Goal: Task Accomplishment & Management: Use online tool/utility

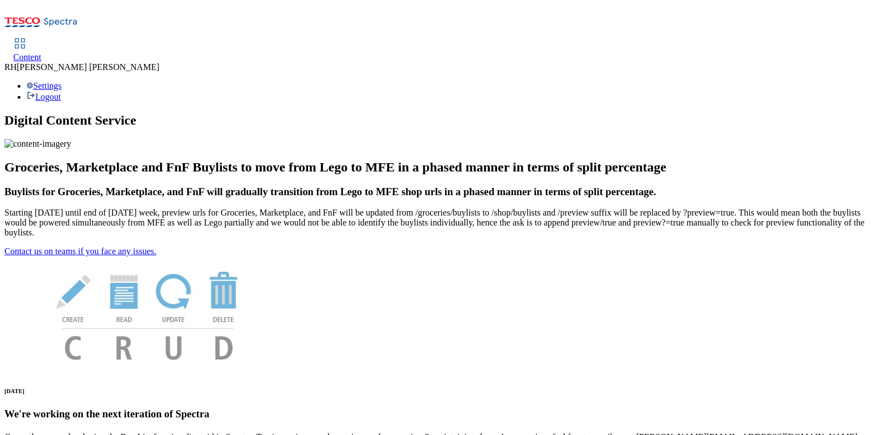
click at [41, 52] on span "Content" at bounding box center [27, 56] width 28 height 9
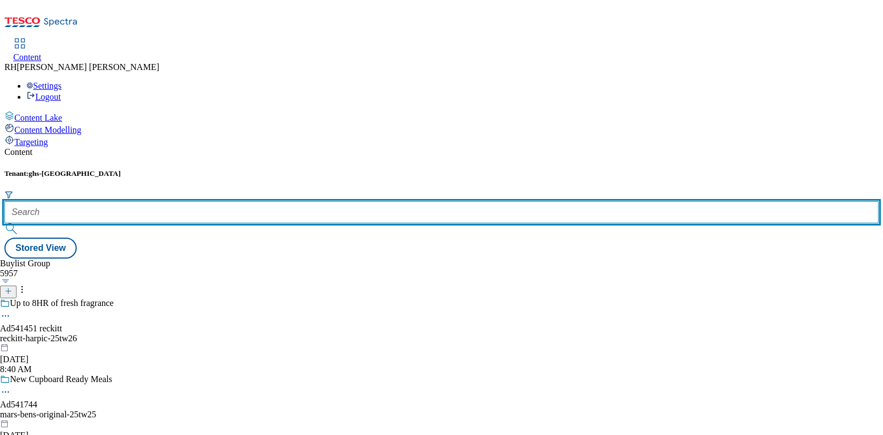
click at [248, 201] on input "text" at bounding box center [441, 212] width 874 height 22
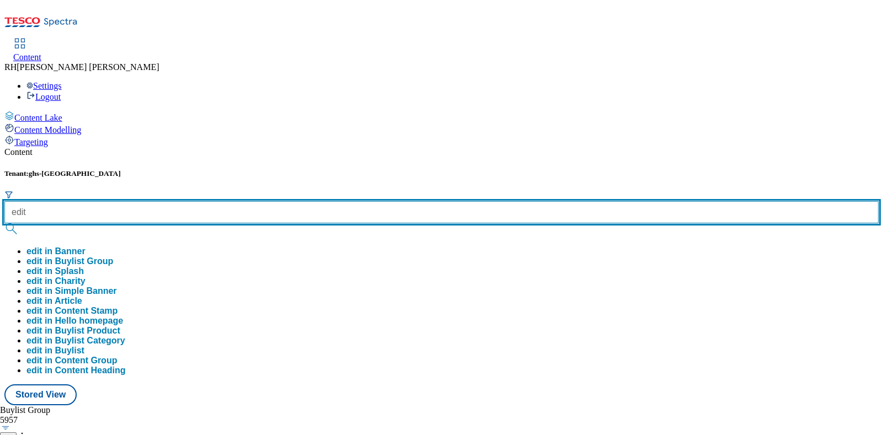
type input "edit"
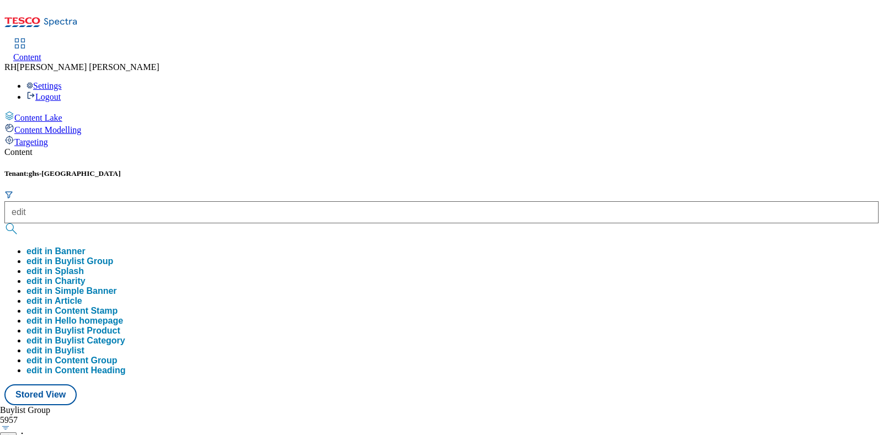
click at [113, 257] on button "edit in Buylist Group" at bounding box center [69, 262] width 87 height 10
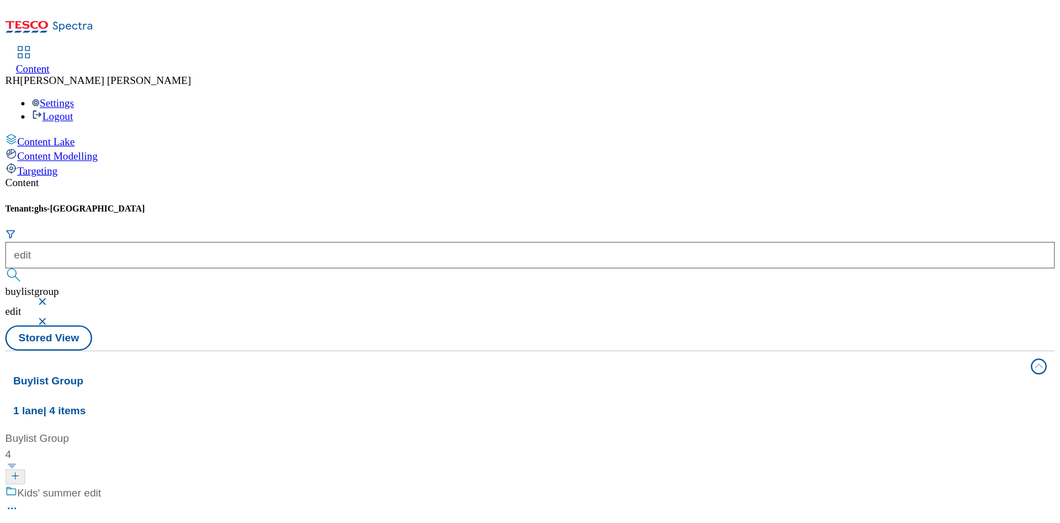
scroll to position [62, 0]
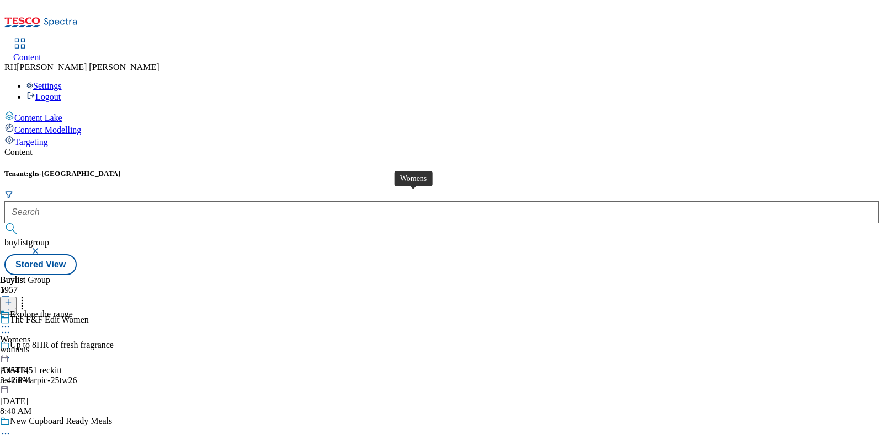
click at [31, 335] on div "Womens" at bounding box center [15, 340] width 31 height 10
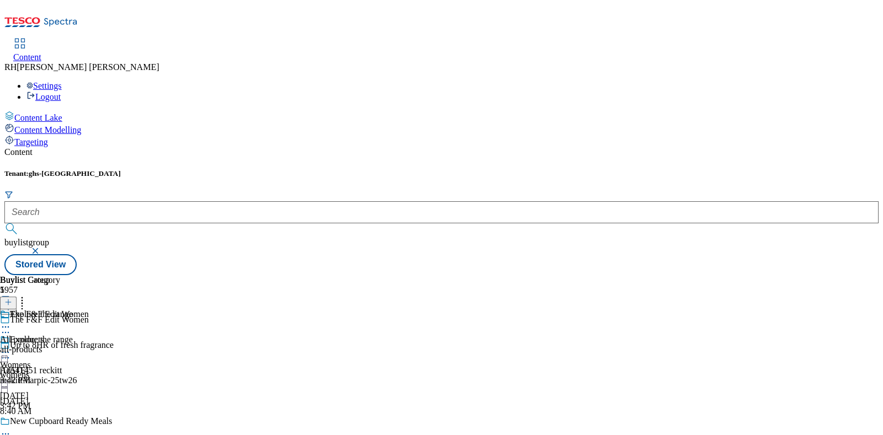
click at [89, 310] on div "The F&F Edit Women All products all-products Aug 13, 2025 3:42 PM" at bounding box center [44, 348] width 89 height 76
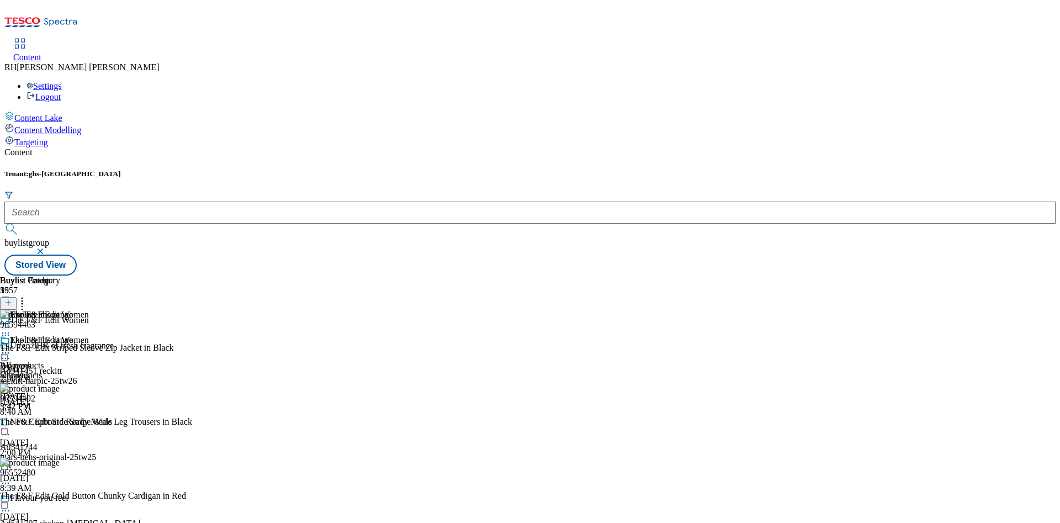
drag, startPoint x: 849, startPoint y: 19, endPoint x: 641, endPoint y: 401, distance: 434.4
click at [89, 401] on div "The F&F Edit Women All products all-products Aug 13, 2025 3:42 PM" at bounding box center [44, 373] width 89 height 76
click at [12, 299] on icon at bounding box center [8, 303] width 8 height 8
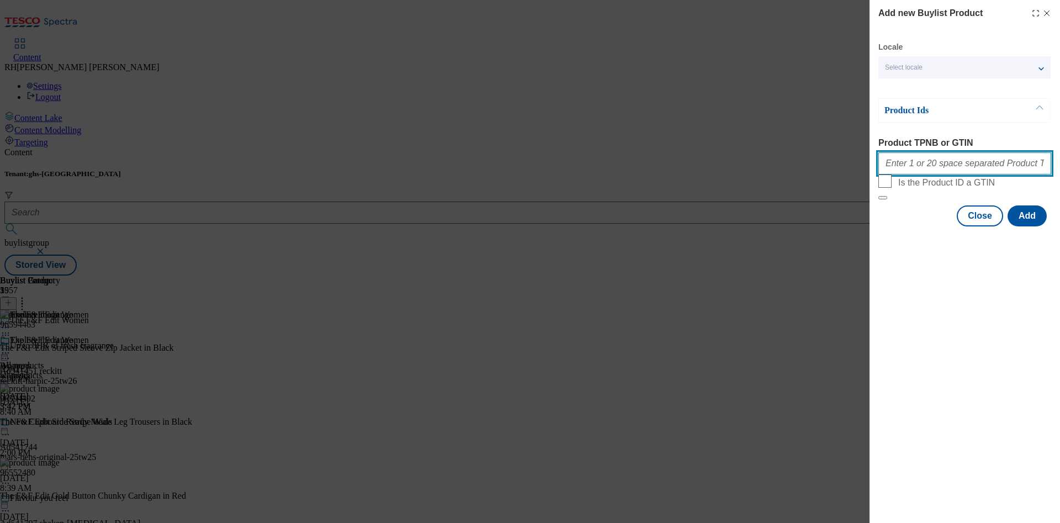
click at [882, 168] on input "Product TPNB or GTIN" at bounding box center [964, 163] width 173 height 22
paste input "96647200"
type input "96647200"
click at [882, 226] on button "Add" at bounding box center [1026, 215] width 39 height 21
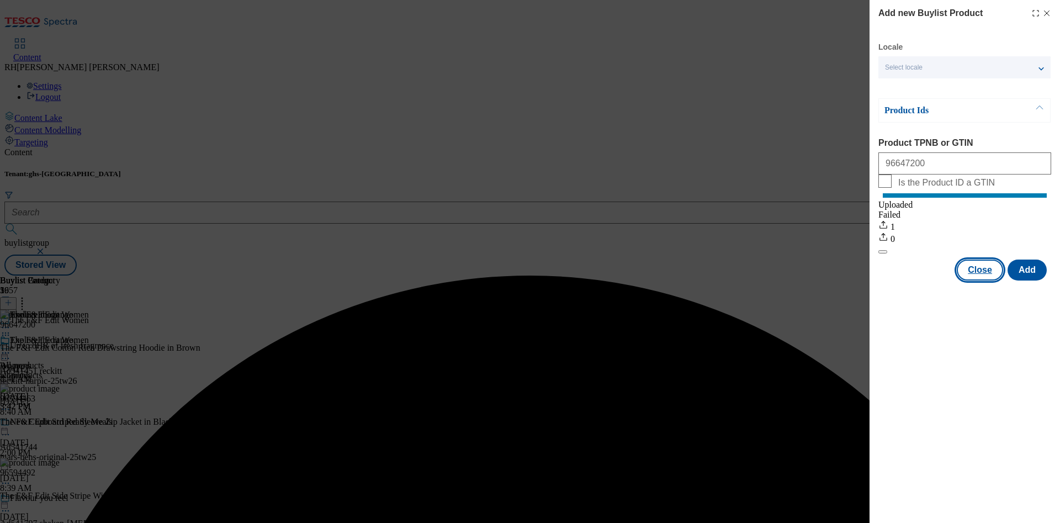
click at [882, 280] on button "Close" at bounding box center [979, 269] width 46 height 21
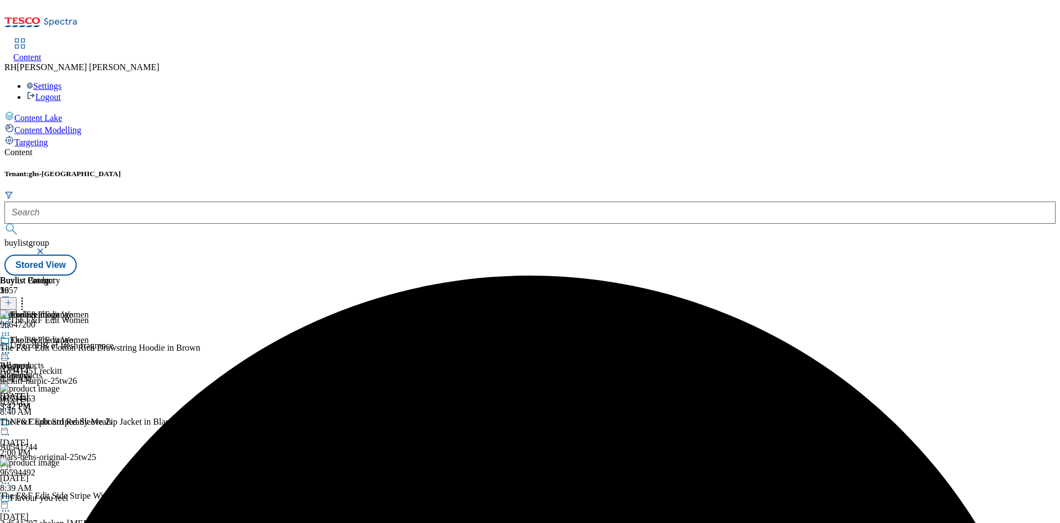
click at [28, 295] on icon at bounding box center [22, 300] width 11 height 11
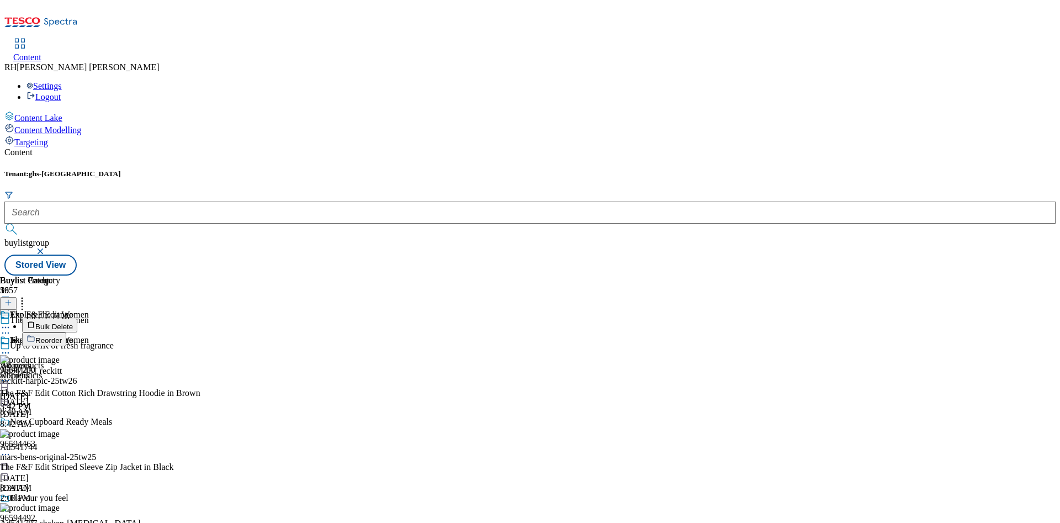
click at [66, 332] on button "Reorder" at bounding box center [44, 339] width 44 height 14
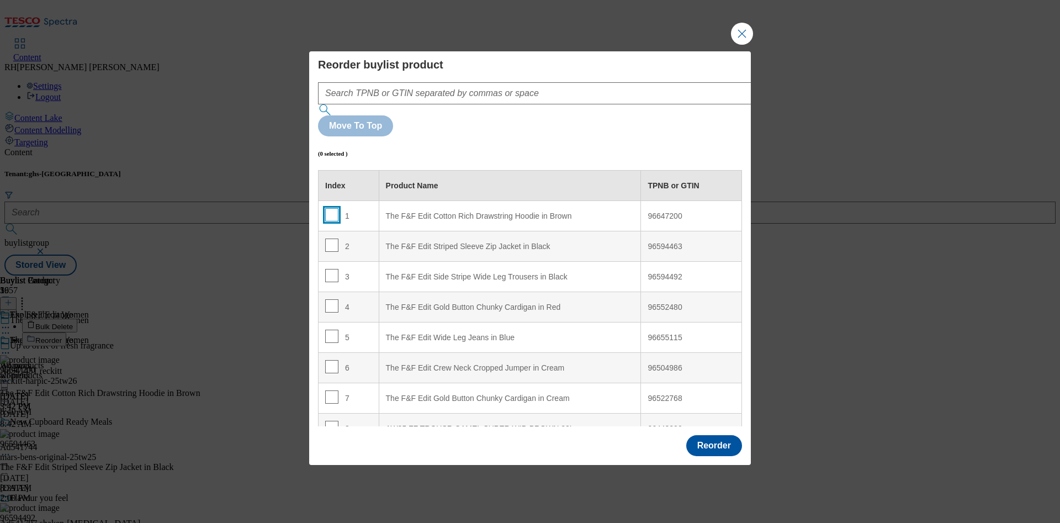
click at [331, 208] on input "Modal" at bounding box center [331, 214] width 13 height 13
checkbox input "true"
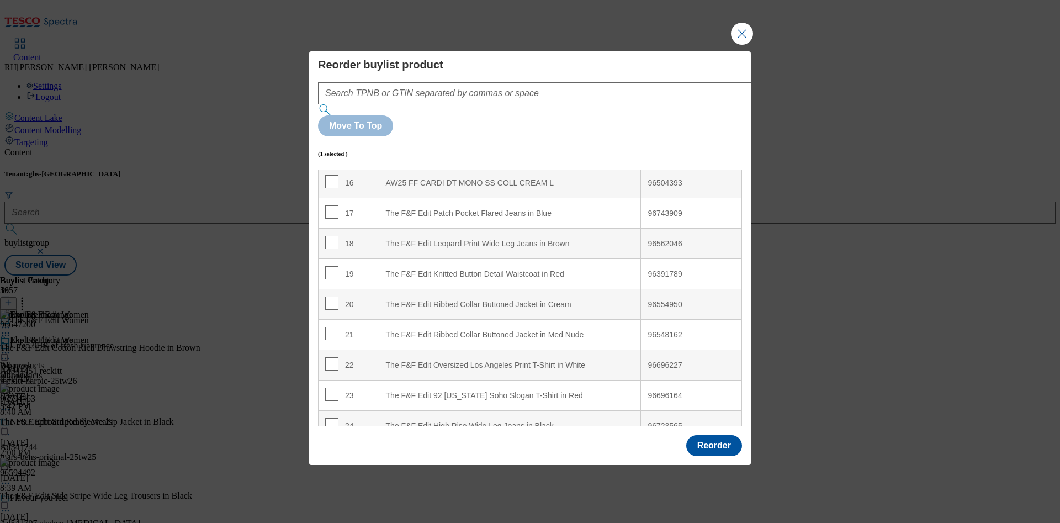
scroll to position [868, 0]
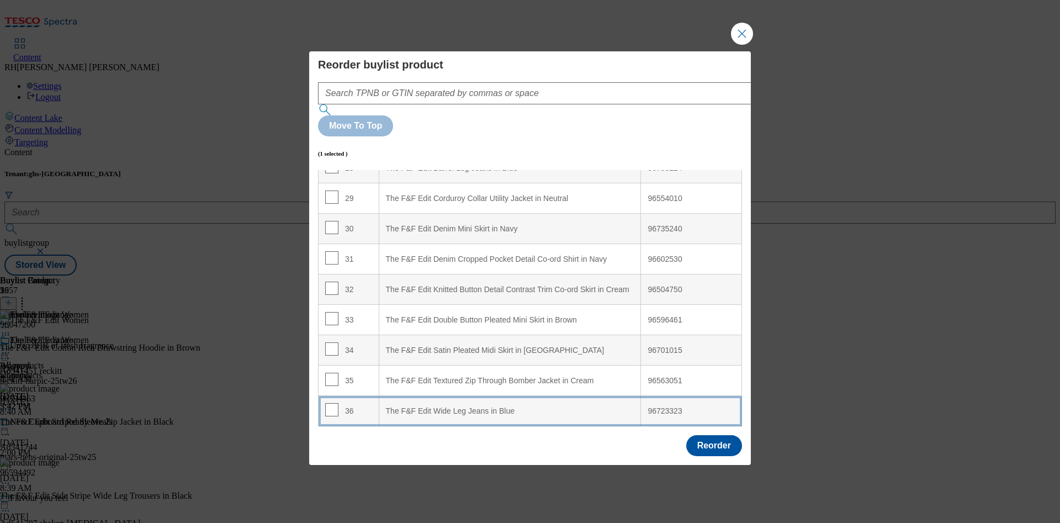
click at [504, 406] on div "The F&F Edit Wide Leg Jeans in Blue" at bounding box center [510, 411] width 248 height 10
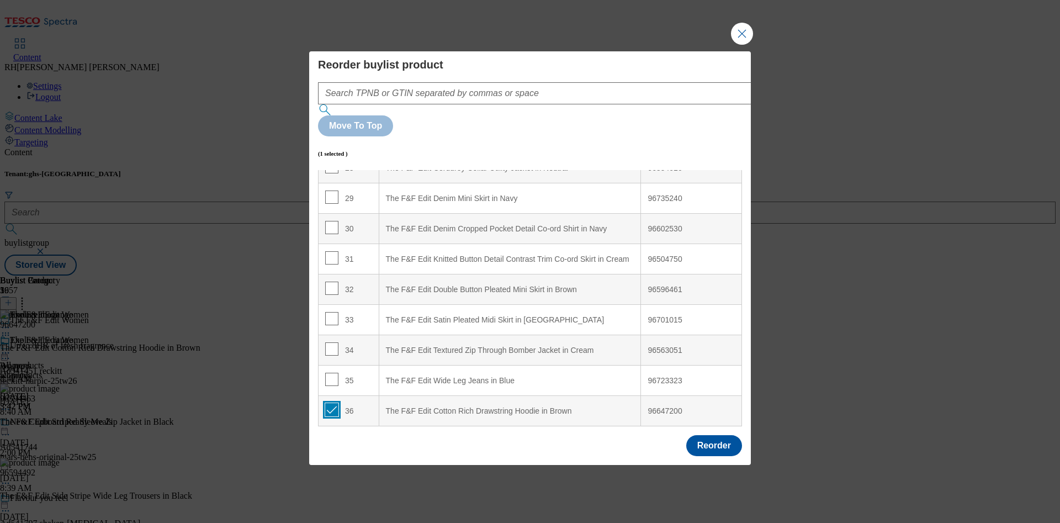
click at [328, 403] on input "Modal" at bounding box center [331, 409] width 13 height 13
checkbox input "false"
click at [720, 435] on button "Reorder" at bounding box center [714, 445] width 56 height 21
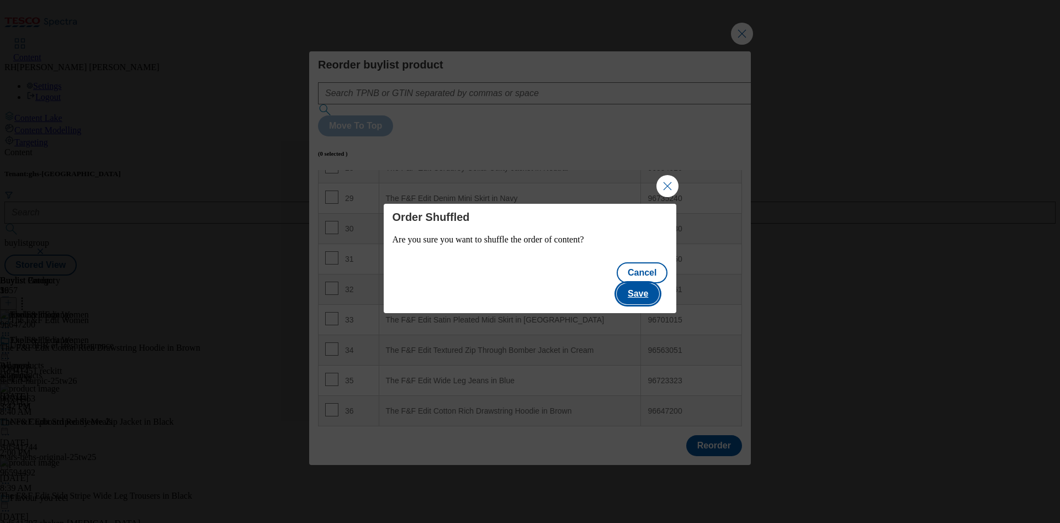
click at [657, 290] on button "Save" at bounding box center [637, 293] width 42 height 21
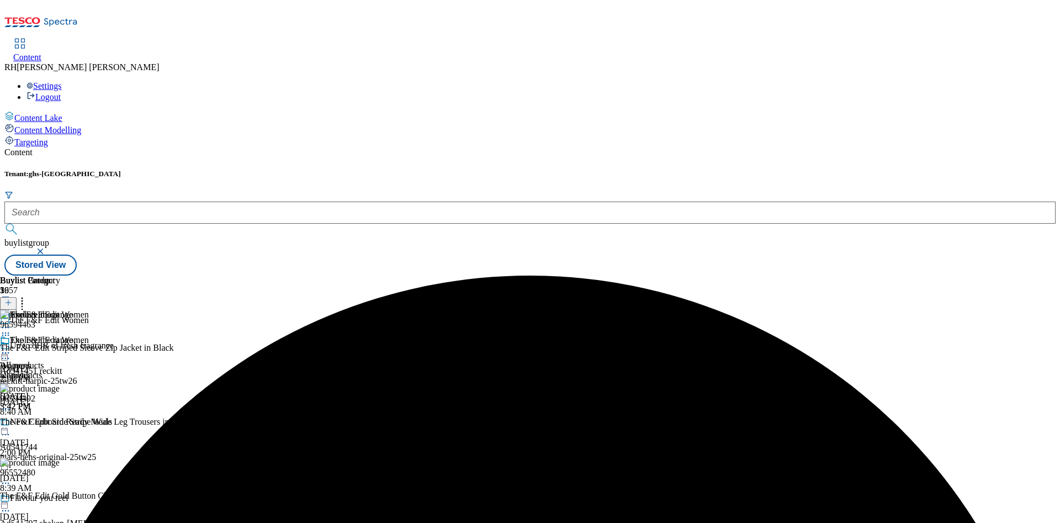
click at [11, 347] on icon at bounding box center [5, 352] width 11 height 11
click at [47, 372] on span "Edit" at bounding box center [40, 376] width 13 height 8
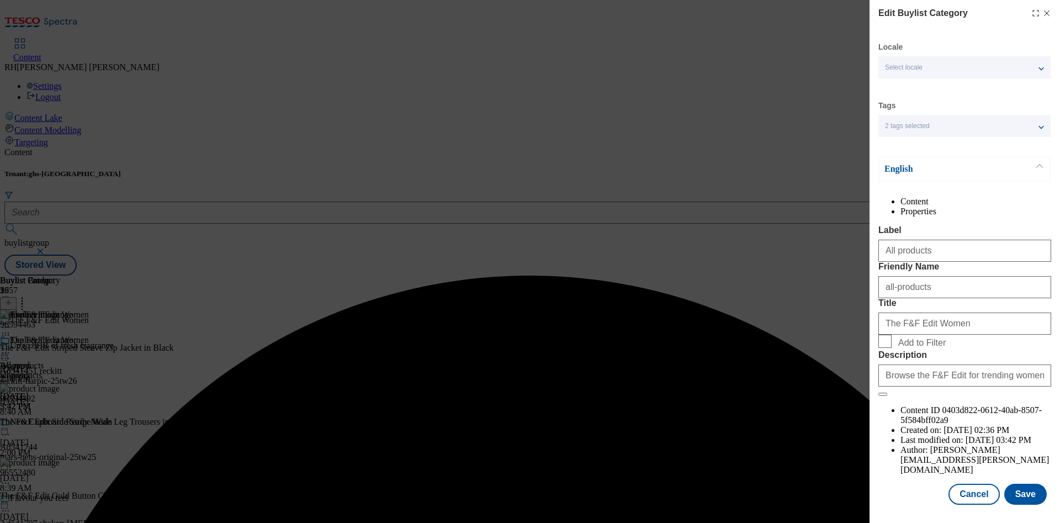
scroll to position [33, 0]
click at [882, 435] on button "Save" at bounding box center [1025, 493] width 42 height 21
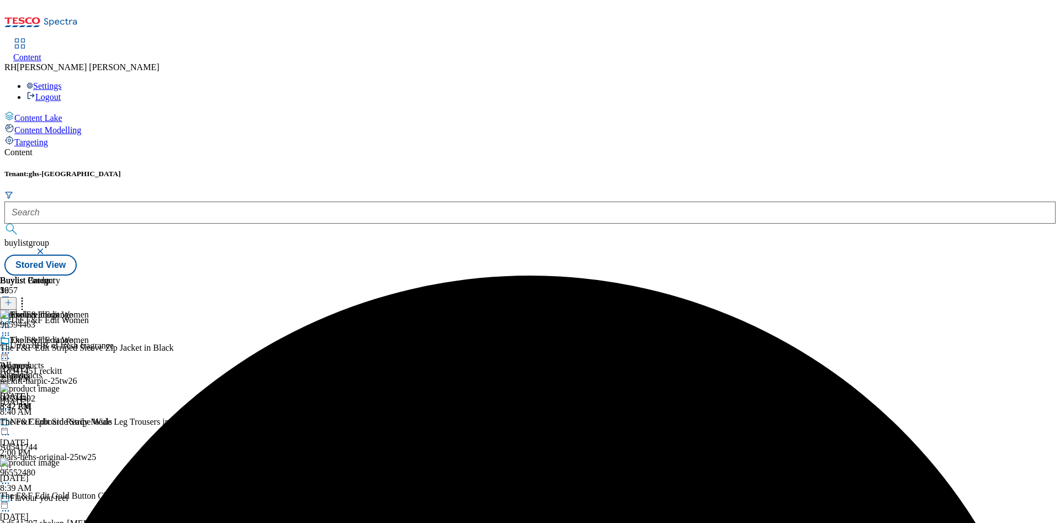
click at [11, 347] on icon at bounding box center [5, 352] width 11 height 11
click at [60, 423] on span "Preview" at bounding box center [47, 427] width 26 height 8
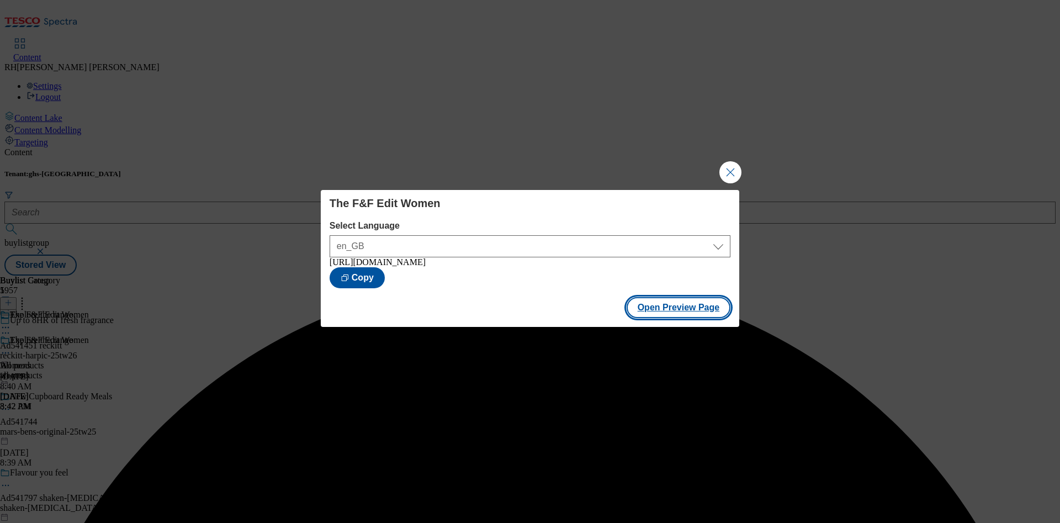
click at [672, 309] on button "Open Preview Page" at bounding box center [678, 307] width 104 height 21
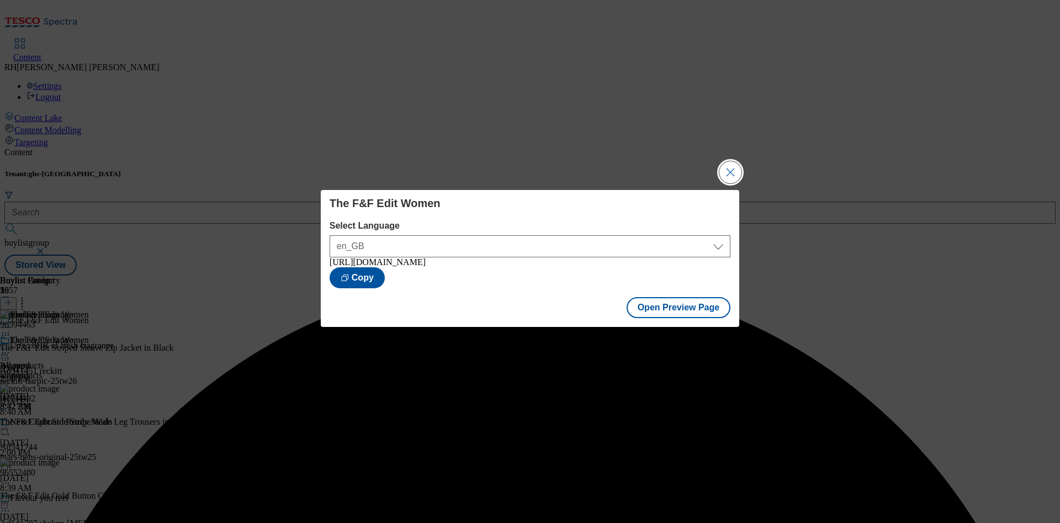
click at [730, 169] on button "Close Modal" at bounding box center [730, 172] width 22 height 22
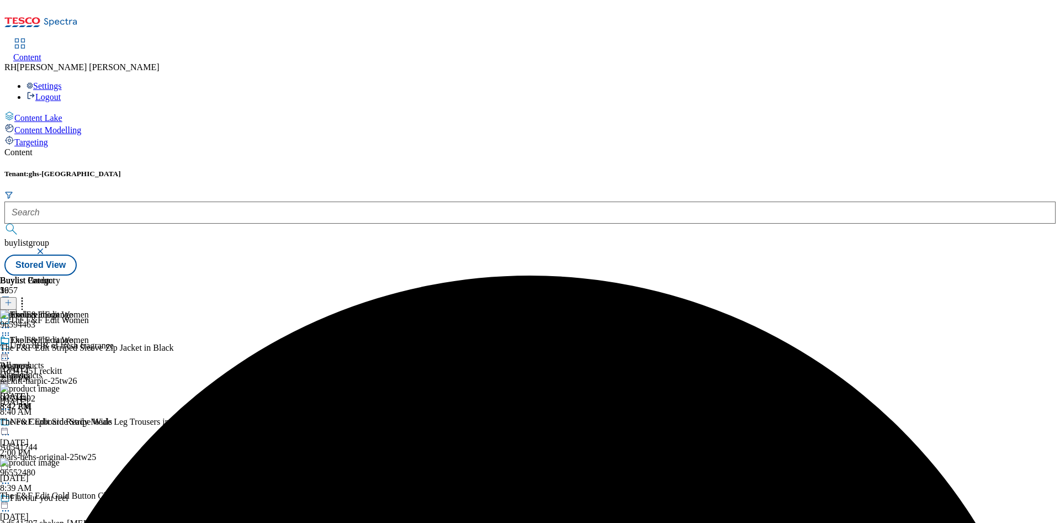
click at [11, 347] on icon at bounding box center [5, 352] width 11 height 11
click at [59, 435] on span "Publish" at bounding box center [46, 465] width 24 height 8
click at [11, 347] on icon at bounding box center [5, 352] width 11 height 11
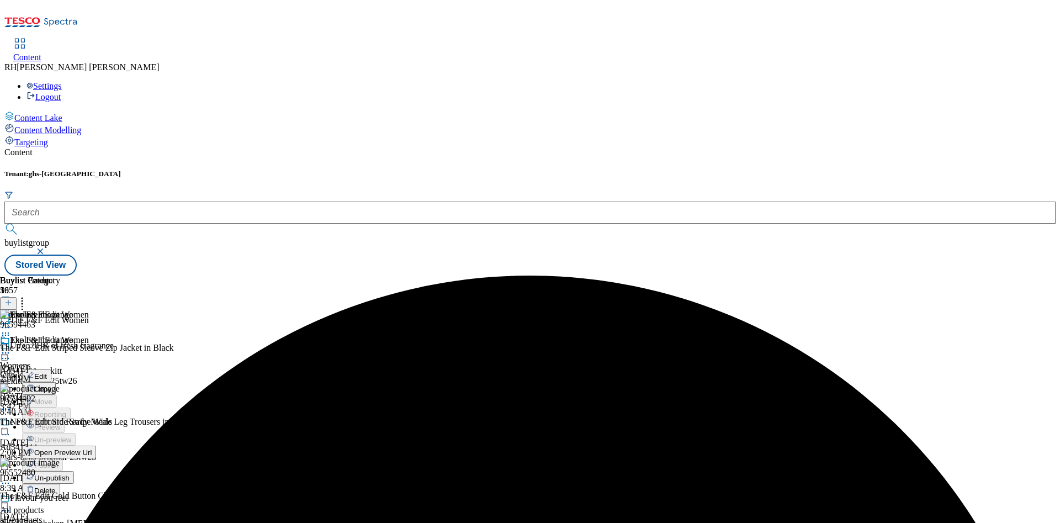
click at [70, 435] on span "Un-publish" at bounding box center [51, 478] width 35 height 8
click at [11, 347] on icon at bounding box center [5, 352] width 11 height 11
click at [71, 435] on span "Un-preview" at bounding box center [52, 439] width 37 height 8
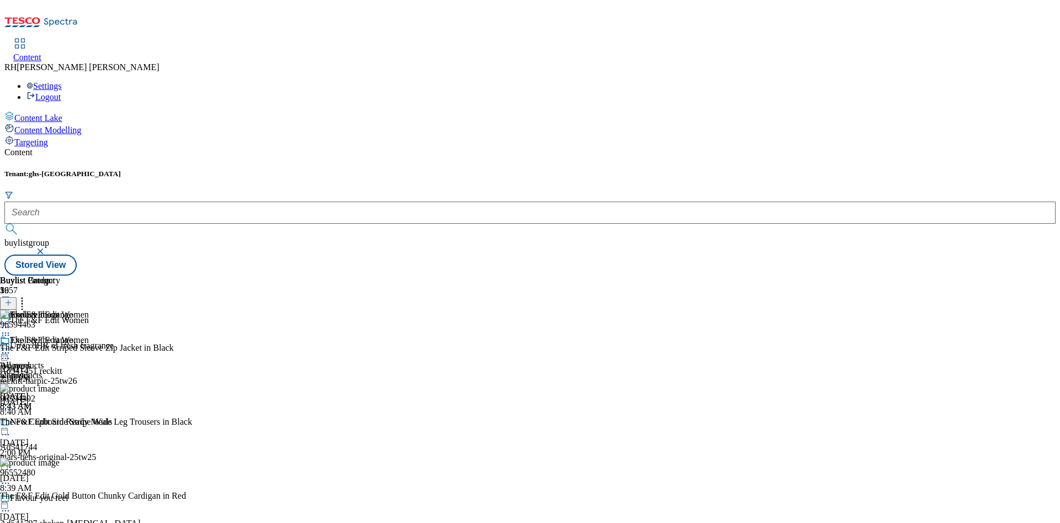
scroll to position [3778, 0]
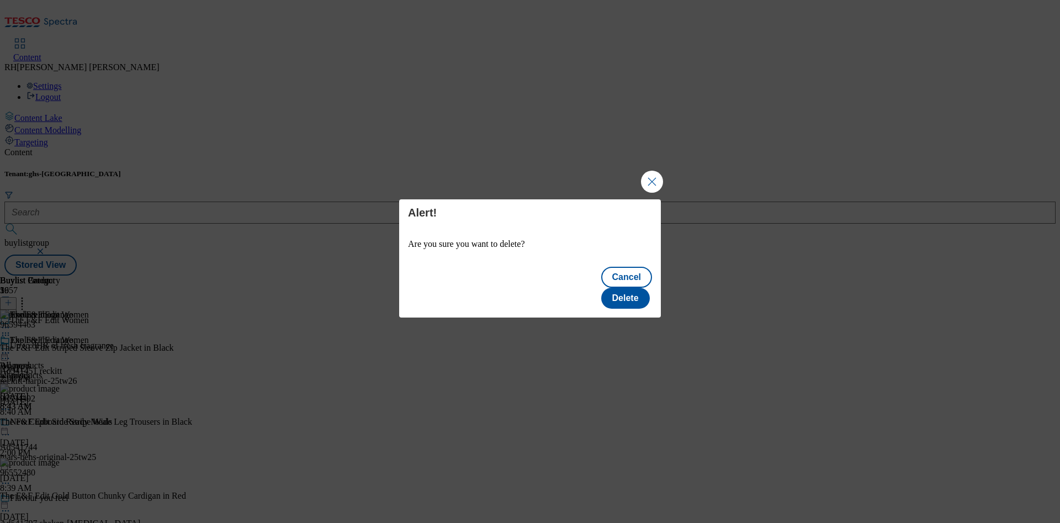
scroll to position [0, 0]
click at [631, 288] on button "Delete" at bounding box center [625, 298] width 49 height 21
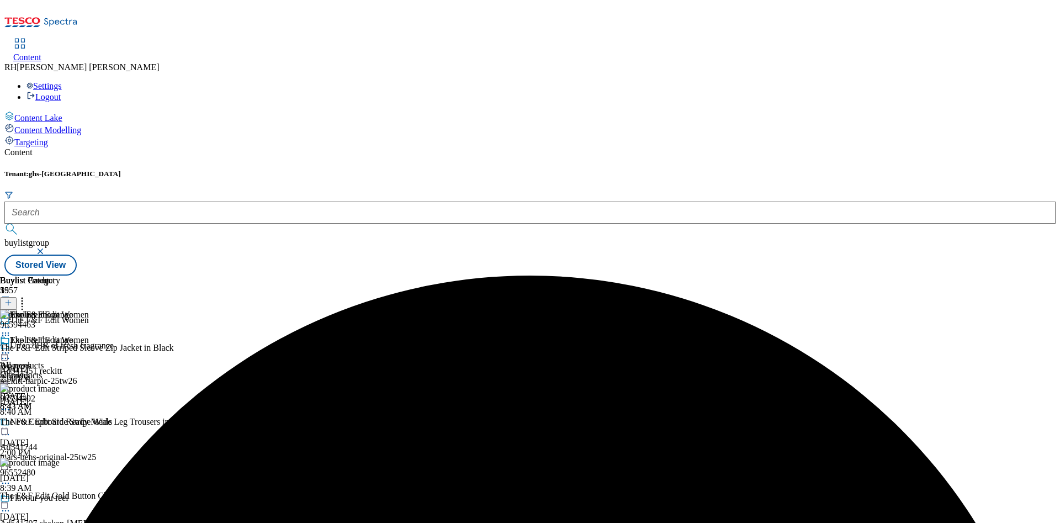
click at [12, 299] on icon at bounding box center [8, 303] width 8 height 8
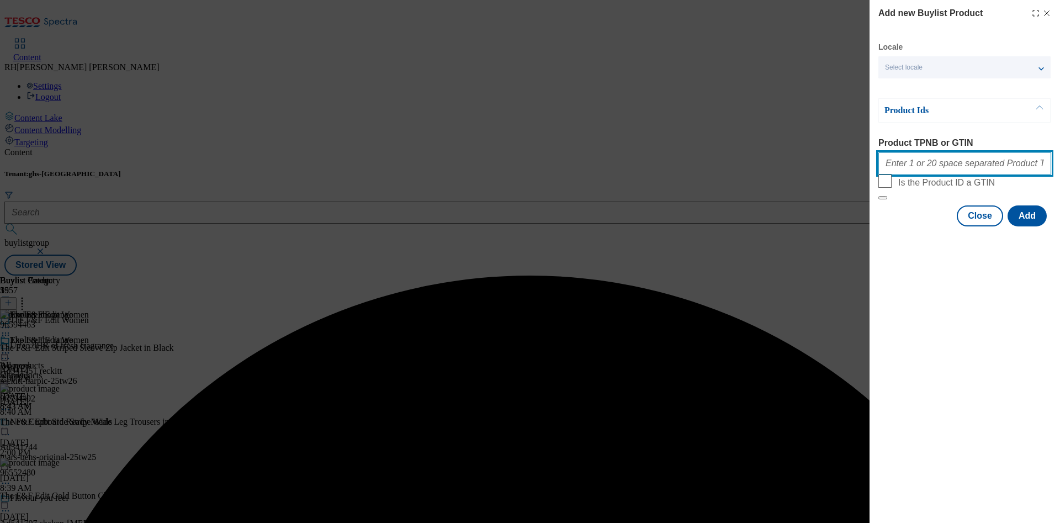
click at [882, 163] on input "Product TPNB or GTIN" at bounding box center [964, 163] width 173 height 22
paste input "96647252"
type input "96647252"
click at [882, 226] on button "Add" at bounding box center [1026, 215] width 39 height 21
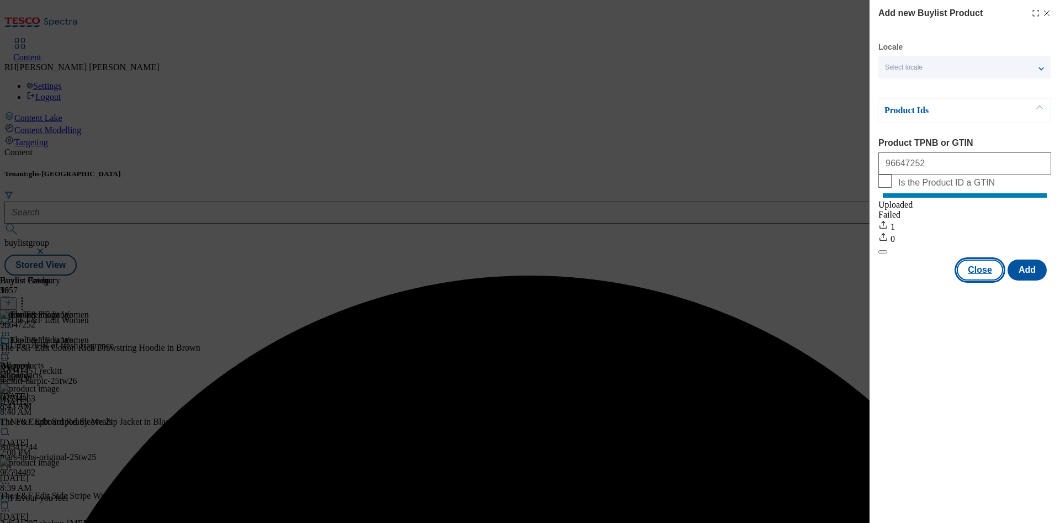
click at [882, 280] on button "Close" at bounding box center [979, 269] width 46 height 21
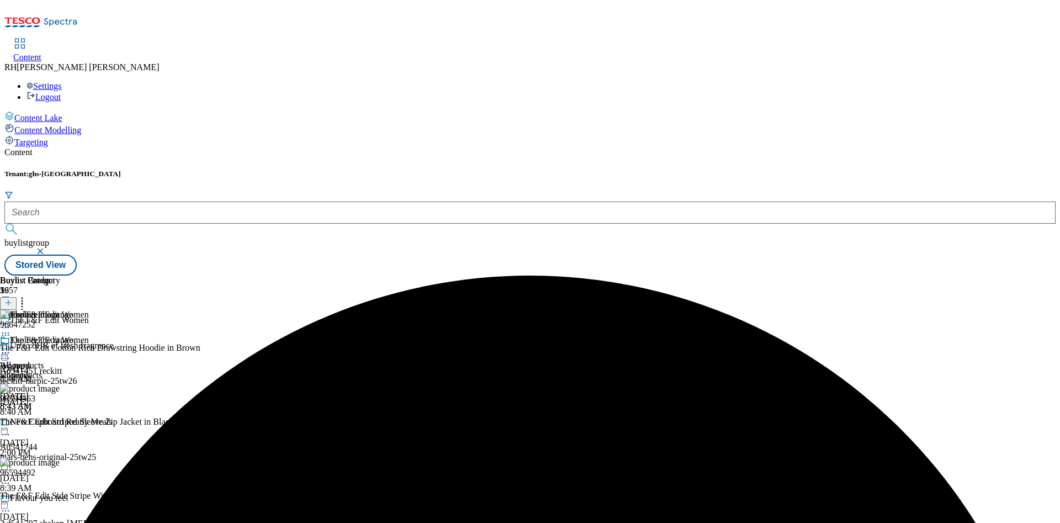
click at [28, 295] on icon at bounding box center [22, 300] width 11 height 11
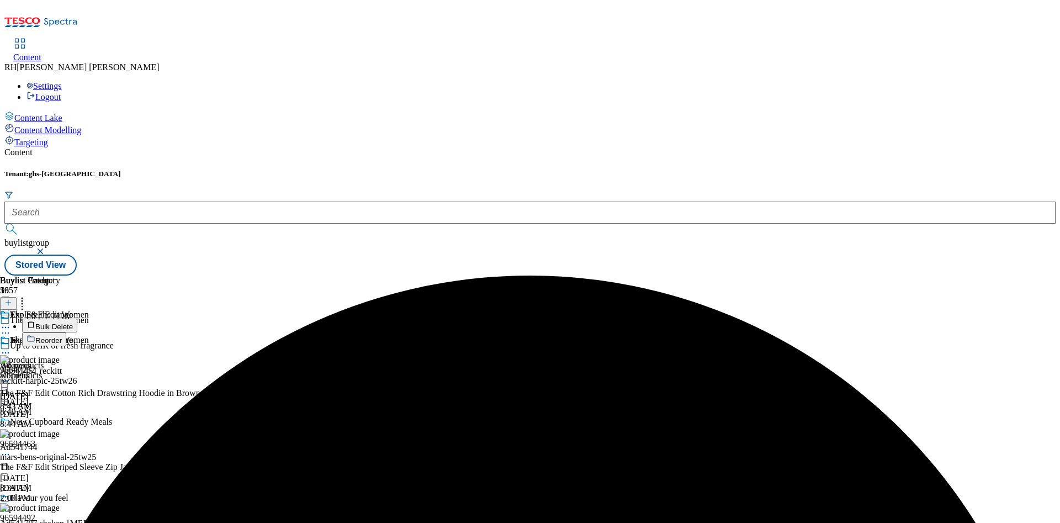
click at [62, 336] on span "Reorder" at bounding box center [48, 340] width 26 height 8
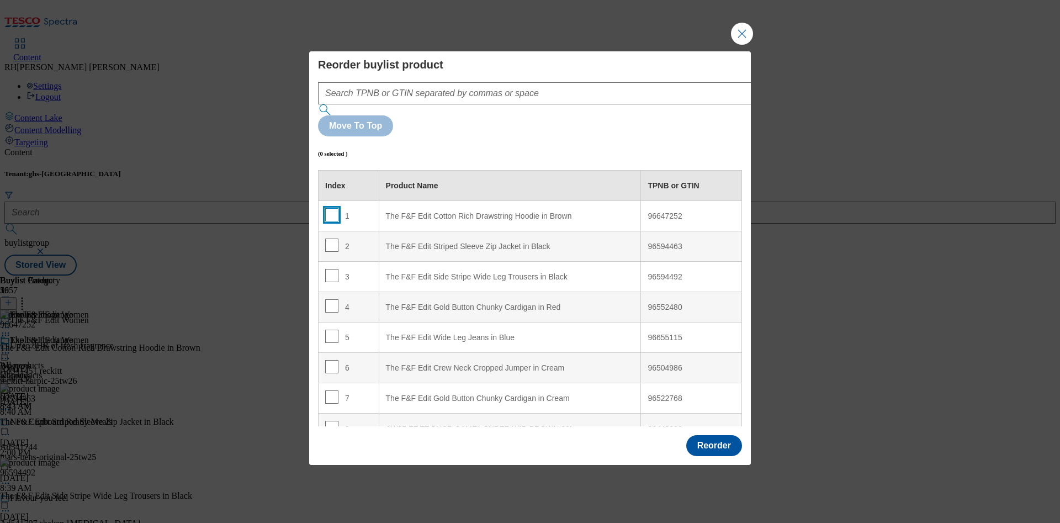
click at [328, 208] on input "Modal" at bounding box center [331, 214] width 13 height 13
checkbox input "true"
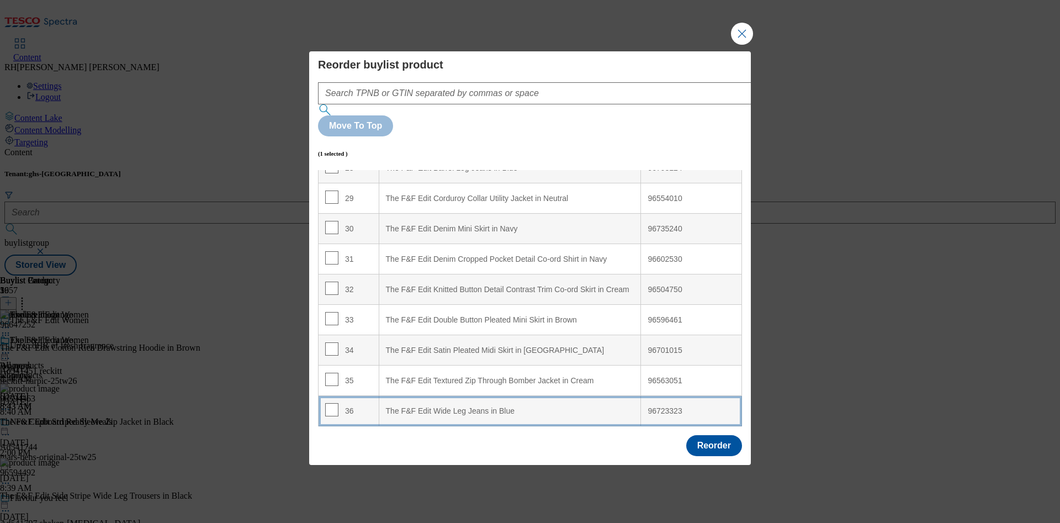
click at [503, 406] on div "The F&F Edit Wide Leg Jeans in Blue" at bounding box center [510, 411] width 248 height 10
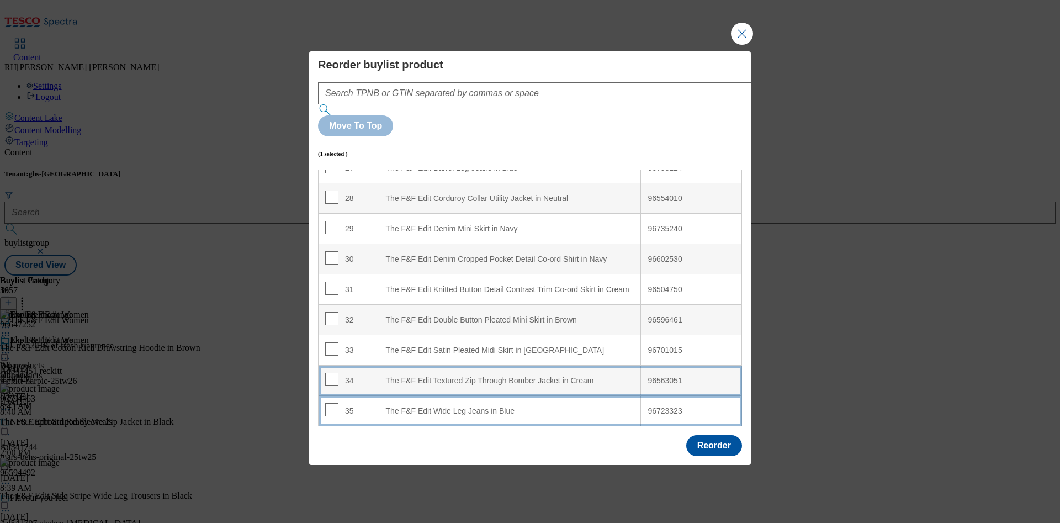
scroll to position [868, 0]
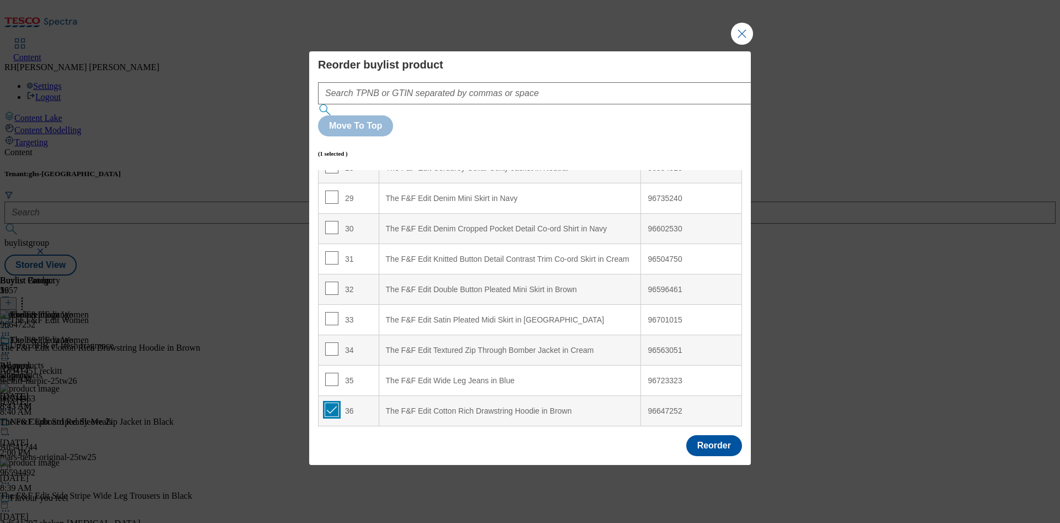
click at [329, 403] on input "Modal" at bounding box center [331, 409] width 13 height 13
checkbox input "false"
click at [721, 435] on button "Reorder" at bounding box center [714, 445] width 56 height 21
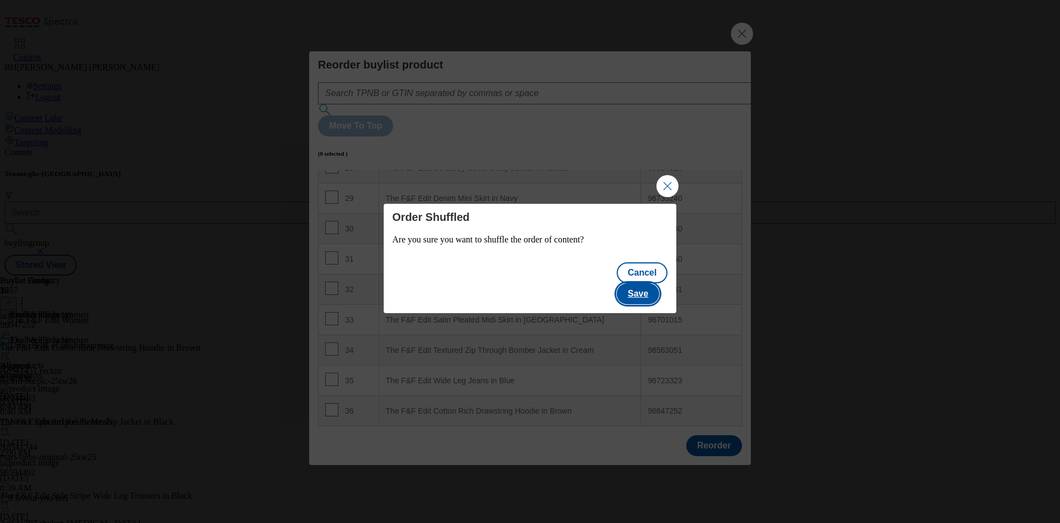
click at [651, 283] on button "Save" at bounding box center [637, 293] width 42 height 21
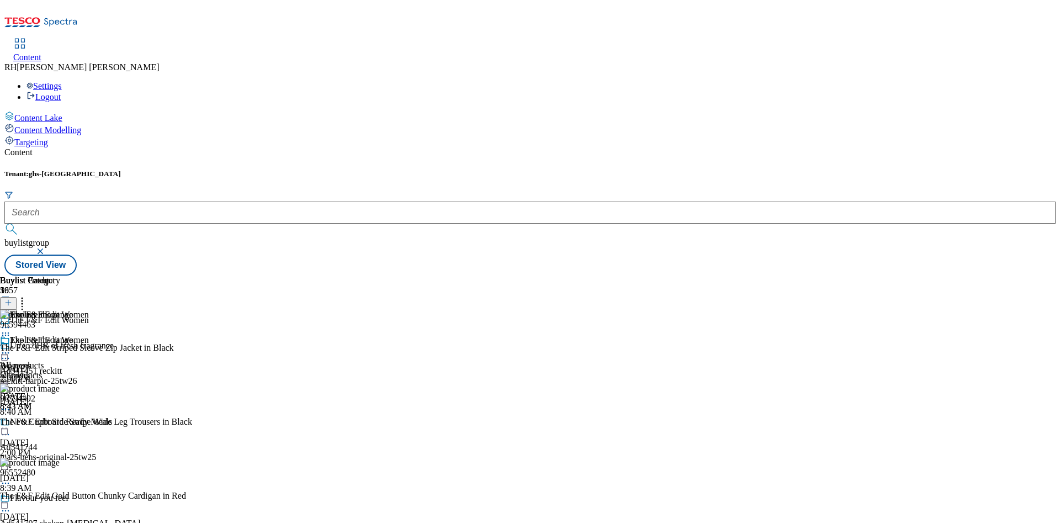
scroll to position [3778, 0]
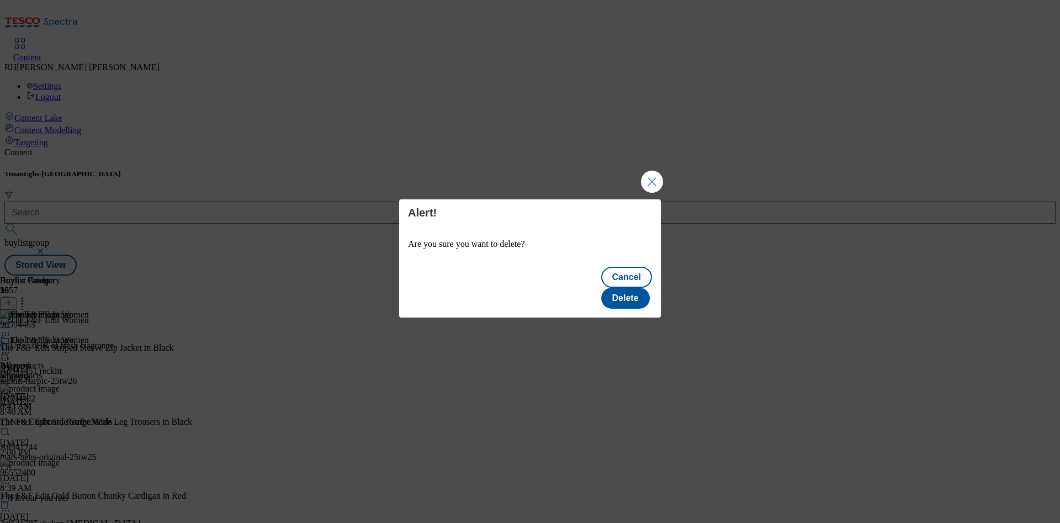
scroll to position [0, 0]
click at [632, 289] on button "Delete" at bounding box center [625, 298] width 49 height 21
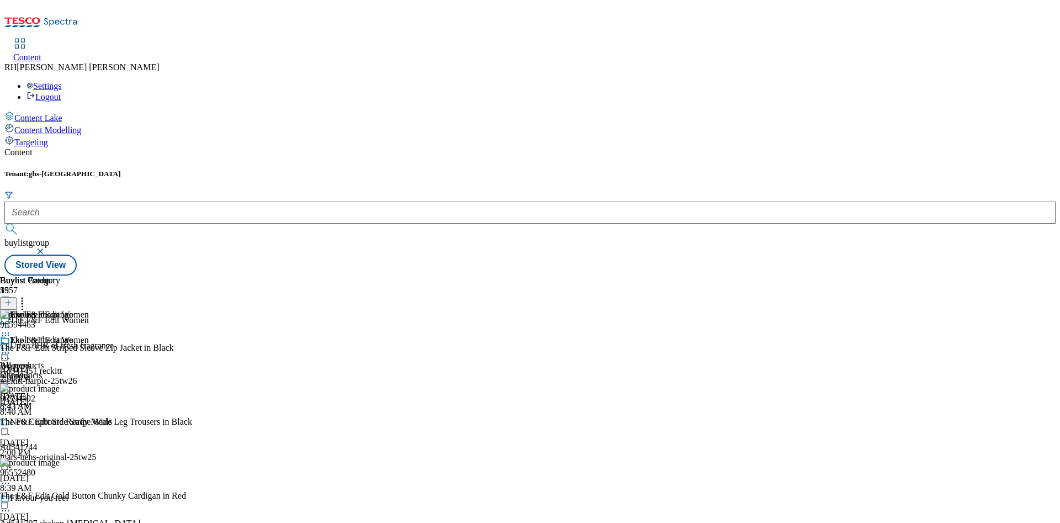
click at [11, 347] on icon at bounding box center [5, 352] width 11 height 11
click at [51, 369] on button "Edit" at bounding box center [36, 375] width 29 height 13
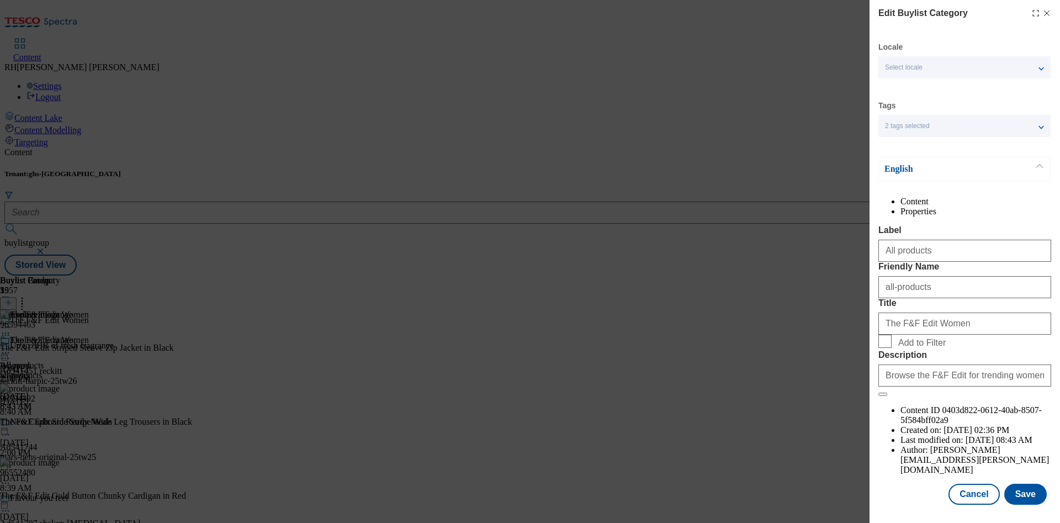
scroll to position [33, 0]
click at [882, 435] on button "Save" at bounding box center [1025, 493] width 42 height 21
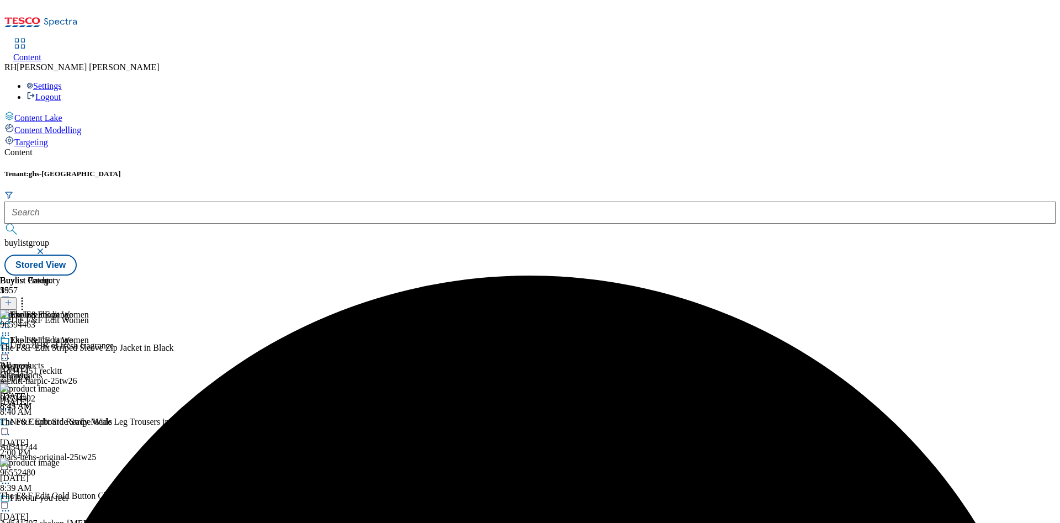
click at [11, 347] on icon at bounding box center [5, 352] width 11 height 11
click at [60, 423] on span "Preview" at bounding box center [47, 427] width 26 height 8
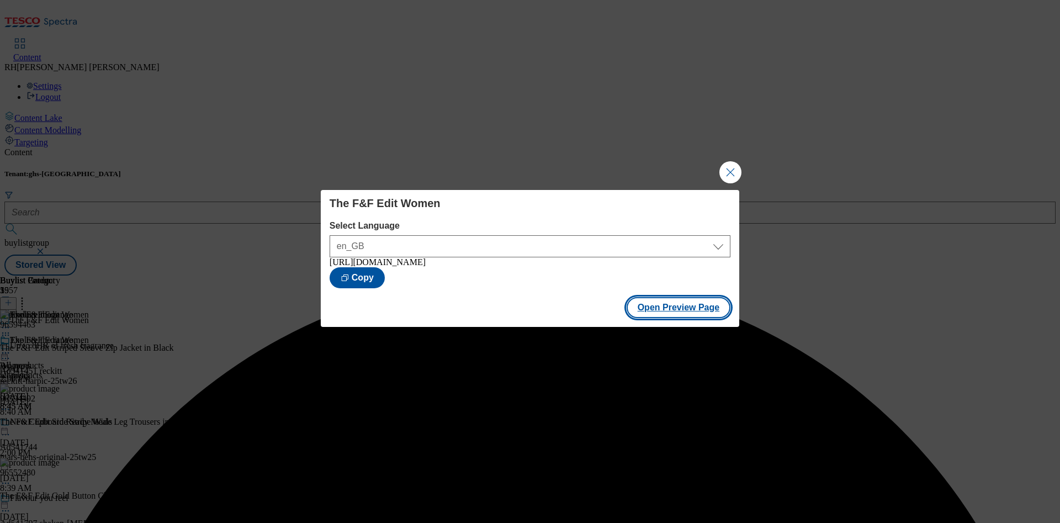
click at [678, 312] on button "Open Preview Page" at bounding box center [678, 307] width 104 height 21
click at [730, 161] on button "Close Modal" at bounding box center [730, 172] width 22 height 22
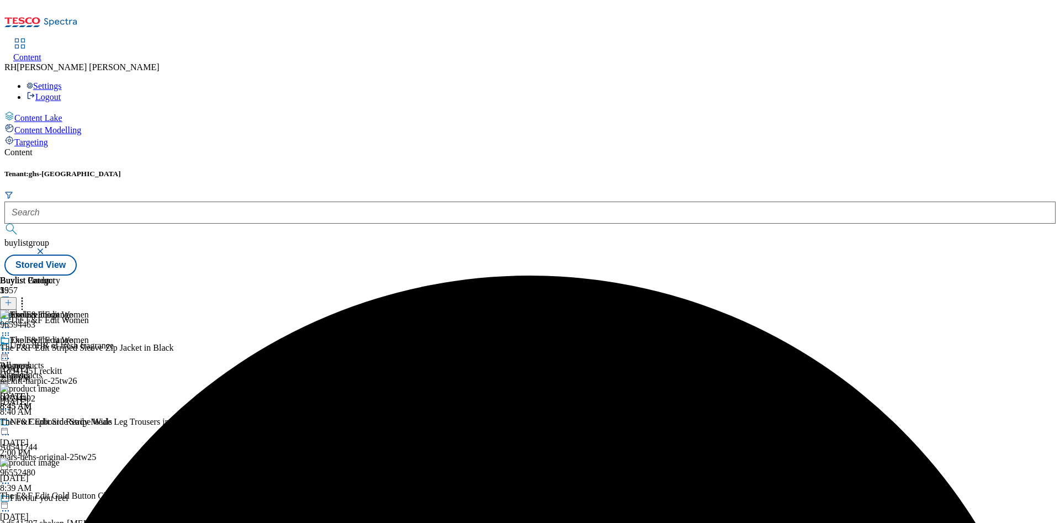
click at [11, 347] on icon at bounding box center [5, 352] width 11 height 11
click at [59, 435] on span "Publish" at bounding box center [46, 465] width 24 height 8
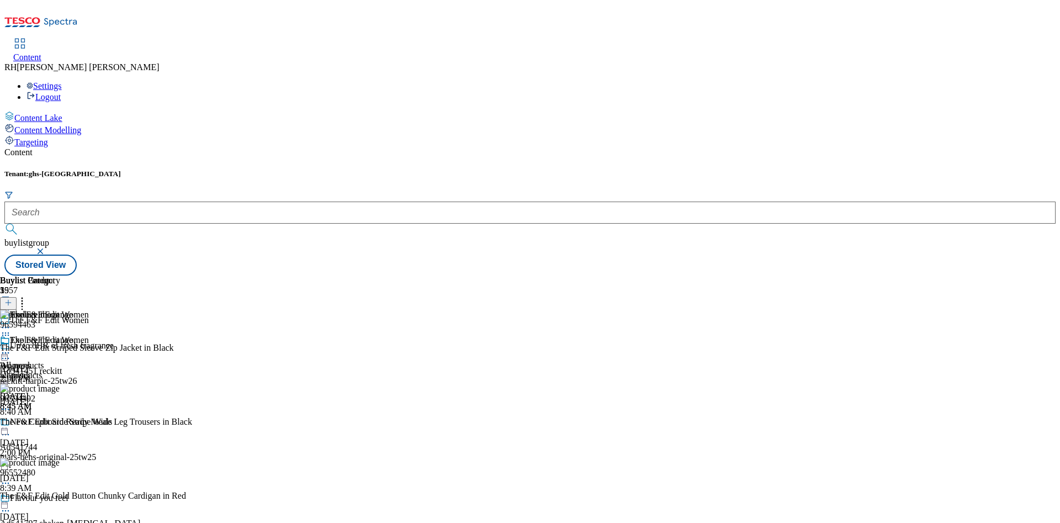
scroll to position [0, 0]
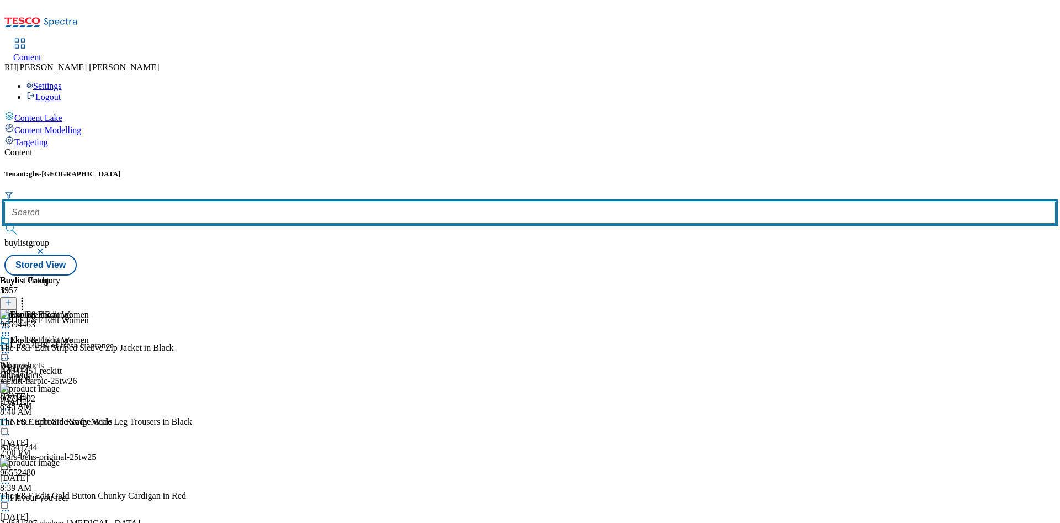
click at [247, 201] on input "text" at bounding box center [529, 212] width 1051 height 22
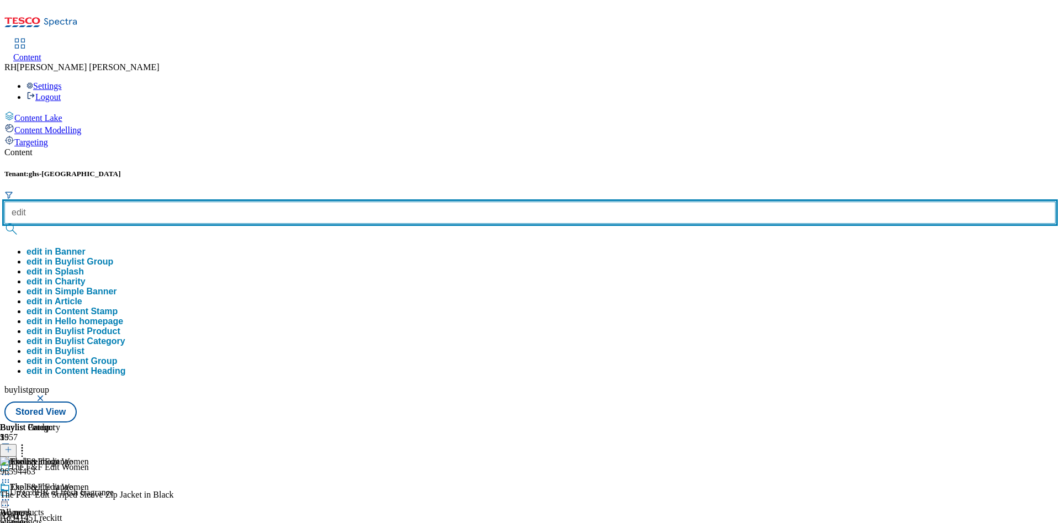
type input "edit"
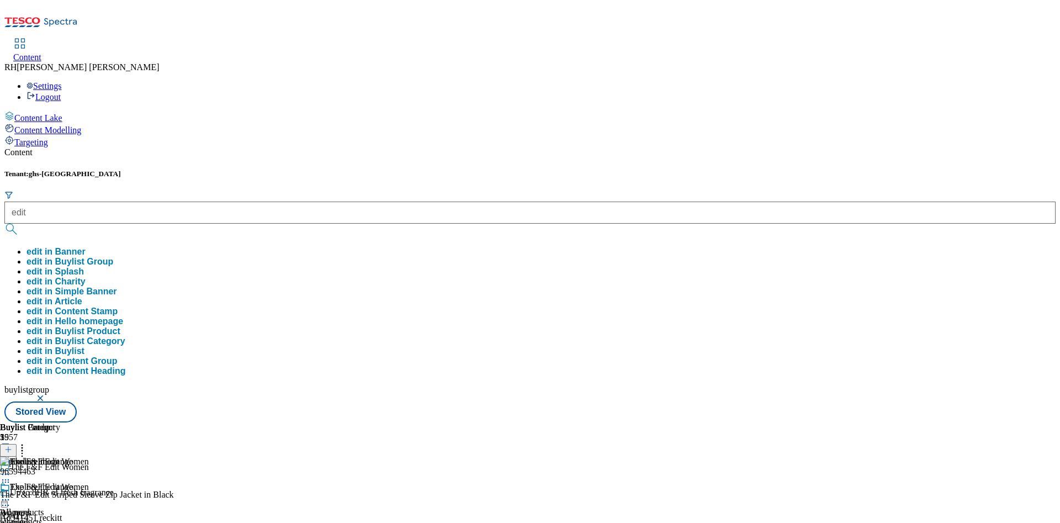
click at [113, 257] on button "edit in Buylist Group" at bounding box center [69, 262] width 87 height 10
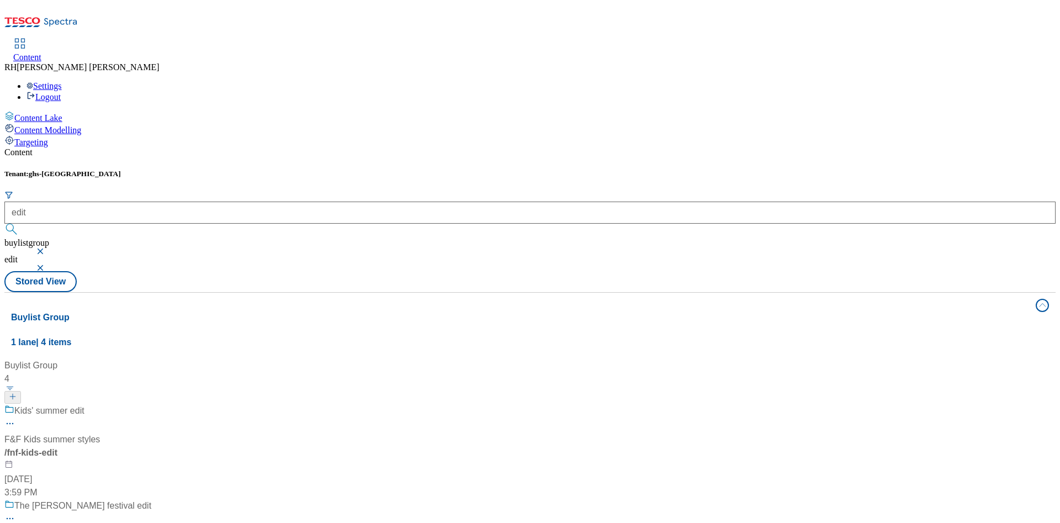
scroll to position [143, 0]
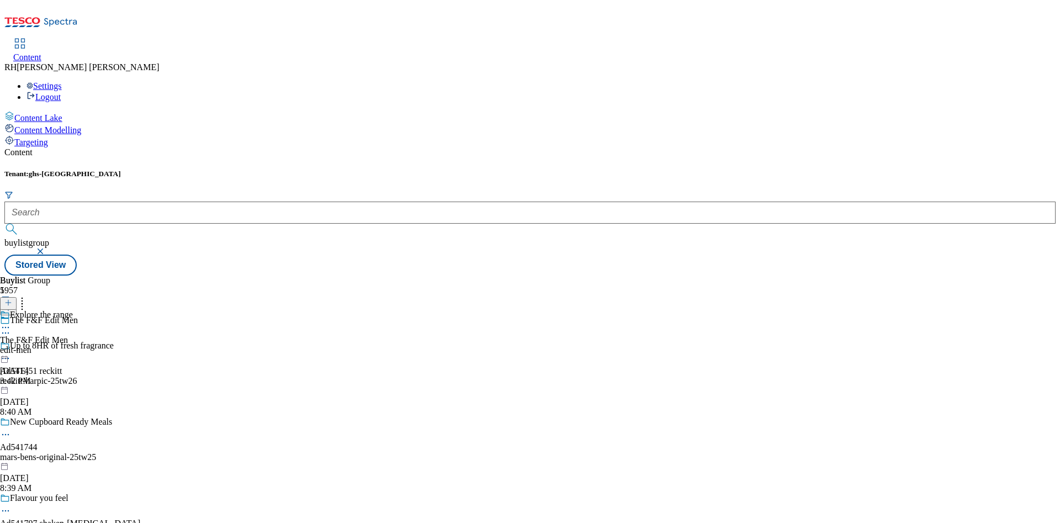
click at [73, 345] on div "edit-men" at bounding box center [36, 350] width 73 height 10
click at [42, 335] on div "all-products" at bounding box center [21, 340] width 42 height 10
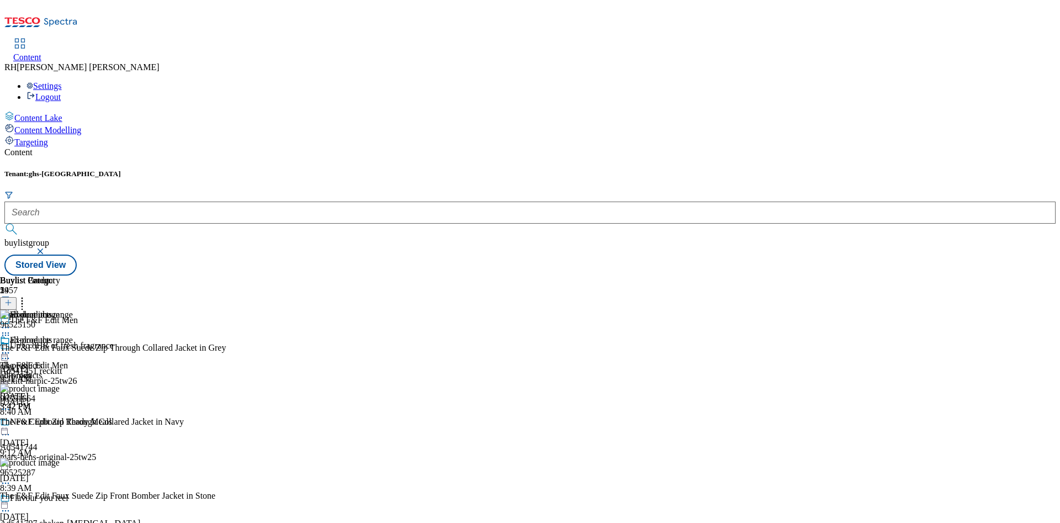
scroll to position [579, 0]
click at [11, 347] on icon at bounding box center [5, 352] width 11 height 11
click at [70, 435] on span "Un-publish" at bounding box center [51, 478] width 35 height 8
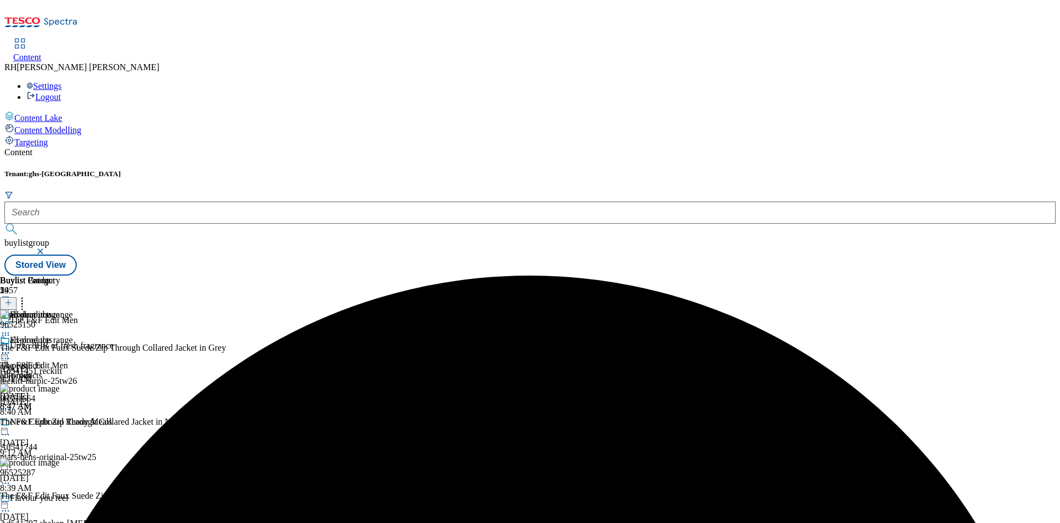
click at [11, 347] on icon at bounding box center [5, 352] width 11 height 11
click at [71, 435] on span "Un-preview" at bounding box center [52, 439] width 37 height 8
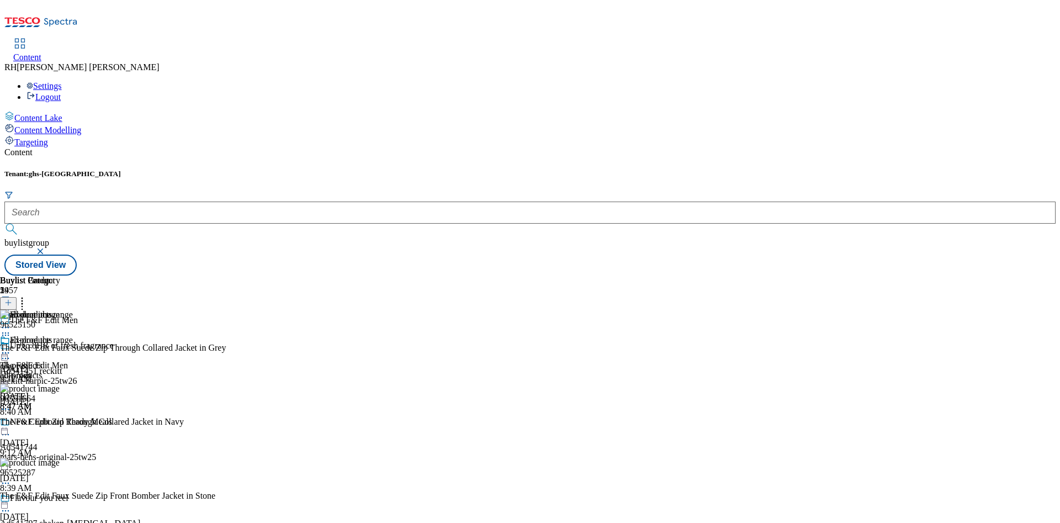
scroll to position [561, 0]
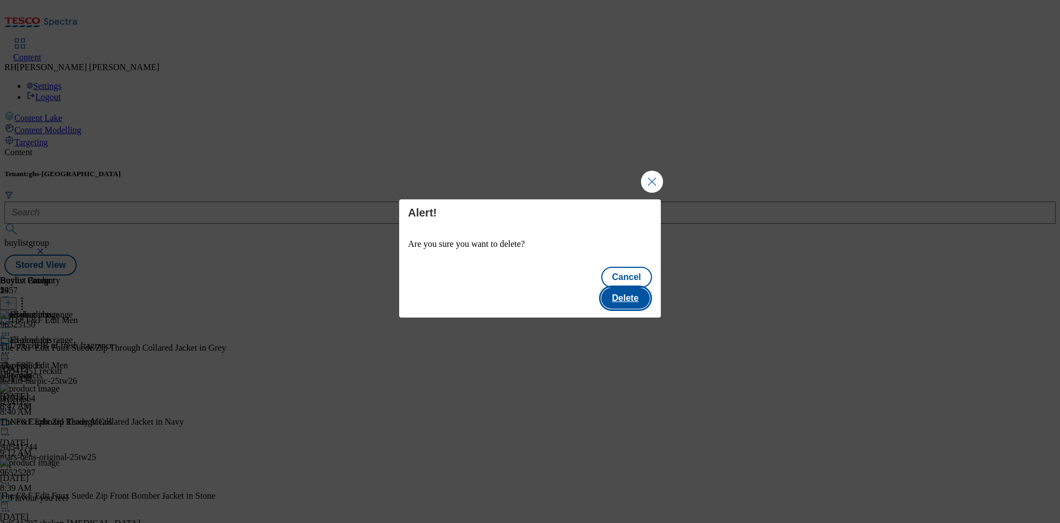
click at [631, 288] on button "Delete" at bounding box center [625, 298] width 49 height 21
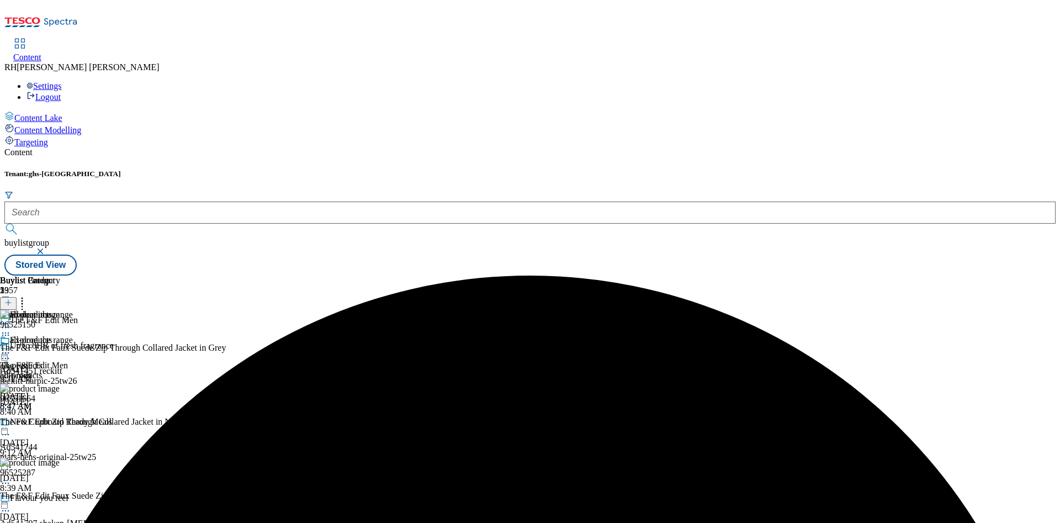
click at [12, 299] on icon at bounding box center [8, 303] width 8 height 8
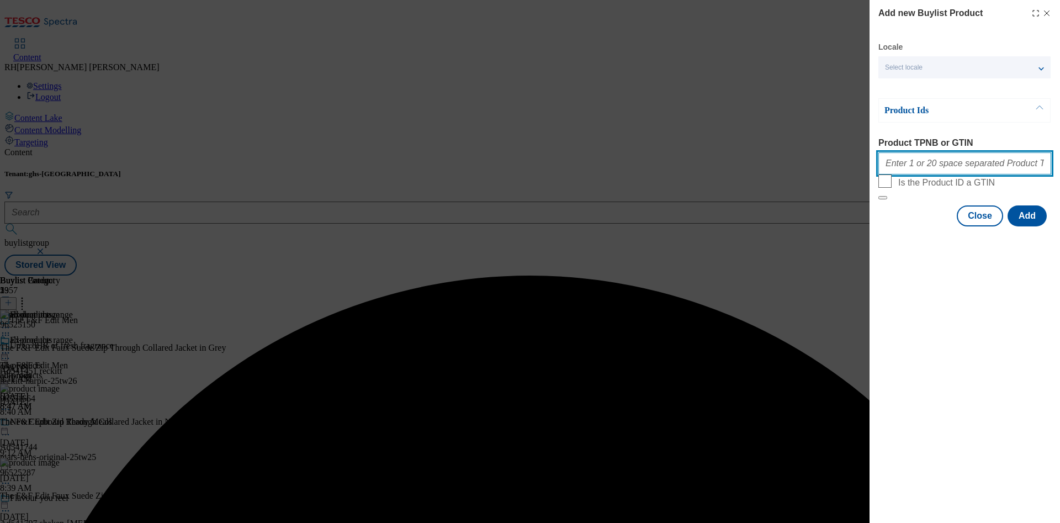
click at [882, 165] on input "Product TPNB or GTIN" at bounding box center [964, 163] width 173 height 22
paste input "96647252"
type input "96647252"
click at [882, 226] on button "Add" at bounding box center [1026, 215] width 39 height 21
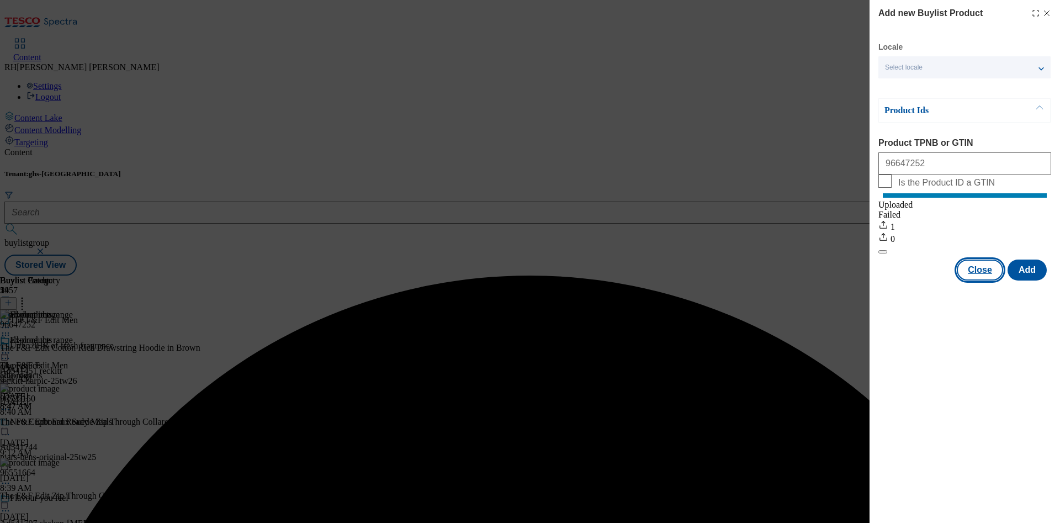
click at [882, 280] on button "Close" at bounding box center [979, 269] width 46 height 21
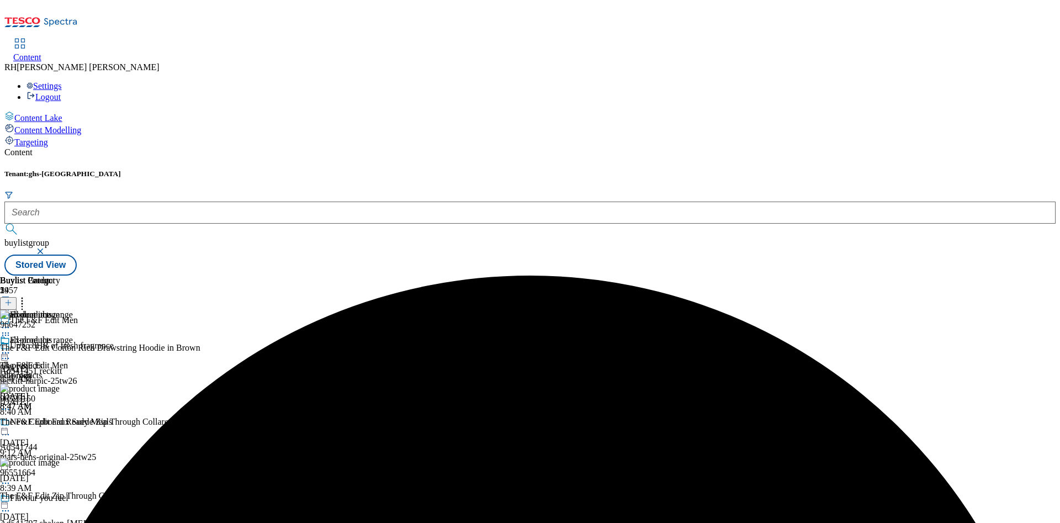
click at [28, 295] on icon at bounding box center [22, 300] width 11 height 11
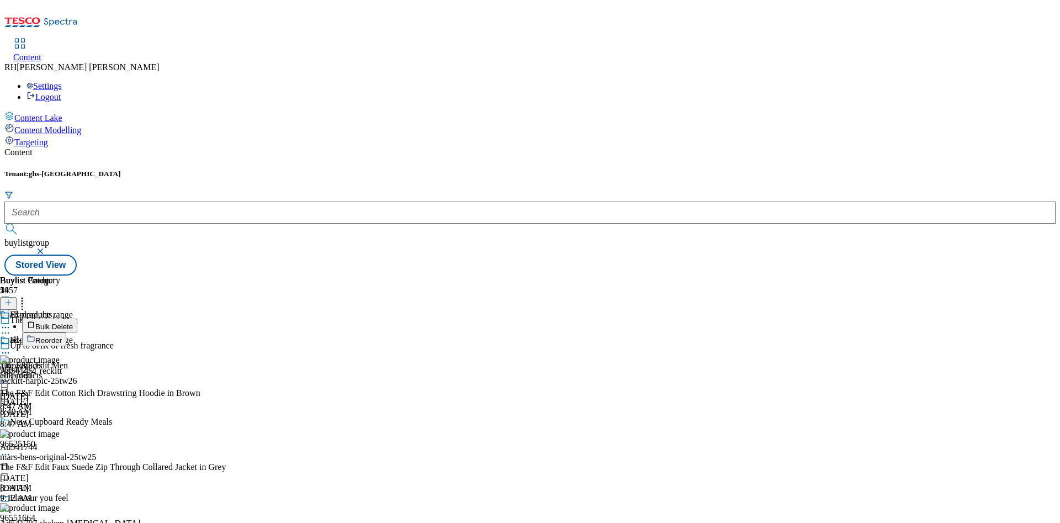
click at [62, 336] on span "Reorder" at bounding box center [48, 340] width 26 height 8
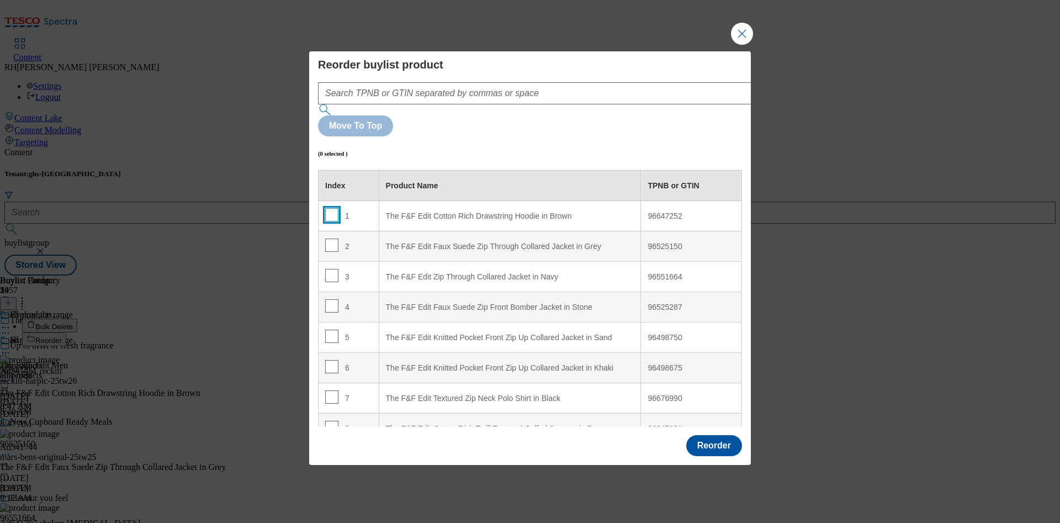
click at [329, 208] on input "Modal" at bounding box center [331, 214] width 13 height 13
checkbox input "true"
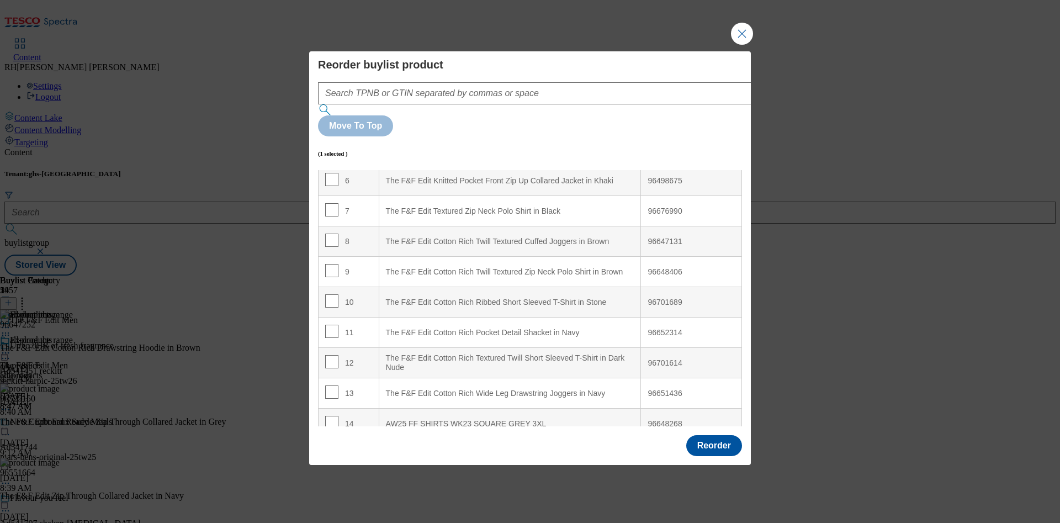
scroll to position [199, 0]
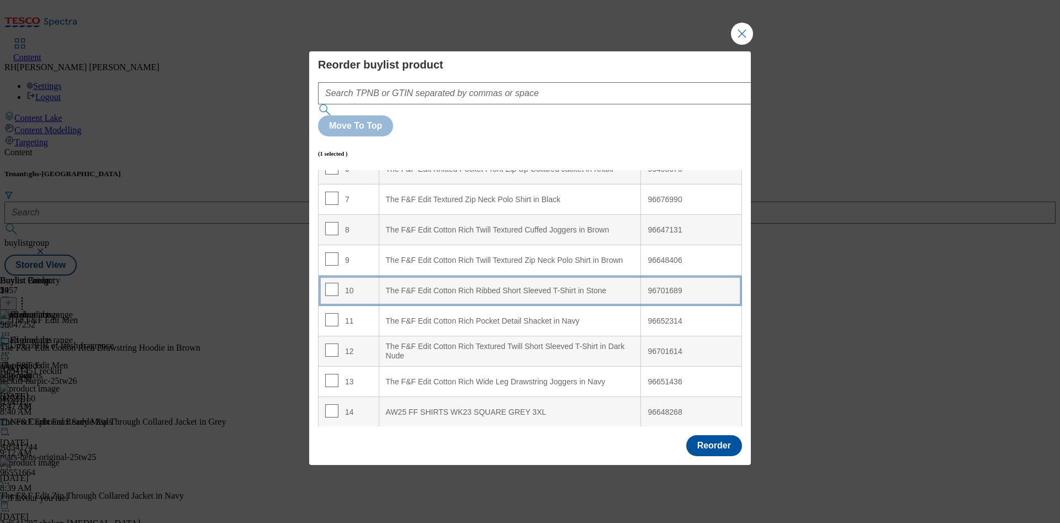
click at [575, 286] on div "The F&F Edit Cotton Rich Ribbed Short Sleeved T-Shirt in Stone" at bounding box center [510, 291] width 248 height 10
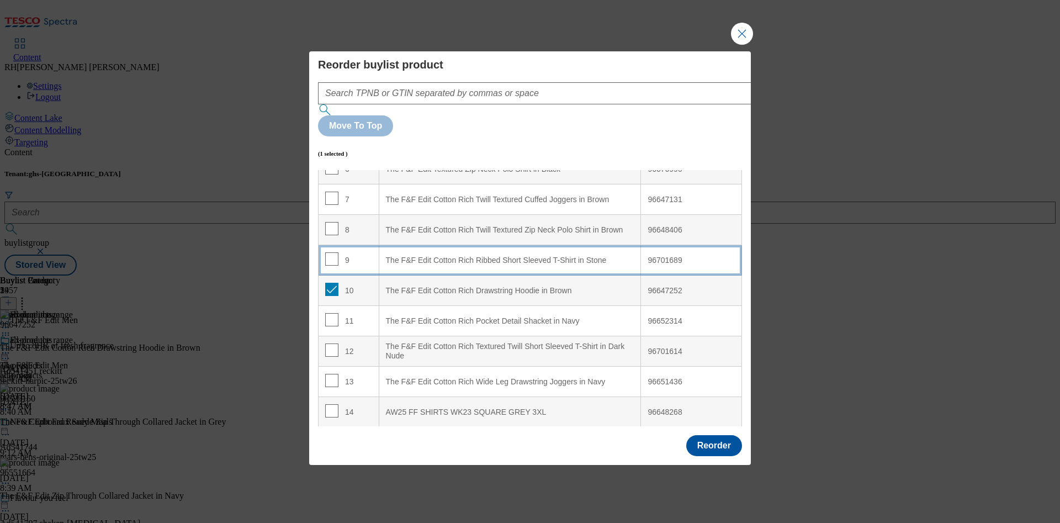
scroll to position [168, 0]
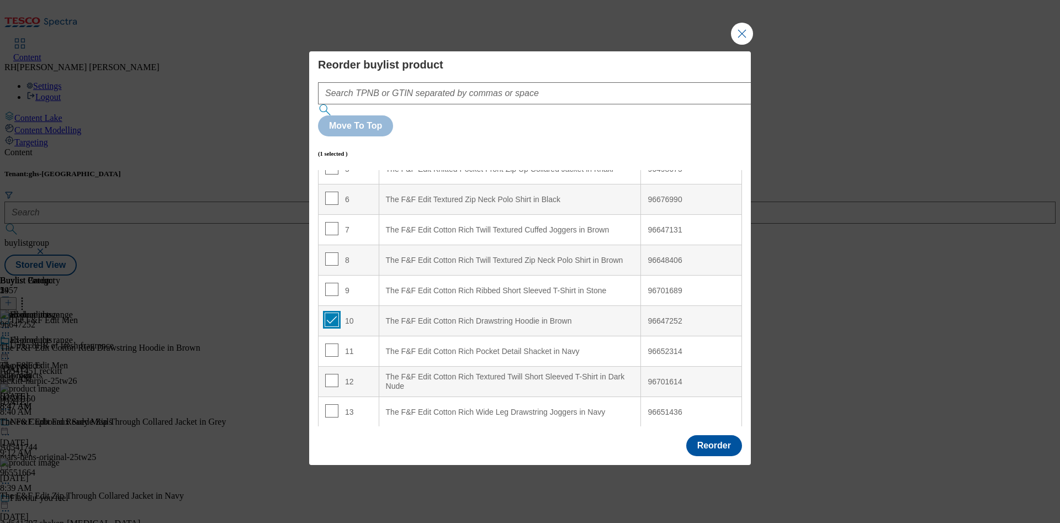
click at [333, 313] on input "Modal" at bounding box center [331, 319] width 13 height 13
checkbox input "false"
click at [705, 435] on button "Reorder" at bounding box center [714, 445] width 56 height 21
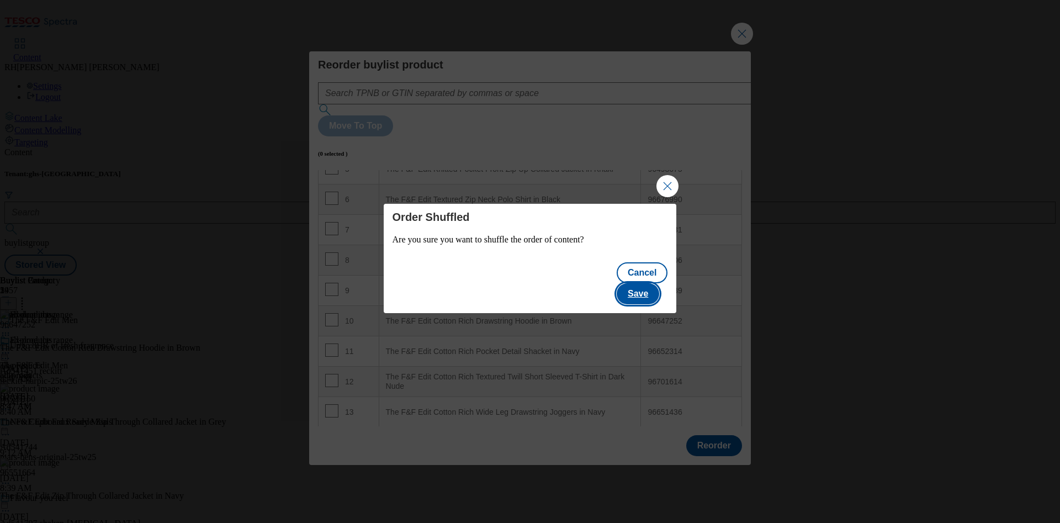
click at [648, 288] on button "Save" at bounding box center [637, 293] width 42 height 21
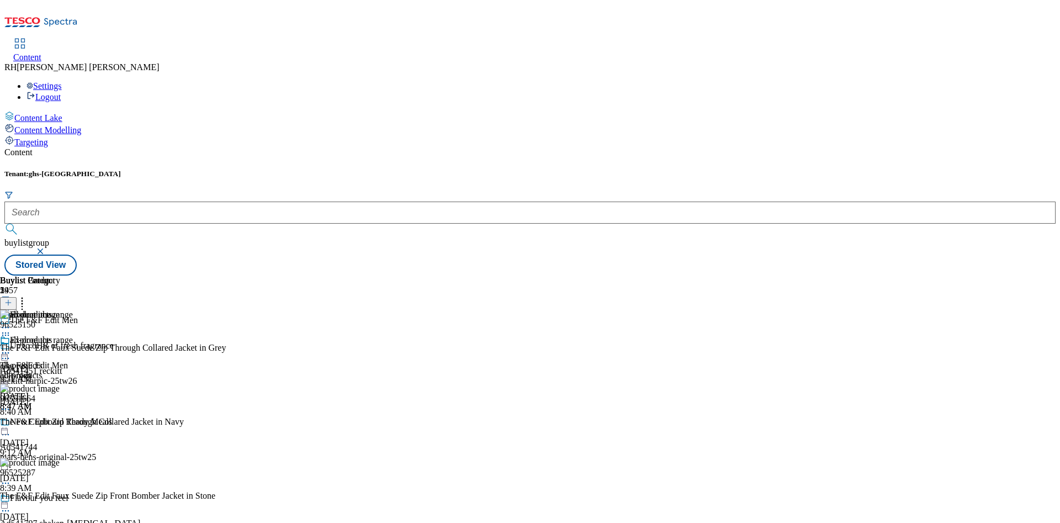
scroll to position [0, 0]
click at [60, 335] on div "all-products all-products all-products Aug 14, 2025 8:47 AM" at bounding box center [30, 373] width 60 height 76
click at [11, 347] on icon at bounding box center [5, 352] width 11 height 11
click at [47, 372] on span "Edit" at bounding box center [40, 376] width 13 height 8
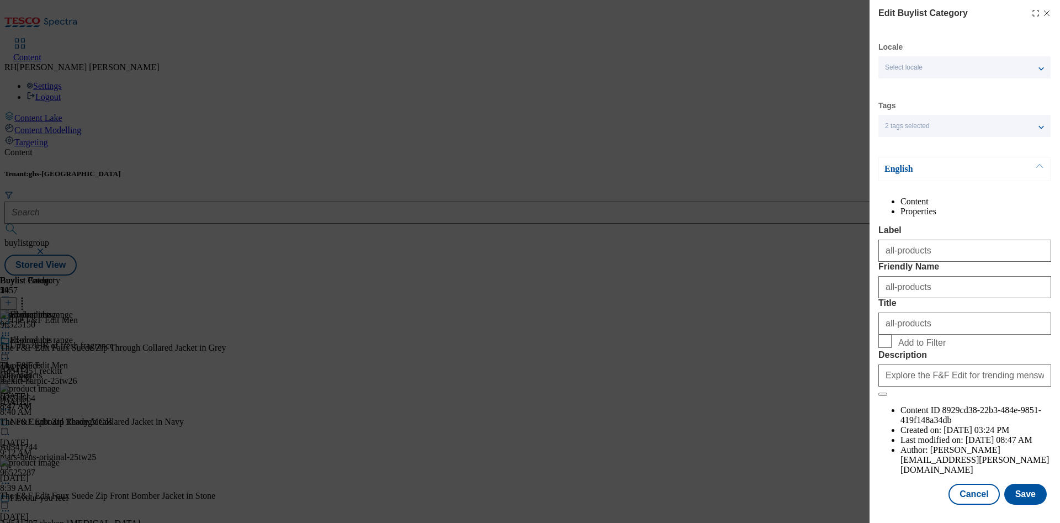
scroll to position [33, 0]
click at [882, 435] on button "Save" at bounding box center [1025, 493] width 42 height 21
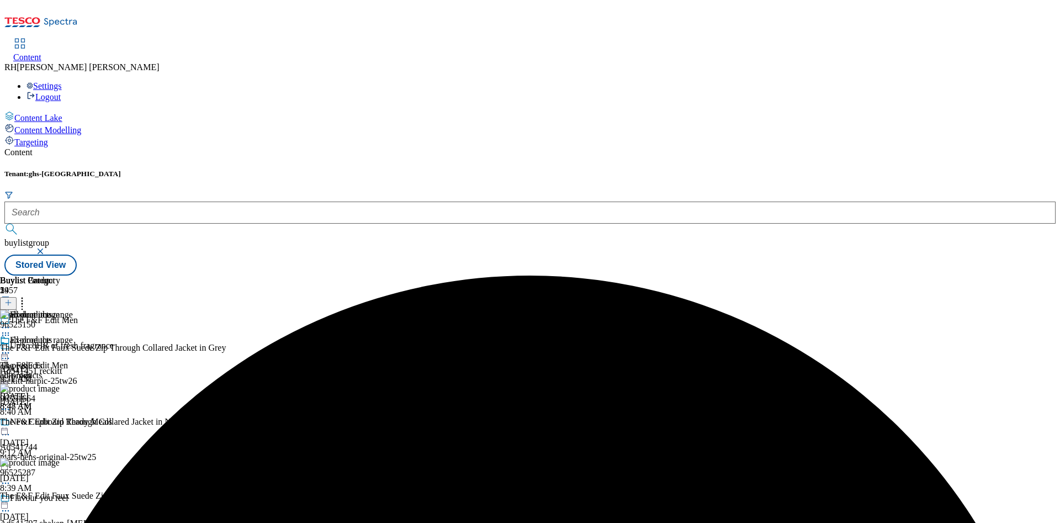
click at [11, 347] on icon at bounding box center [5, 352] width 11 height 11
click at [60, 423] on span "Preview" at bounding box center [47, 427] width 26 height 8
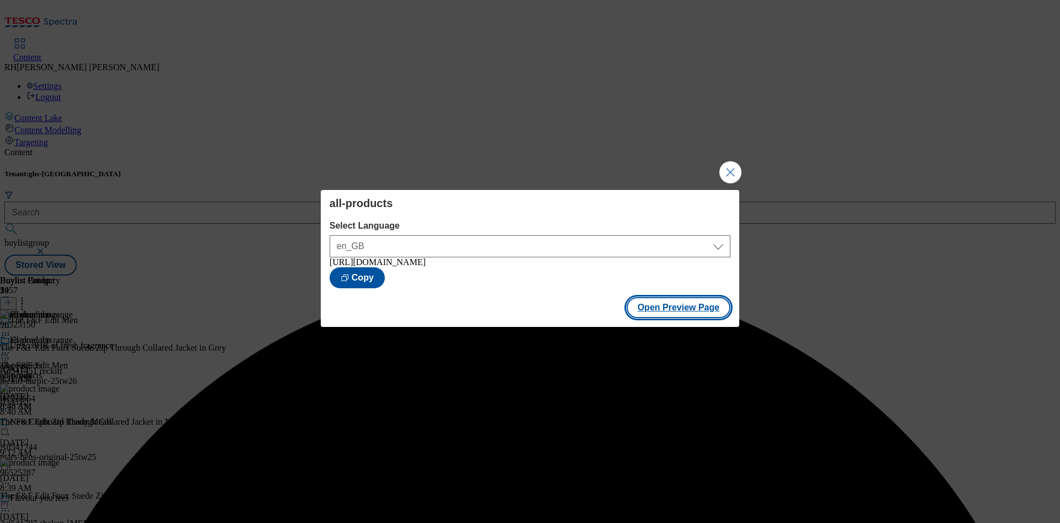
click at [663, 316] on button "Open Preview Page" at bounding box center [678, 307] width 104 height 21
click at [730, 165] on button "Close Modal" at bounding box center [730, 172] width 22 height 22
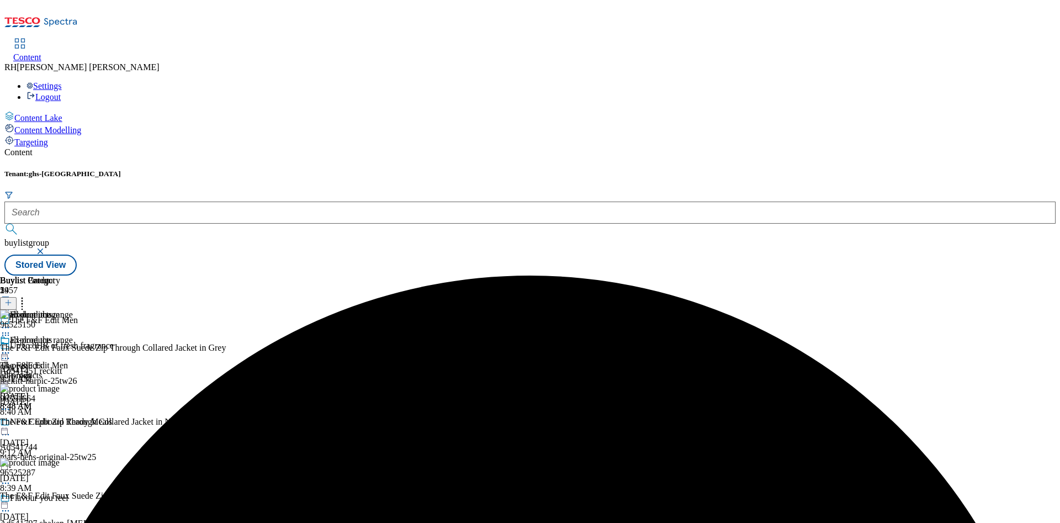
click at [11, 347] on icon at bounding box center [5, 352] width 11 height 11
click at [59, 435] on span "Publish" at bounding box center [46, 465] width 24 height 8
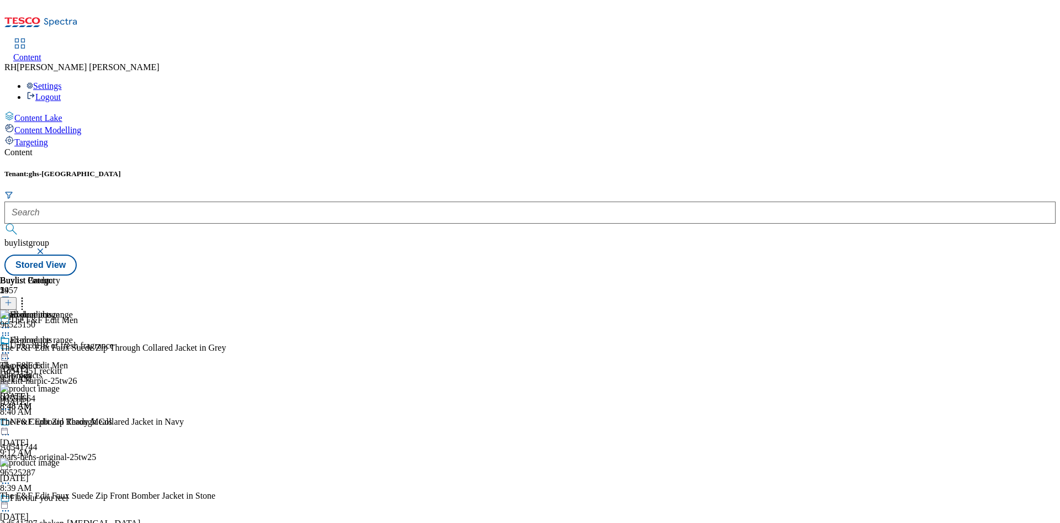
click at [28, 295] on icon at bounding box center [22, 300] width 11 height 11
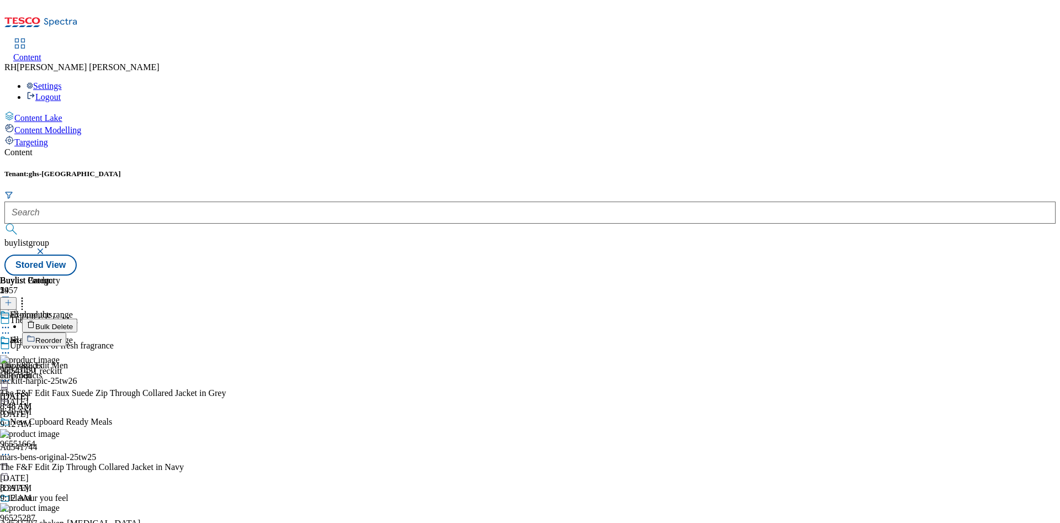
click at [62, 336] on span "Reorder" at bounding box center [48, 340] width 26 height 8
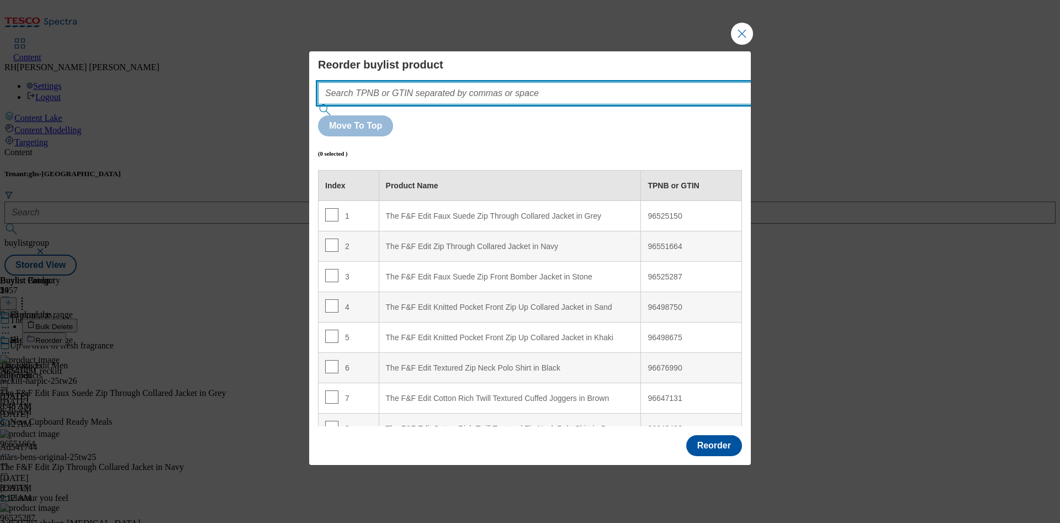
click at [464, 104] on input "Modal" at bounding box center [551, 93] width 466 height 22
paste input "The F&F Edit Zip Through Collared Jacket in Navy"
type input "The F&F Edit Zip Through Collared Jacket in Navy"
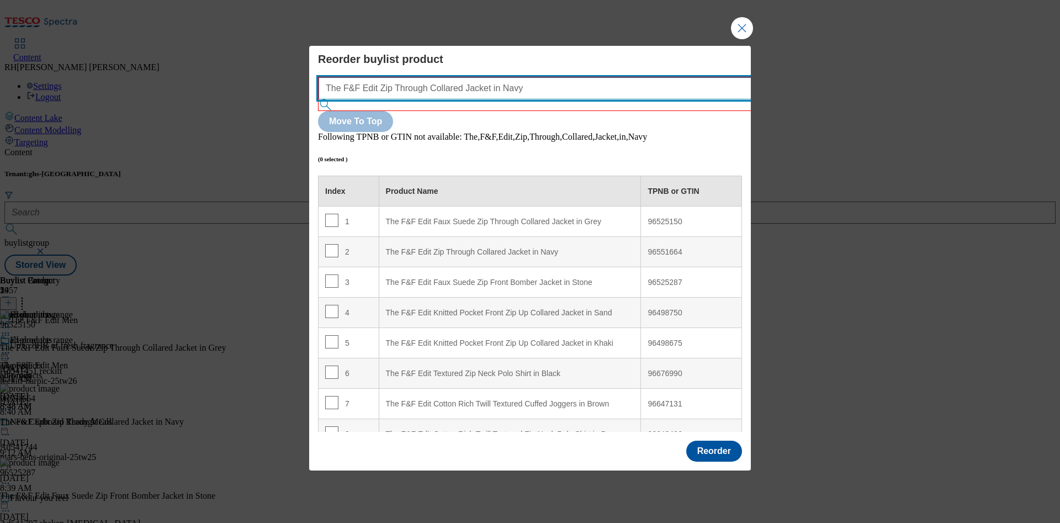
drag, startPoint x: 532, startPoint y: 107, endPoint x: 178, endPoint y: 107, distance: 354.3
click at [178, 107] on div "Reorder buylist product The F&F Edit Zip Through Collared Jacket in Navy Move T…" at bounding box center [530, 261] width 1060 height 523
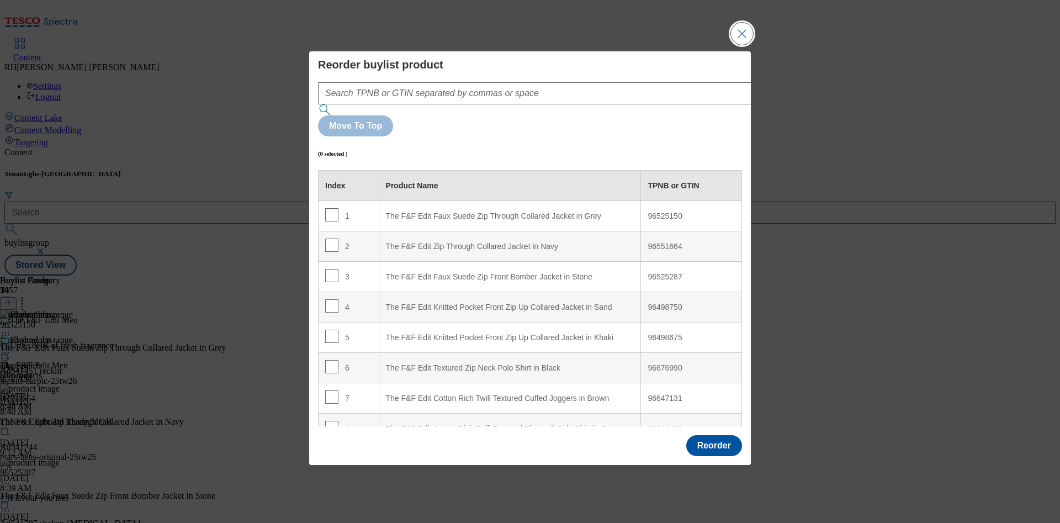
click at [748, 45] on button "Close Modal" at bounding box center [742, 34] width 22 height 22
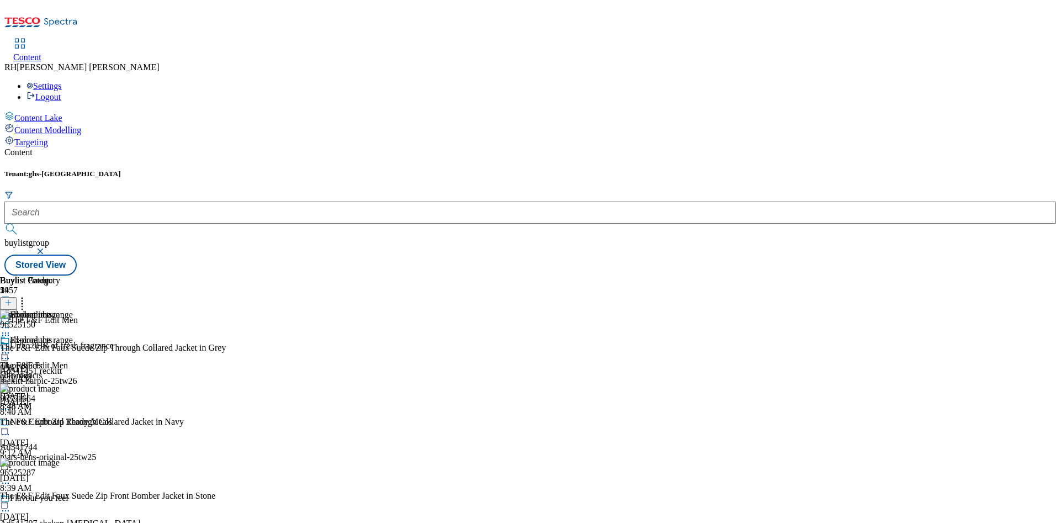
click at [60, 347] on div at bounding box center [30, 353] width 60 height 13
click at [92, 435] on span "Open Preview Url" at bounding box center [62, 452] width 57 height 8
click at [28, 295] on icon at bounding box center [22, 300] width 11 height 11
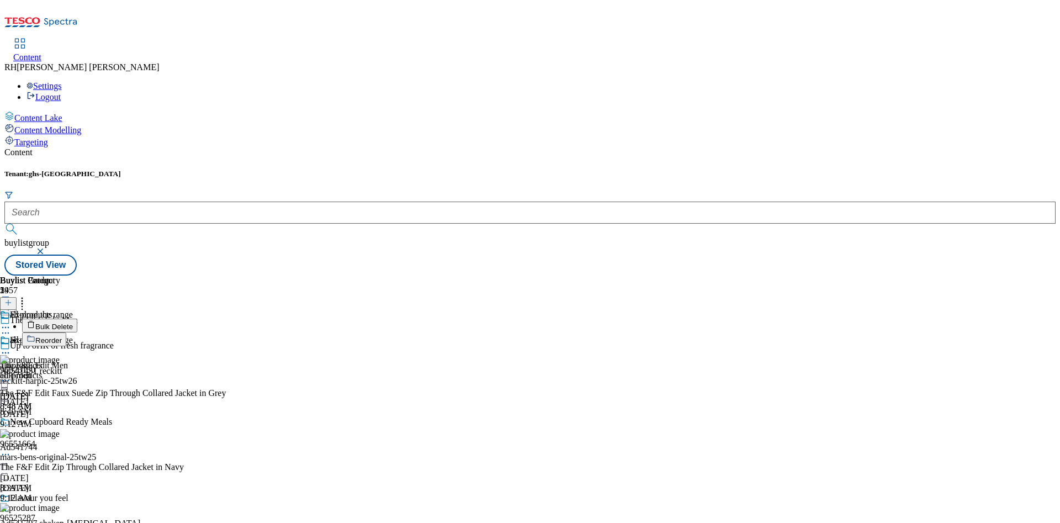
click at [62, 336] on span "Reorder" at bounding box center [48, 340] width 26 height 8
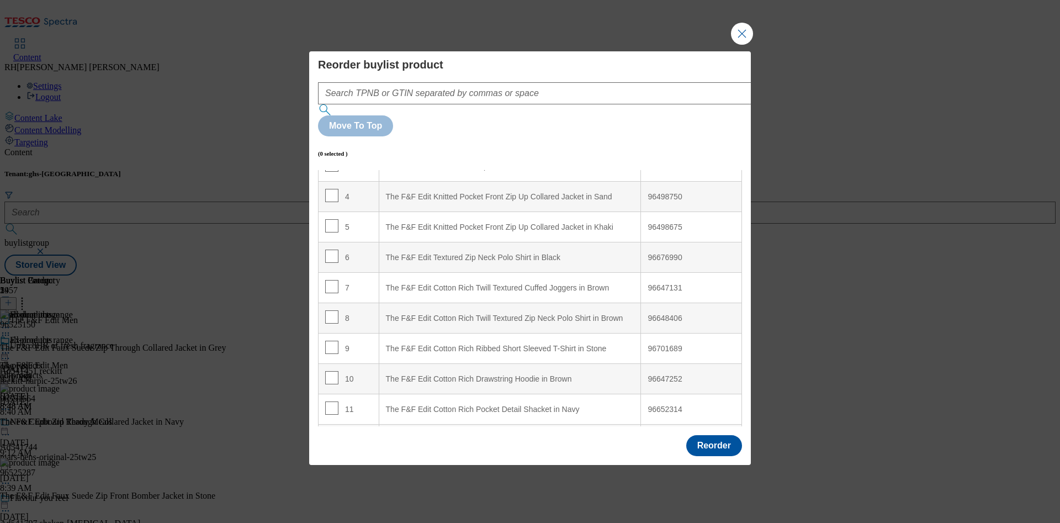
scroll to position [112, 0]
click at [330, 369] on input "Modal" at bounding box center [331, 375] width 13 height 13
checkbox input "true"
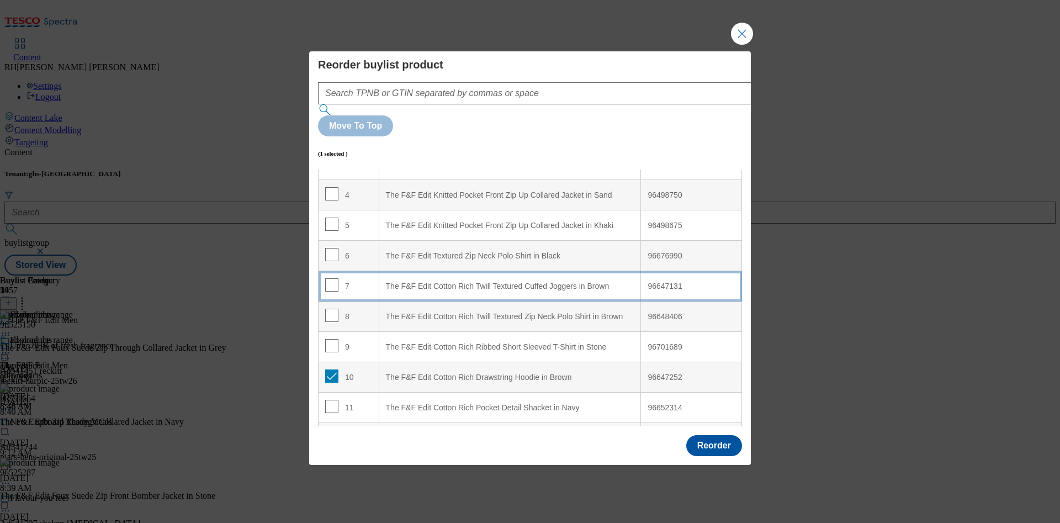
click at [552, 281] on div "The F&F Edit Cotton Rich Twill Textured Cuffed Joggers in Brown" at bounding box center [510, 286] width 248 height 10
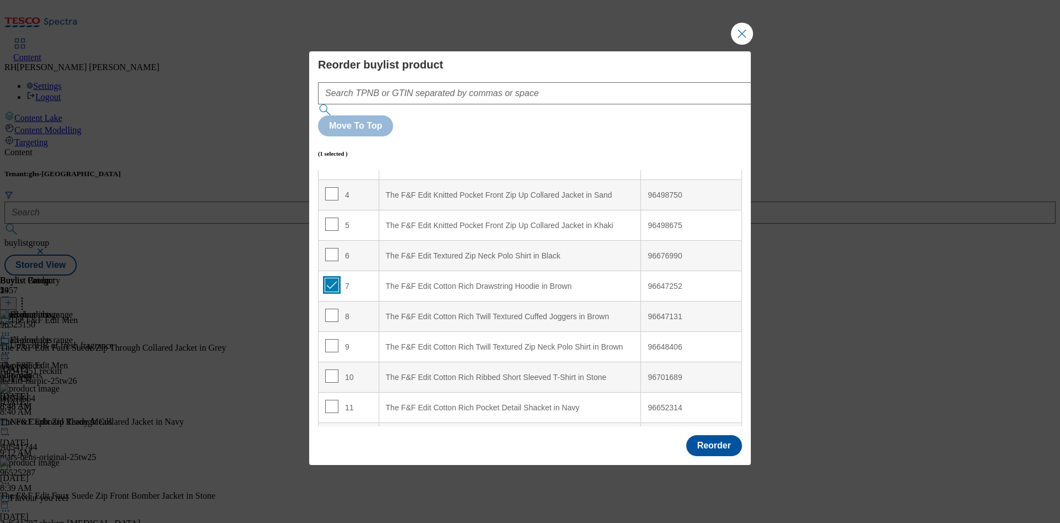
click at [327, 278] on input "Modal" at bounding box center [331, 284] width 13 height 13
checkbox input "false"
click at [705, 435] on button "Reorder" at bounding box center [714, 445] width 56 height 21
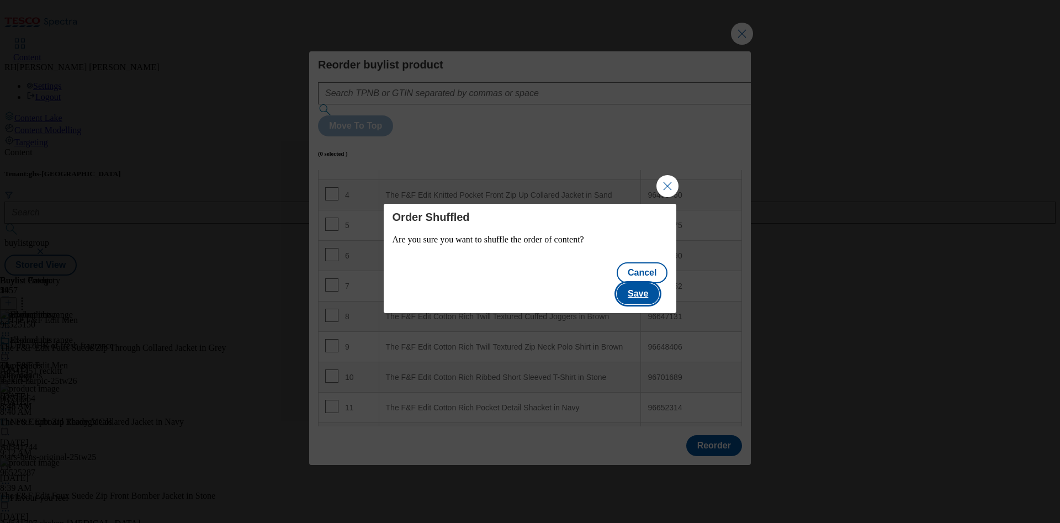
click at [658, 285] on button "Save" at bounding box center [637, 293] width 42 height 21
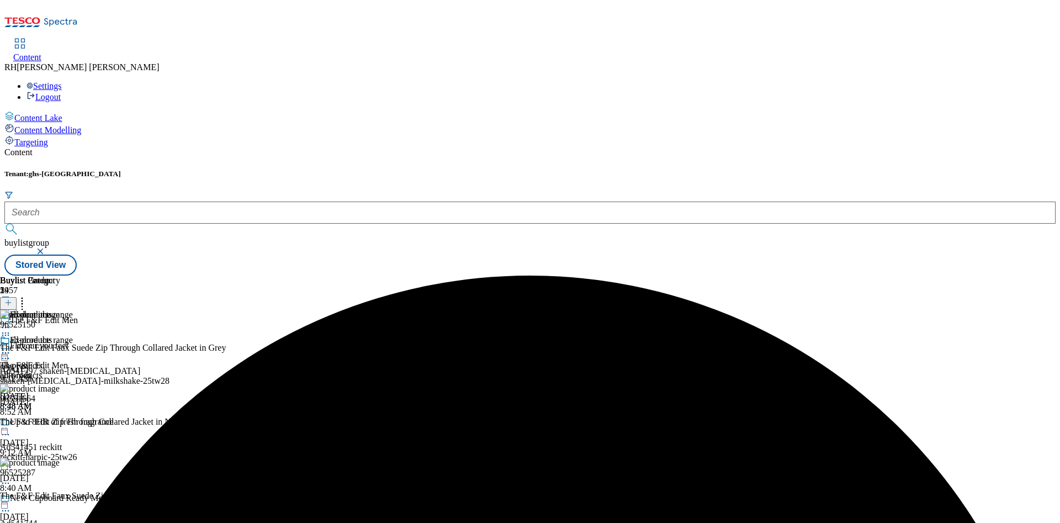
click at [11, 347] on icon at bounding box center [5, 352] width 11 height 11
click at [47, 372] on span "Edit" at bounding box center [40, 376] width 13 height 8
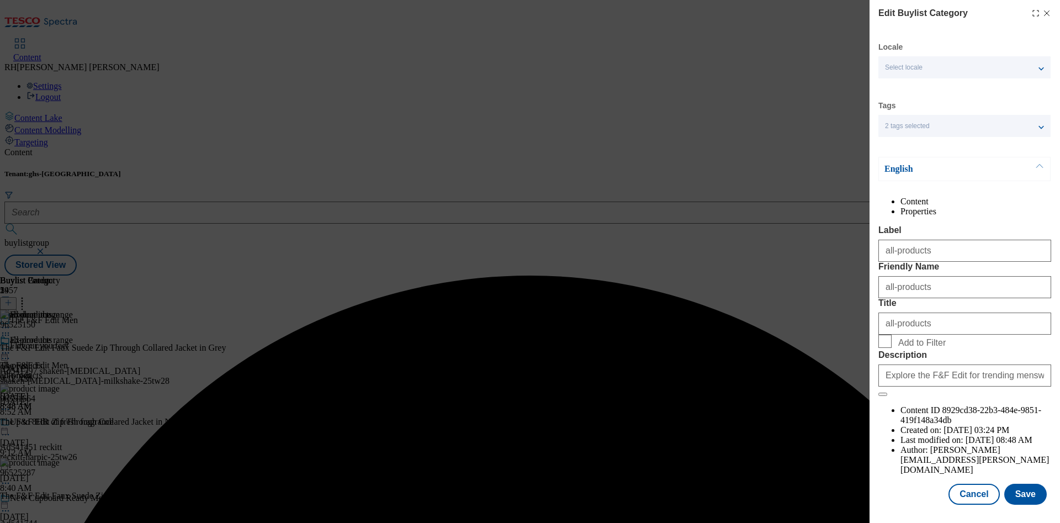
scroll to position [33, 0]
click at [882, 435] on button "Save" at bounding box center [1025, 493] width 42 height 21
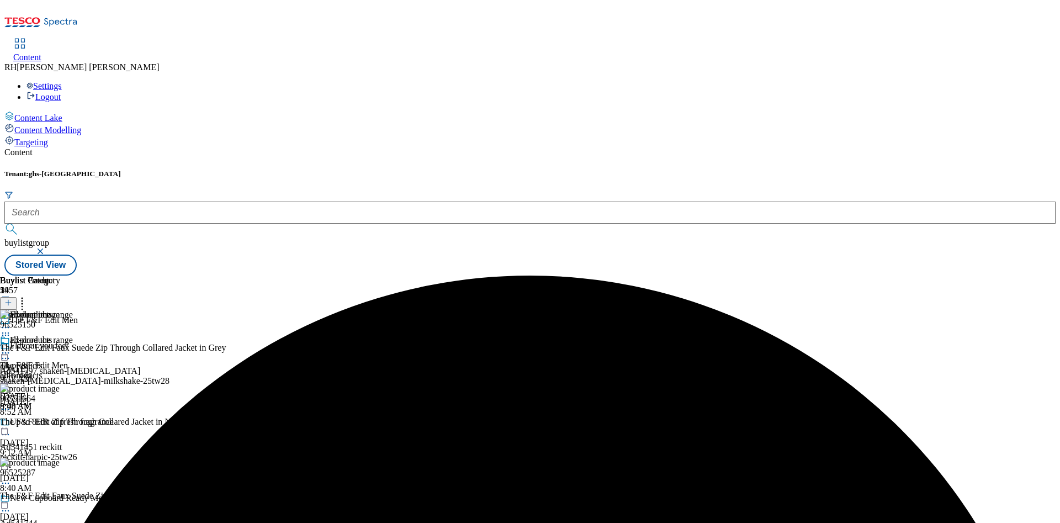
click at [11, 347] on icon at bounding box center [5, 352] width 11 height 11
click at [60, 423] on span "Preview" at bounding box center [47, 427] width 26 height 8
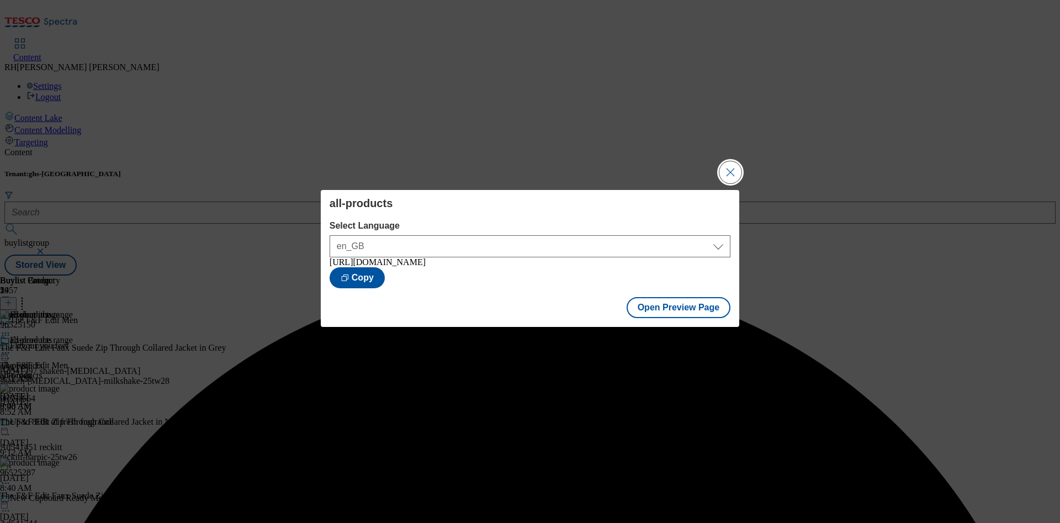
click at [727, 169] on button "Close Modal" at bounding box center [730, 172] width 22 height 22
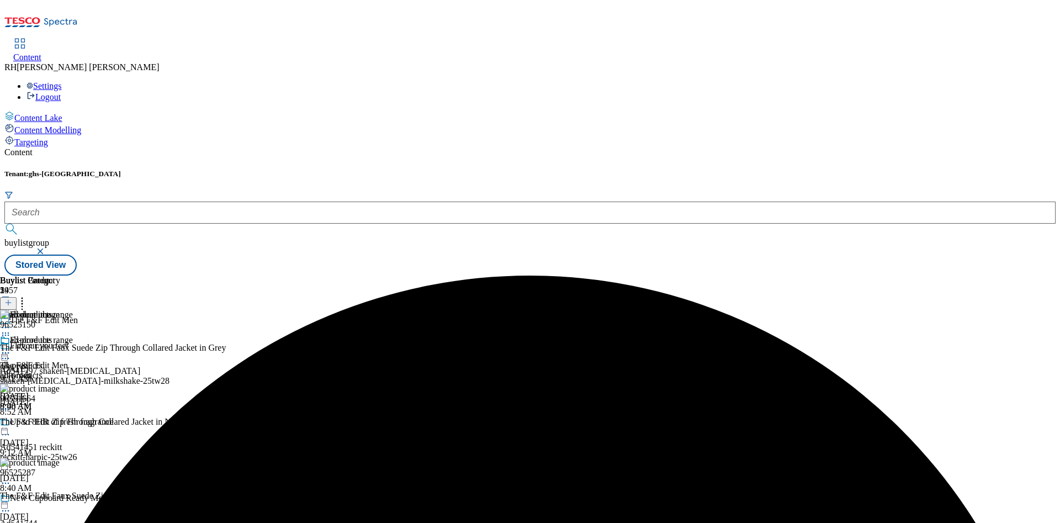
click at [11, 347] on icon at bounding box center [5, 352] width 11 height 11
click at [59, 435] on span "Publish" at bounding box center [46, 465] width 24 height 8
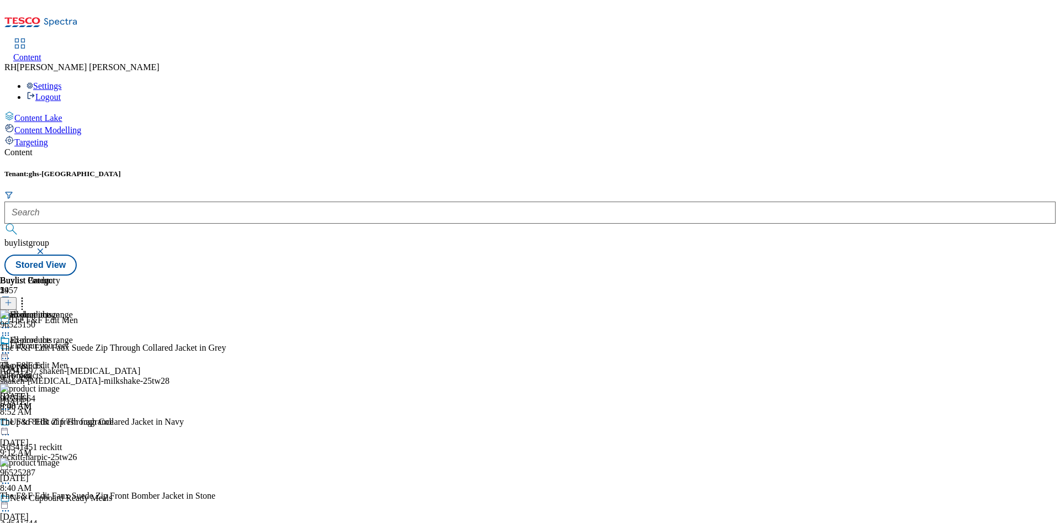
click at [11, 347] on icon at bounding box center [5, 352] width 11 height 11
click at [70, 435] on span "Un-publish" at bounding box center [51, 478] width 35 height 8
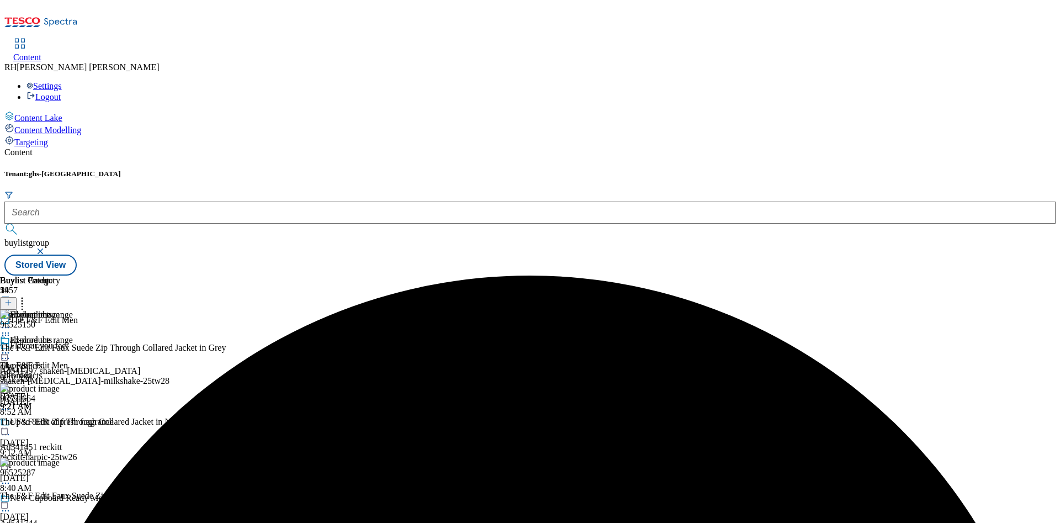
click at [11, 347] on icon at bounding box center [5, 352] width 11 height 11
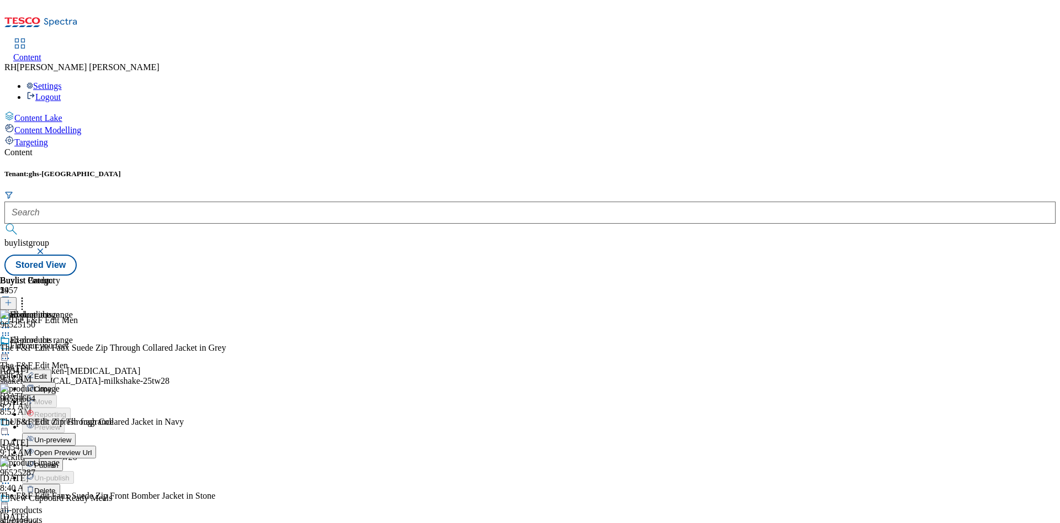
click at [71, 435] on span "Un-preview" at bounding box center [52, 439] width 37 height 8
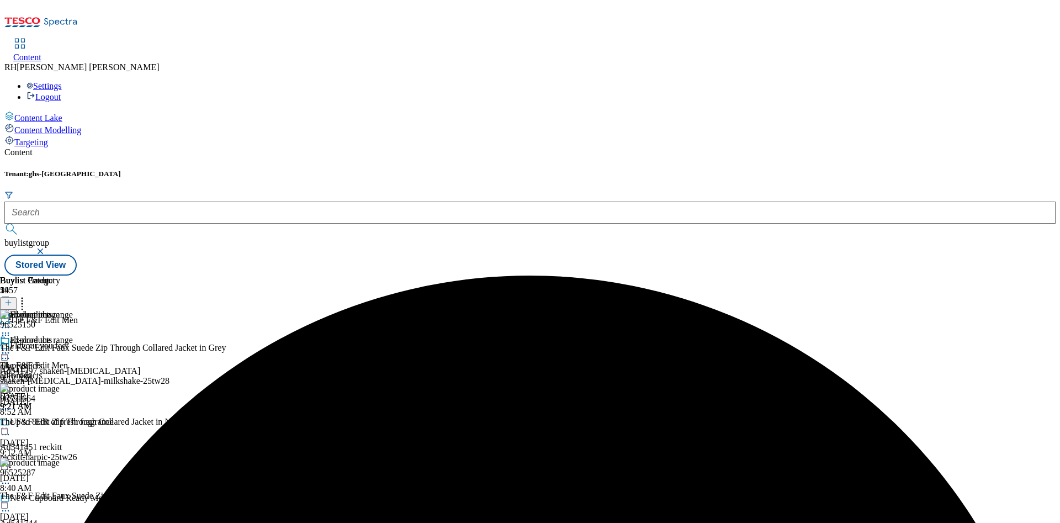
click at [28, 295] on icon at bounding box center [22, 300] width 11 height 11
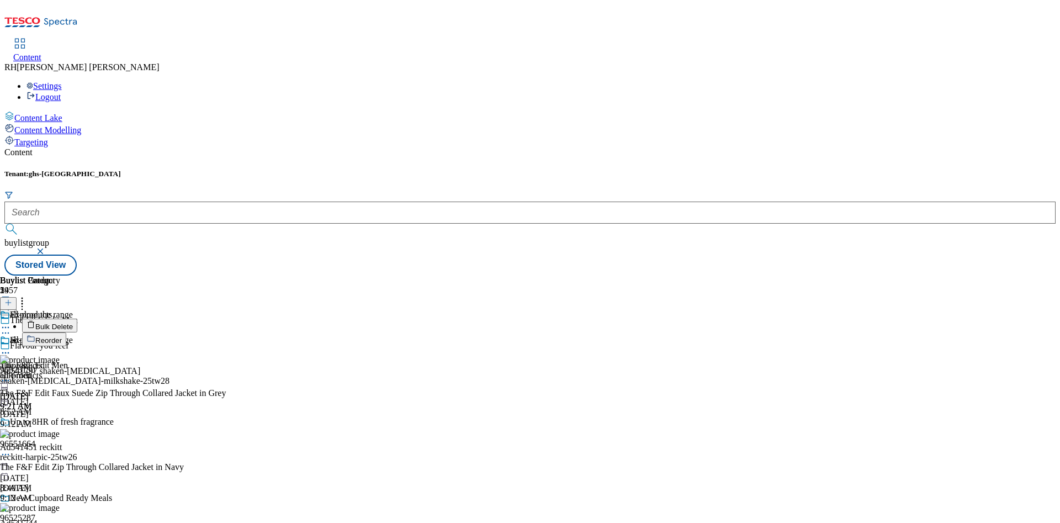
click at [73, 322] on span "Bulk Delete" at bounding box center [54, 326] width 38 height 8
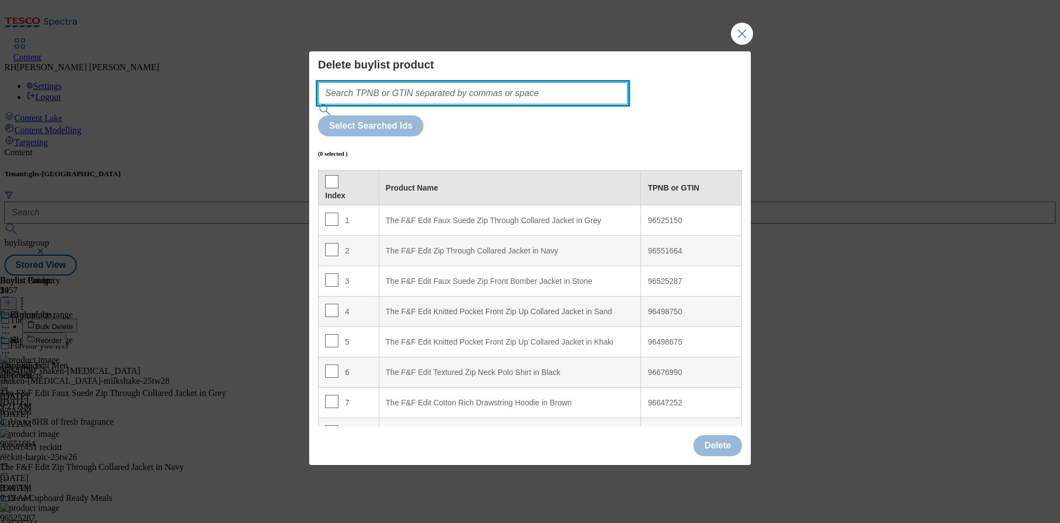
click at [356, 104] on input "Modal" at bounding box center [473, 93] width 310 height 22
paste input "96648406"
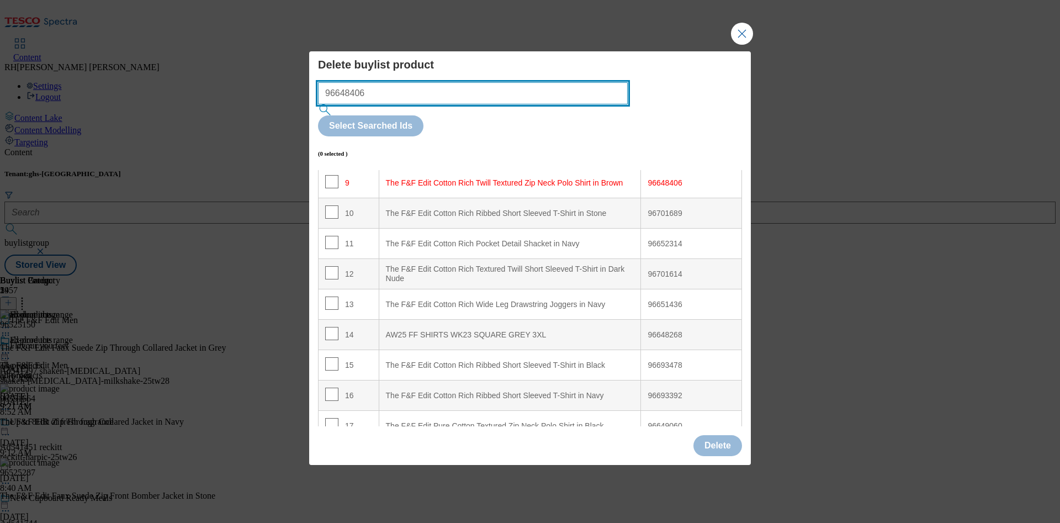
scroll to position [283, 0]
type input "96648406"
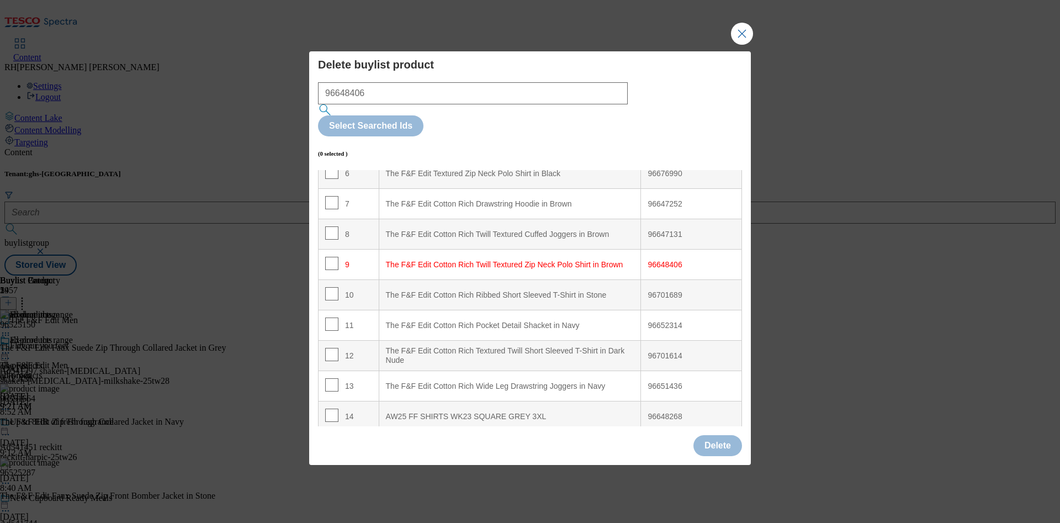
scroll to position [184, 0]
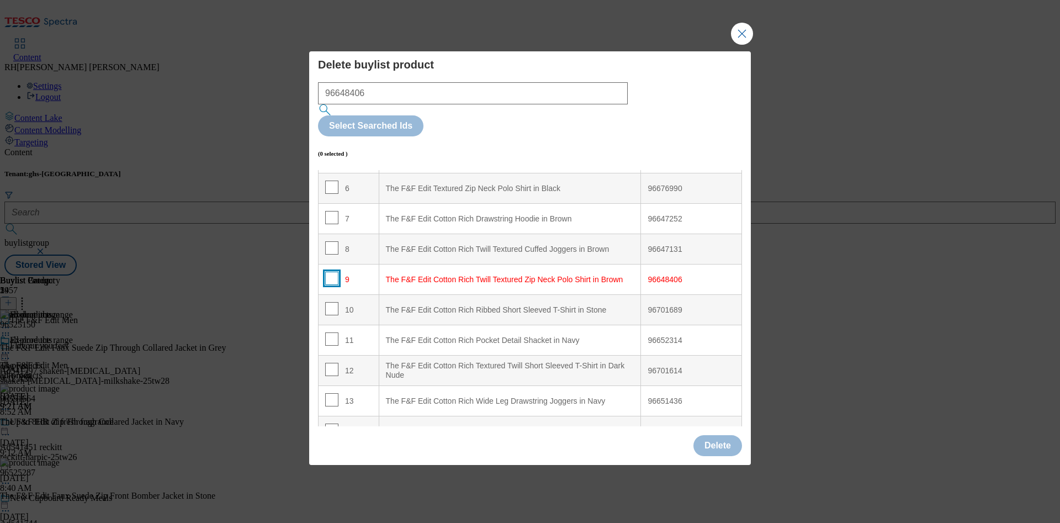
click at [333, 272] on input "Modal" at bounding box center [331, 278] width 13 height 13
checkbox input "true"
click at [709, 435] on button "Delete" at bounding box center [717, 445] width 49 height 21
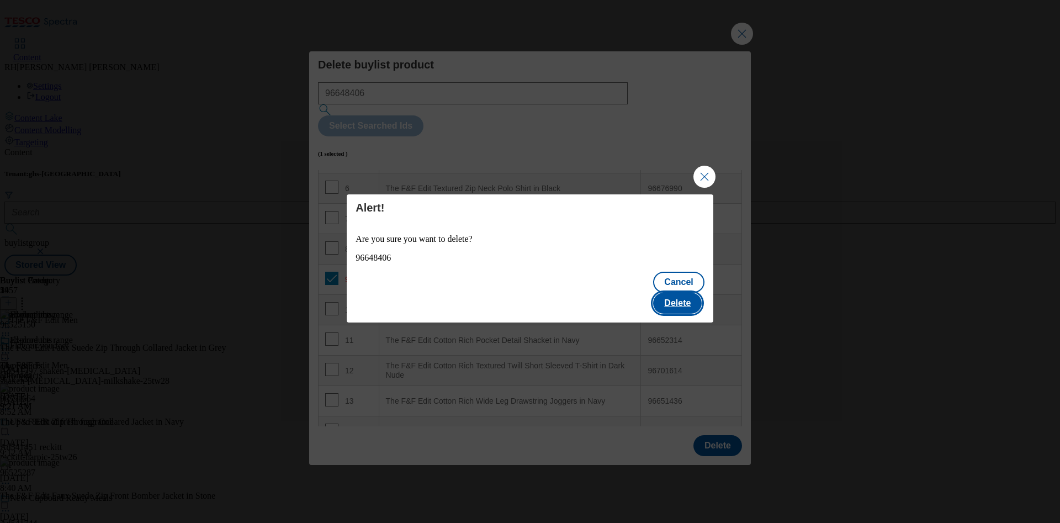
click at [684, 294] on button "Delete" at bounding box center [677, 303] width 49 height 21
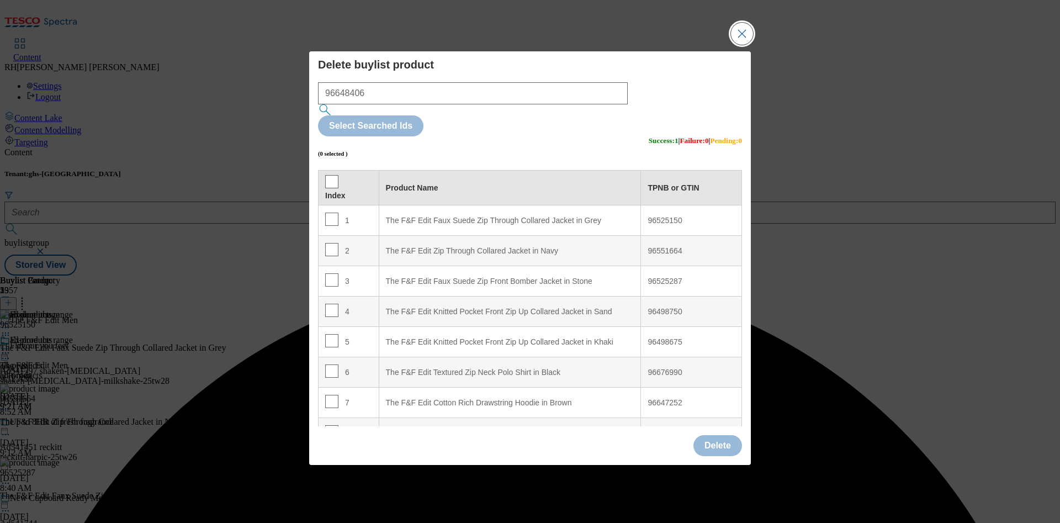
click at [747, 45] on button "Close Modal" at bounding box center [742, 34] width 22 height 22
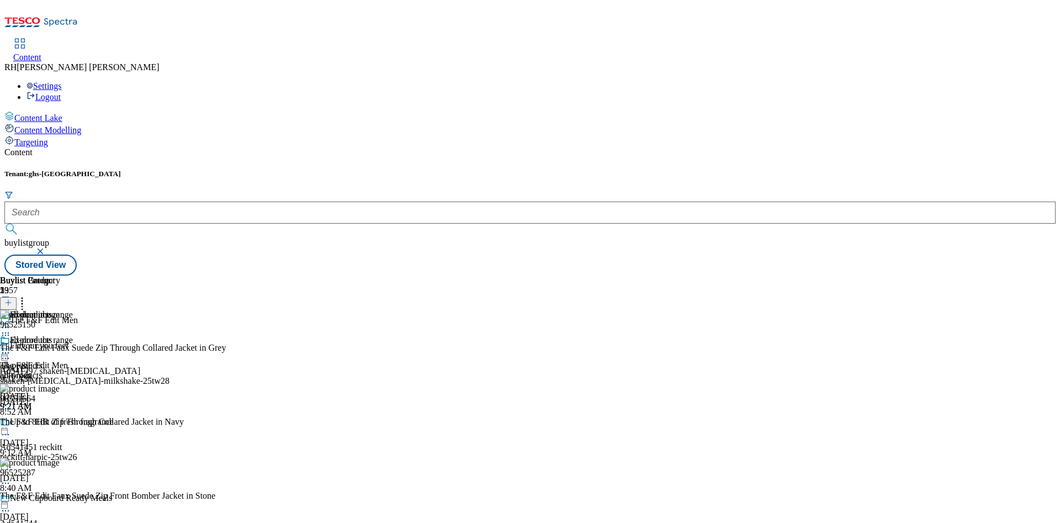
click at [12, 299] on icon at bounding box center [8, 303] width 8 height 8
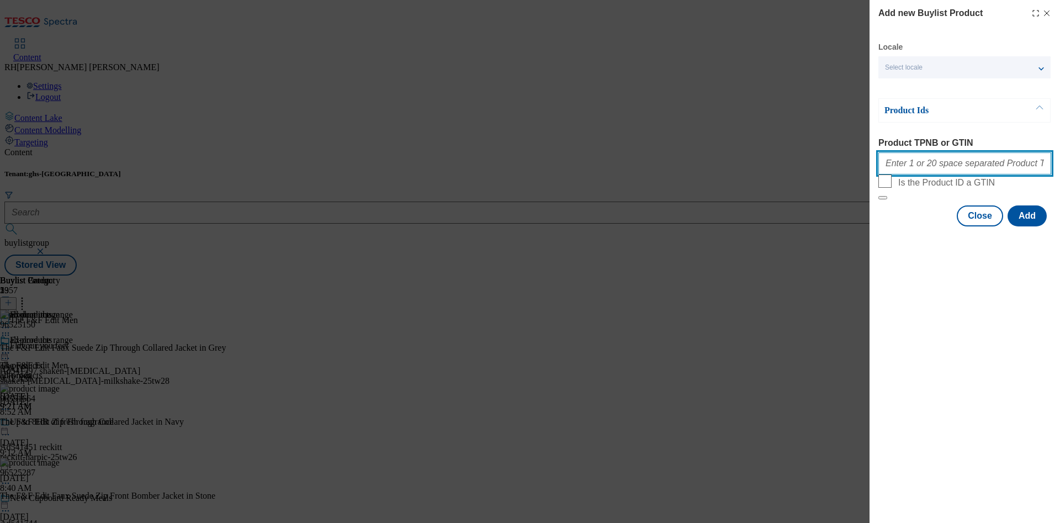
click at [882, 166] on input "Product TPNB or GTIN" at bounding box center [964, 163] width 173 height 22
paste input "96648464"
type input "96648464"
click at [882, 226] on button "Add" at bounding box center [1026, 215] width 39 height 21
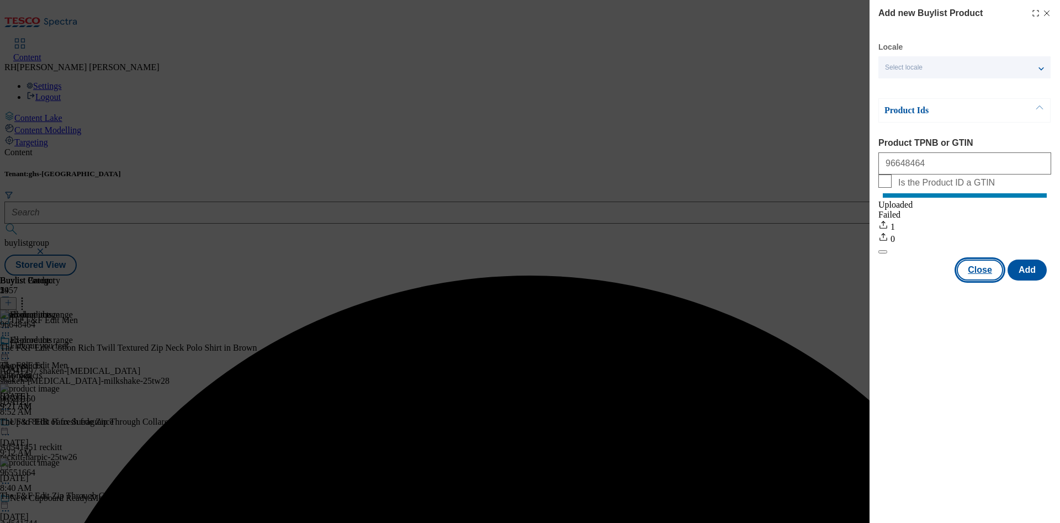
click at [882, 280] on button "Close" at bounding box center [979, 269] width 46 height 21
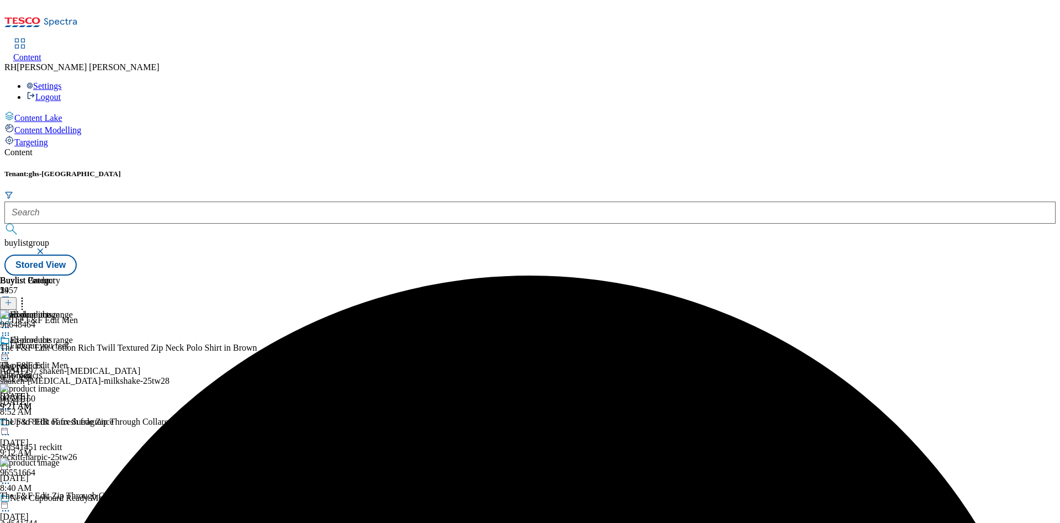
click at [28, 295] on icon at bounding box center [22, 300] width 11 height 11
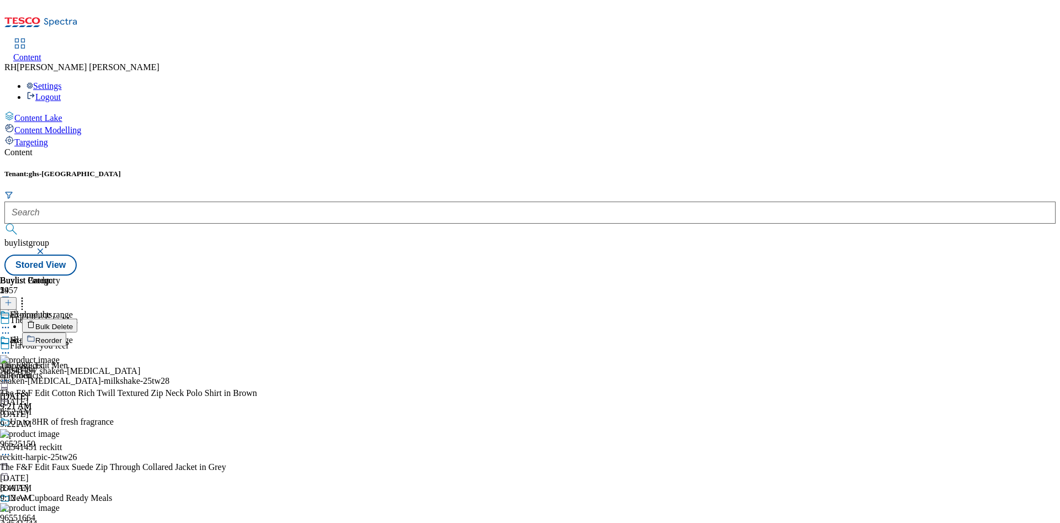
click at [62, 336] on span "Reorder" at bounding box center [48, 340] width 26 height 8
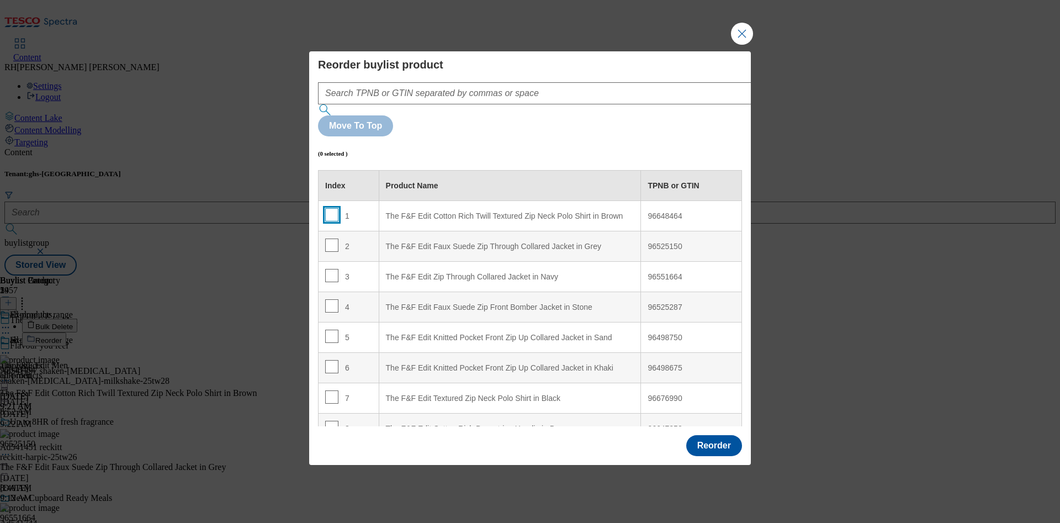
click at [333, 208] on input "Modal" at bounding box center [331, 214] width 13 height 13
checkbox input "true"
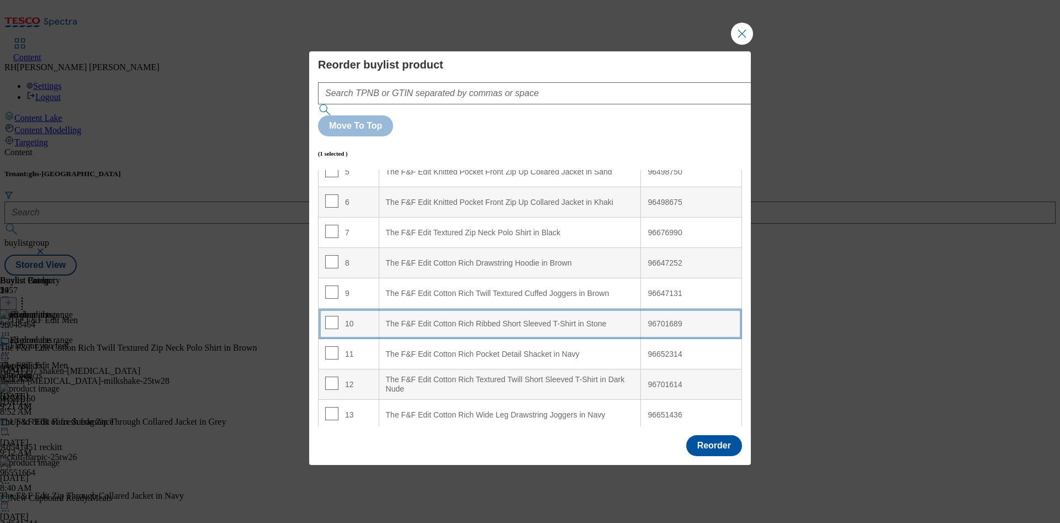
click at [518, 319] on div "The F&F Edit Cotton Rich Ribbed Short Sleeved T-Shirt in Stone" at bounding box center [510, 324] width 248 height 10
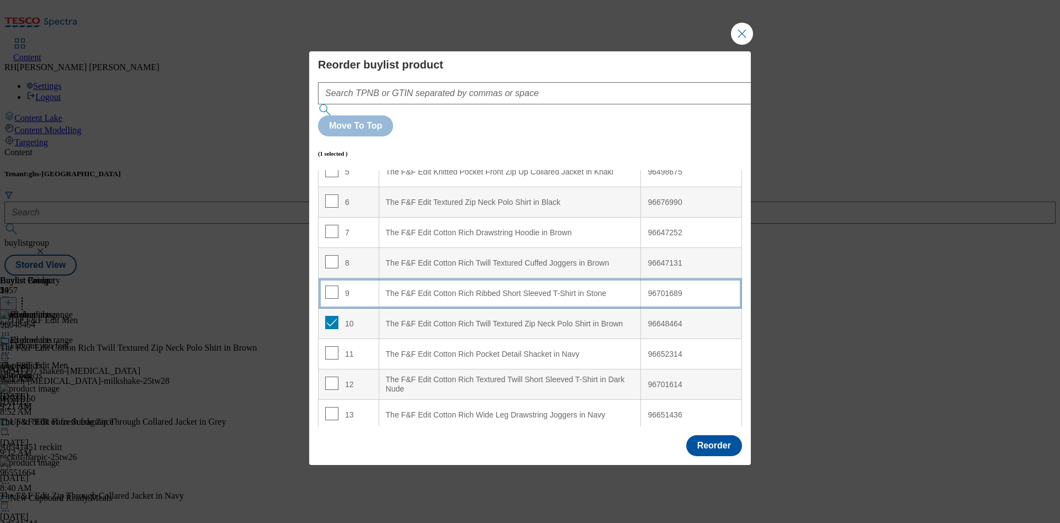
scroll to position [135, 0]
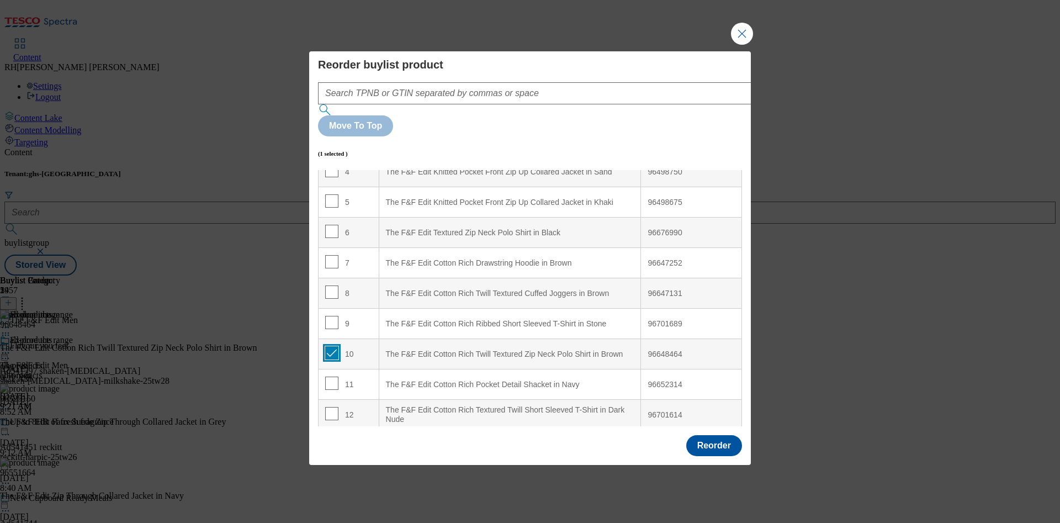
click at [334, 346] on input "Modal" at bounding box center [331, 352] width 13 height 13
click at [329, 346] on input "Modal" at bounding box center [331, 352] width 13 height 13
checkbox input "true"
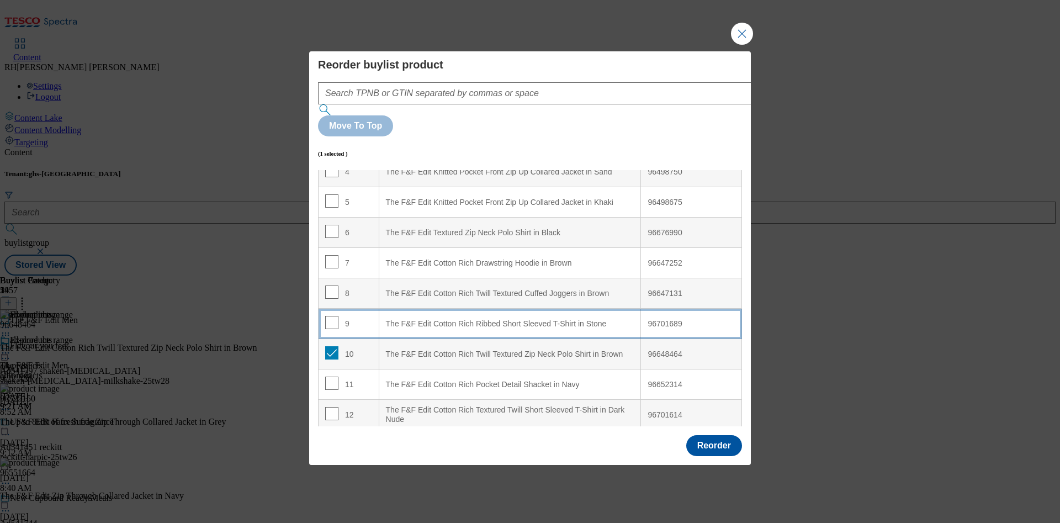
click at [491, 319] on div "The F&F Edit Cotton Rich Ribbed Short Sleeved T-Shirt in Stone" at bounding box center [510, 324] width 248 height 10
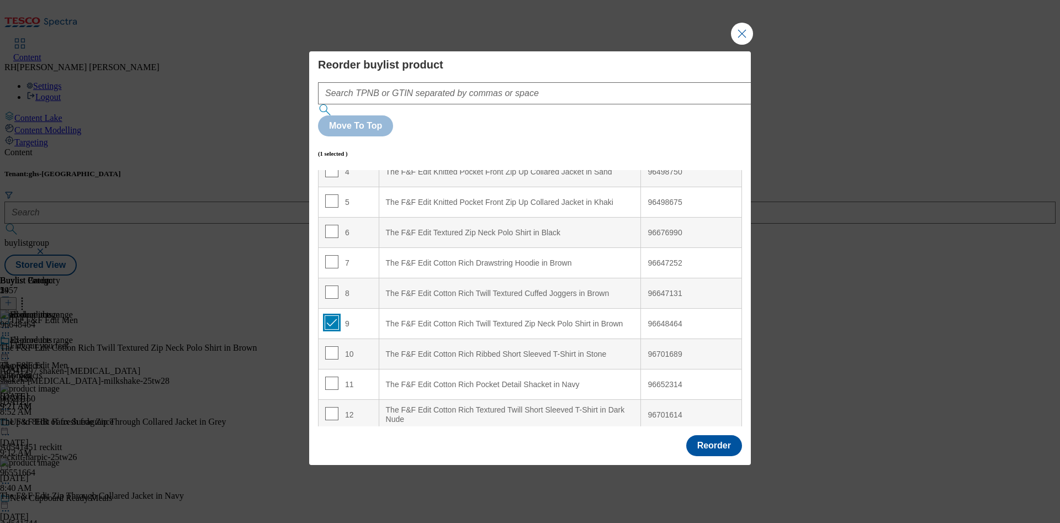
click at [331, 316] on input "Modal" at bounding box center [331, 322] width 13 height 13
checkbox input "false"
click at [716, 435] on button "Reorder" at bounding box center [714, 445] width 56 height 21
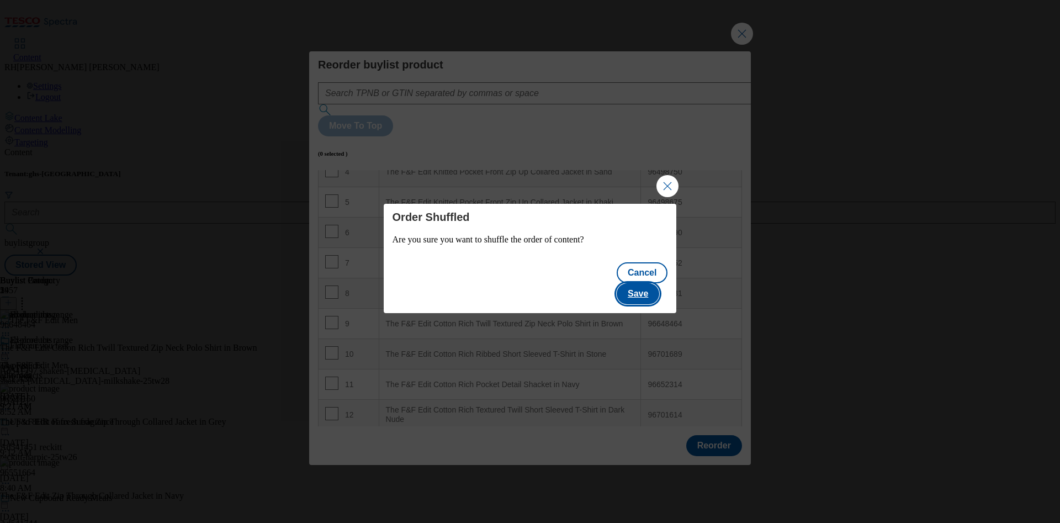
click at [652, 288] on button "Save" at bounding box center [637, 293] width 42 height 21
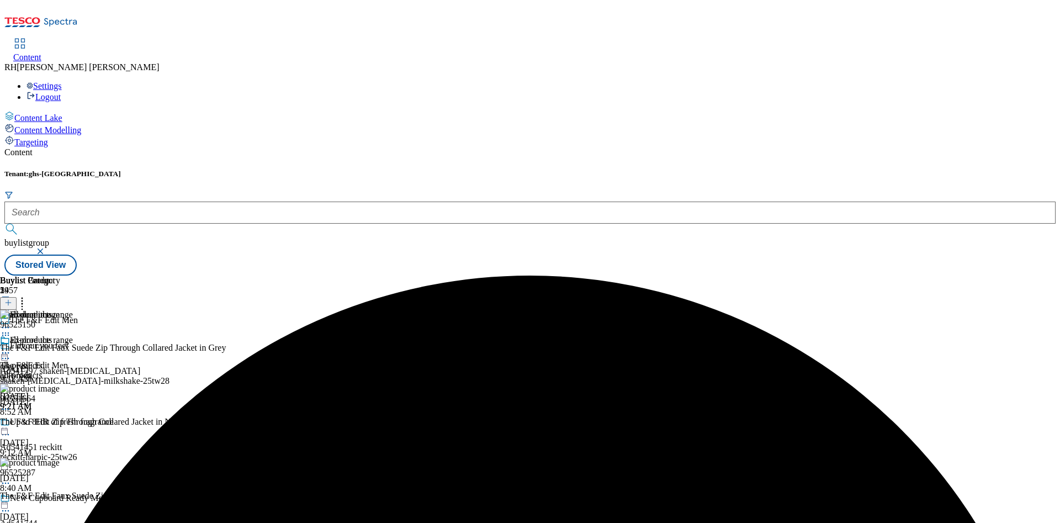
click at [11, 347] on icon at bounding box center [5, 352] width 11 height 11
click at [47, 372] on span "Edit" at bounding box center [40, 376] width 13 height 8
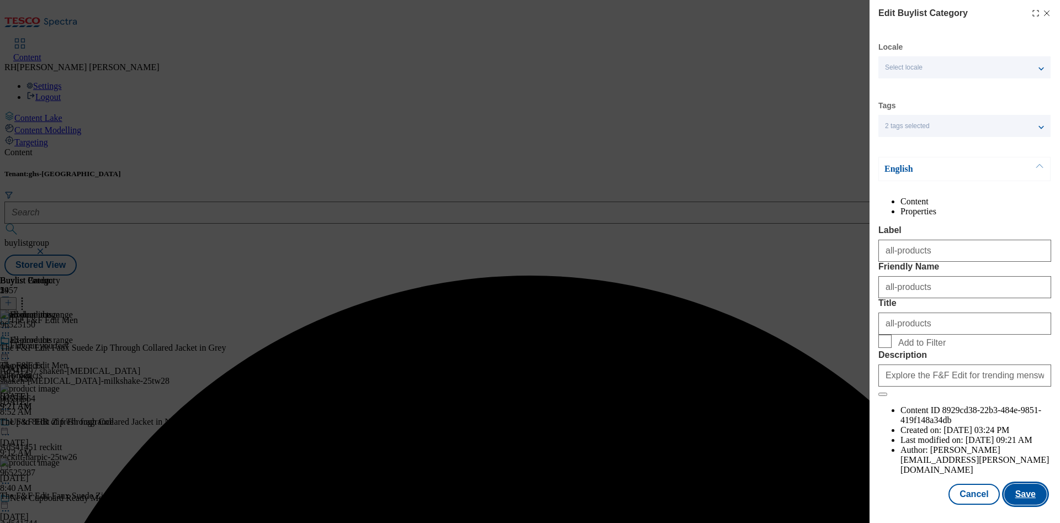
scroll to position [33, 0]
click at [882, 435] on button "Save" at bounding box center [1025, 493] width 42 height 21
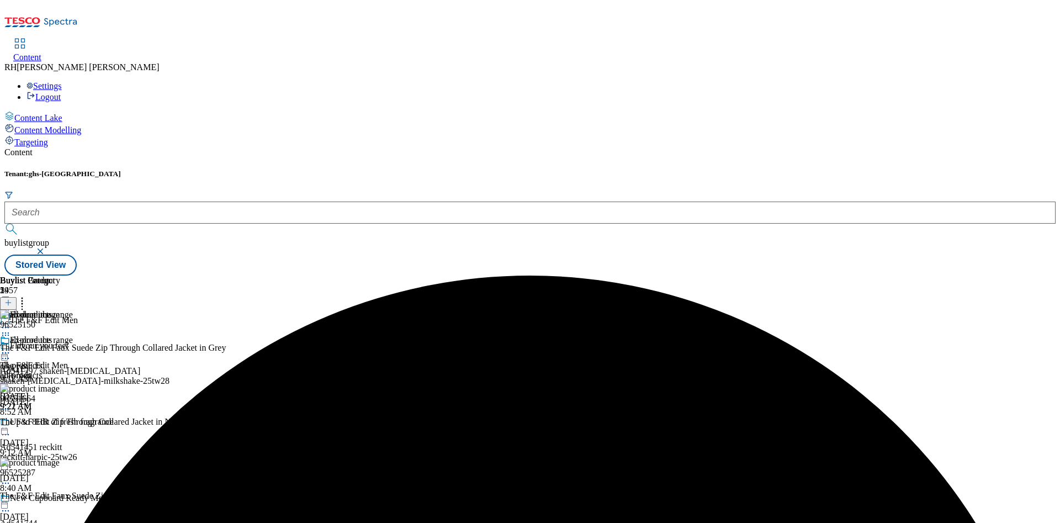
click at [11, 347] on icon at bounding box center [5, 352] width 11 height 11
click at [60, 423] on span "Preview" at bounding box center [47, 427] width 26 height 8
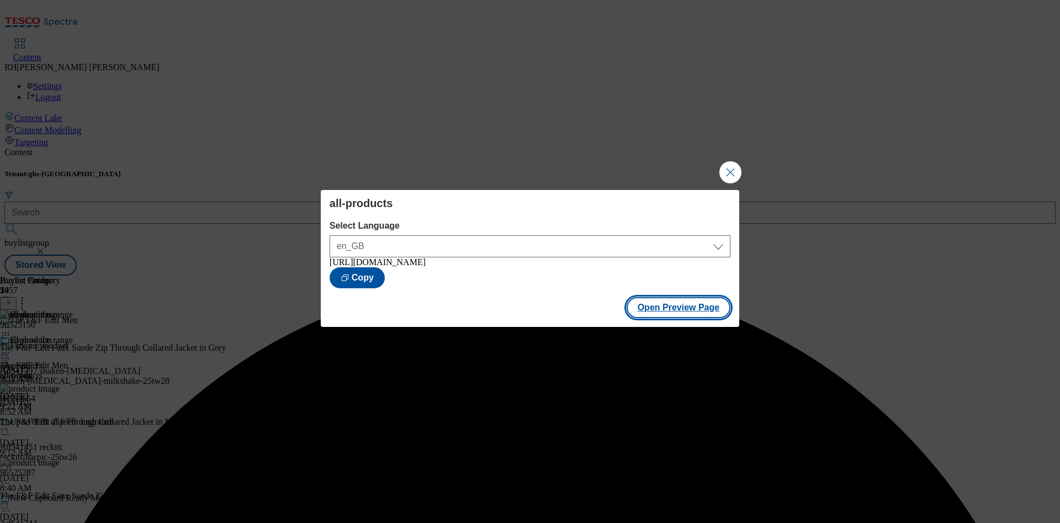
click at [699, 313] on button "Open Preview Page" at bounding box center [678, 307] width 104 height 21
click at [730, 174] on button "Close Modal" at bounding box center [730, 172] width 22 height 22
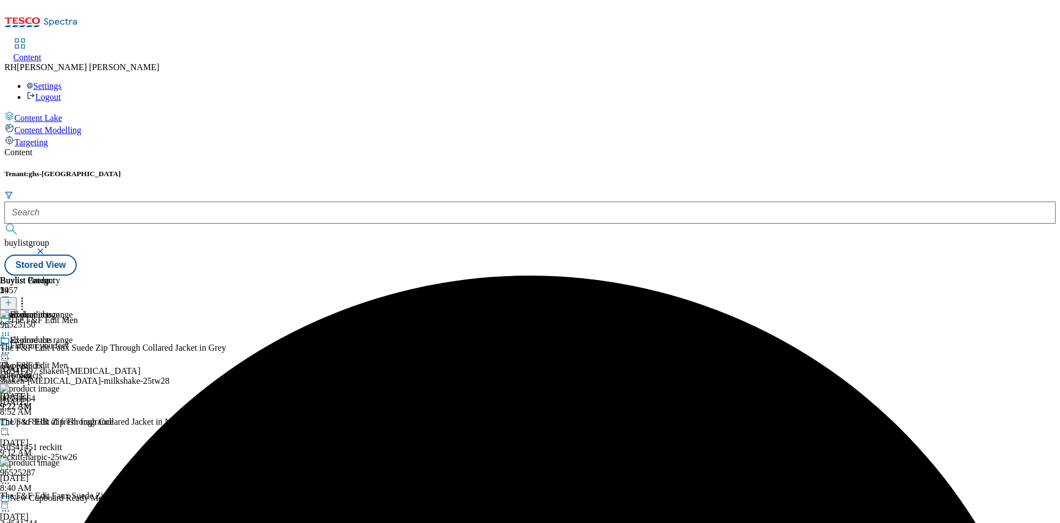
click at [60, 335] on div "all-products all-products all-products Aug 14, 2025 9:22 AM" at bounding box center [30, 373] width 60 height 76
click at [11, 347] on icon at bounding box center [5, 352] width 11 height 11
click at [59, 435] on span "Publish" at bounding box center [46, 465] width 24 height 8
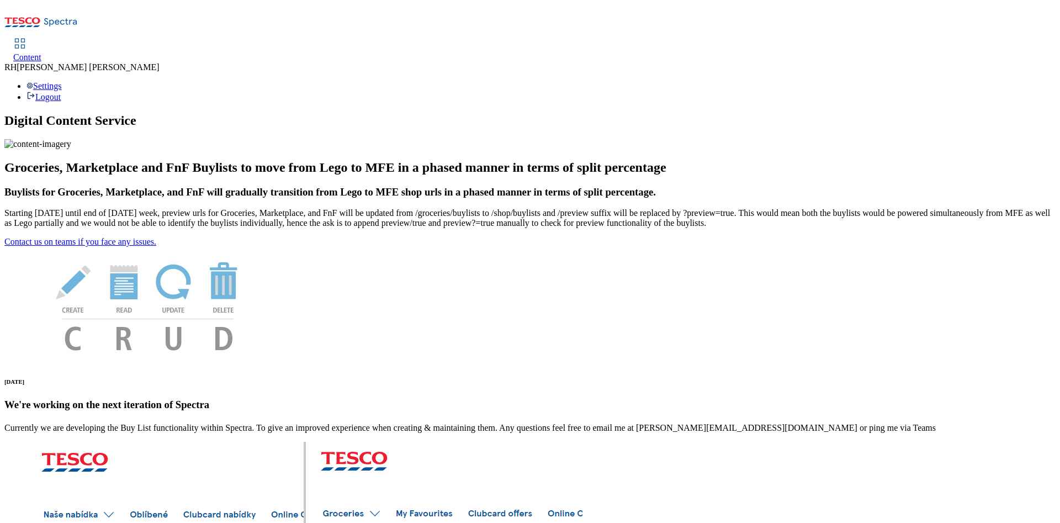
click at [41, 52] on span "Content" at bounding box center [27, 56] width 28 height 9
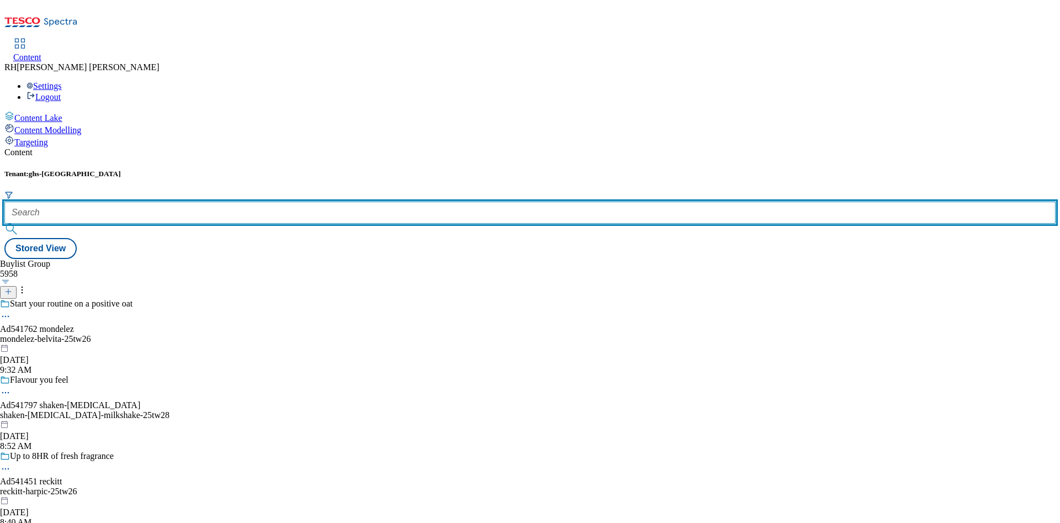
click at [243, 201] on input "text" at bounding box center [529, 212] width 1051 height 22
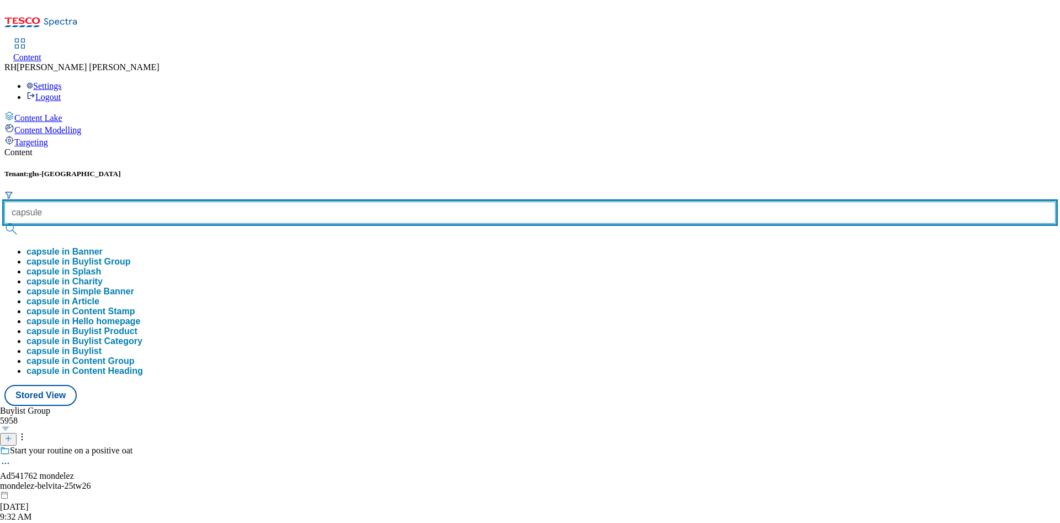
type input "capsule"
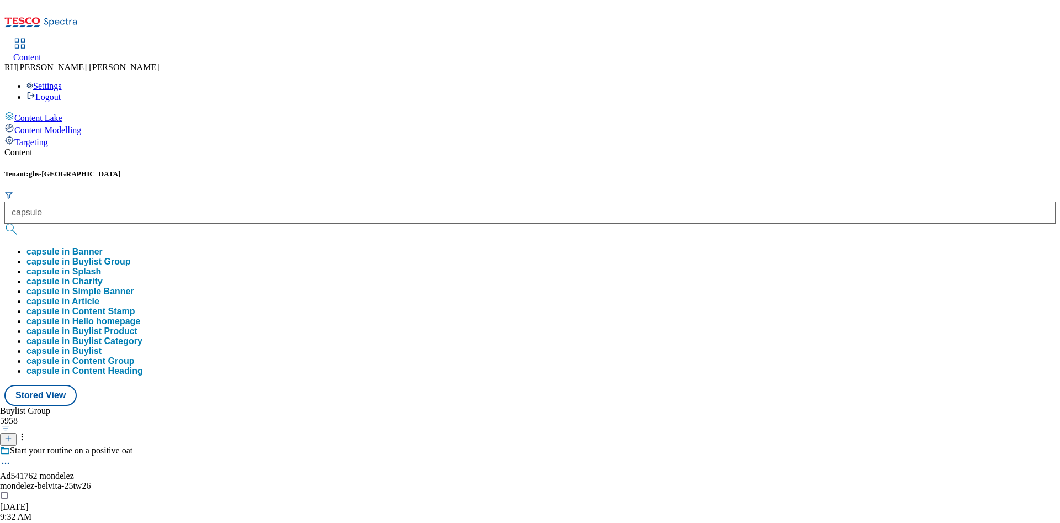
click at [130, 257] on button "capsule in Buylist Group" at bounding box center [78, 262] width 104 height 10
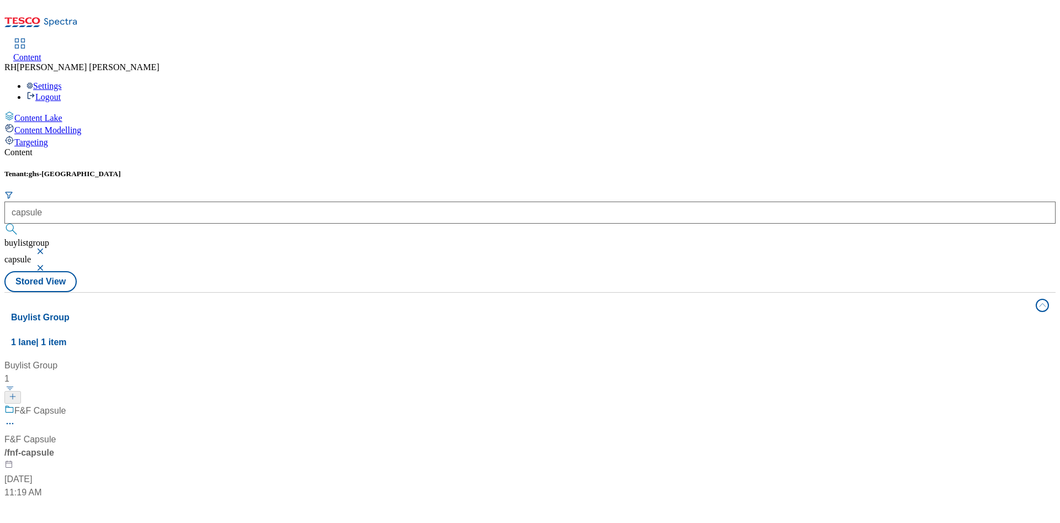
click at [142, 446] on div "/ fnf-capsule" at bounding box center [73, 452] width 138 height 13
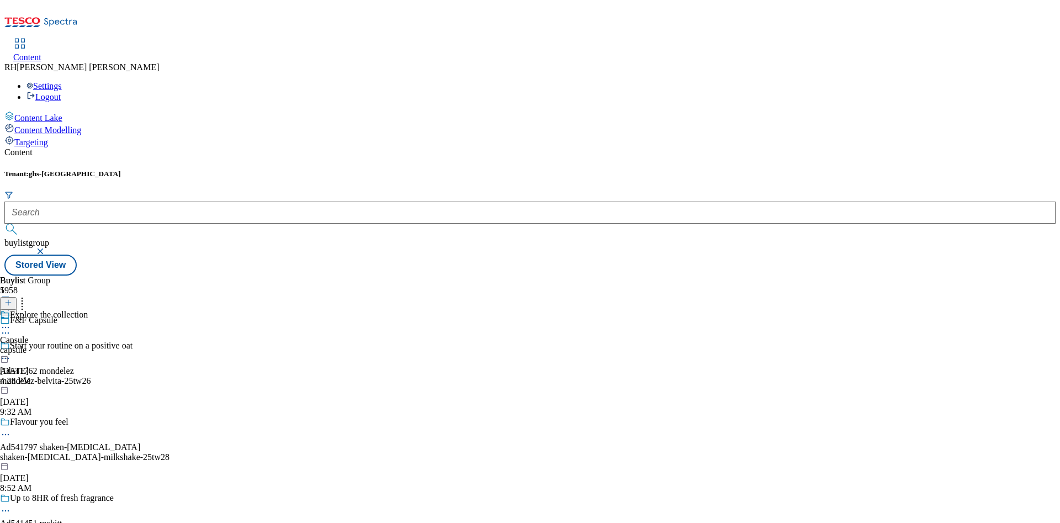
click at [88, 345] on div "capsule" at bounding box center [44, 350] width 88 height 10
click at [60, 345] on div "all-products" at bounding box center [30, 350] width 60 height 10
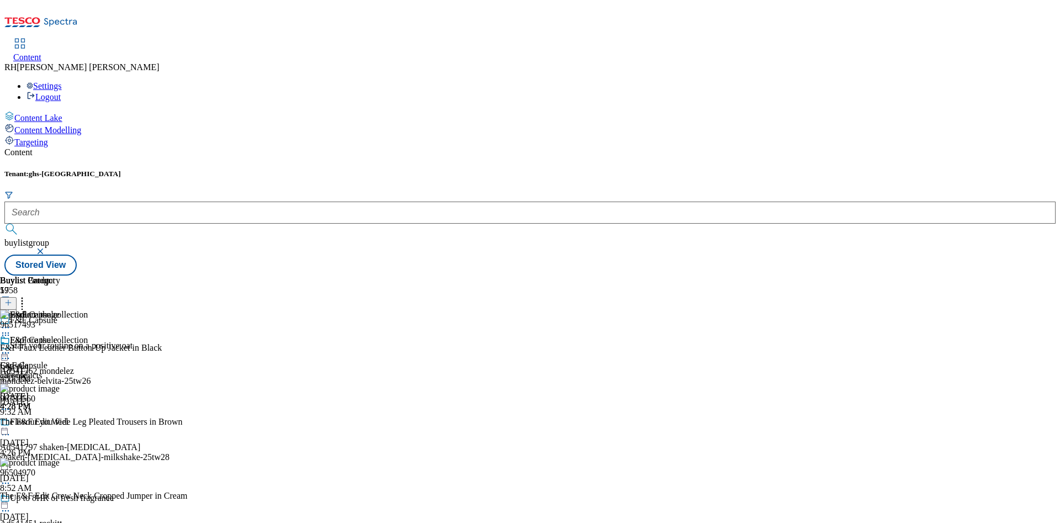
click at [28, 295] on icon at bounding box center [22, 300] width 11 height 11
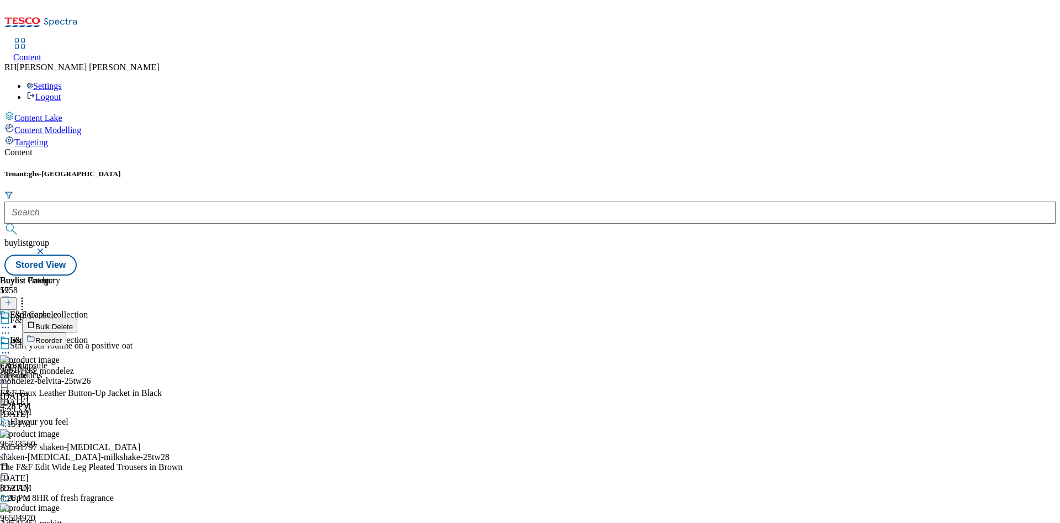
click at [62, 336] on span "Reorder" at bounding box center [48, 340] width 26 height 8
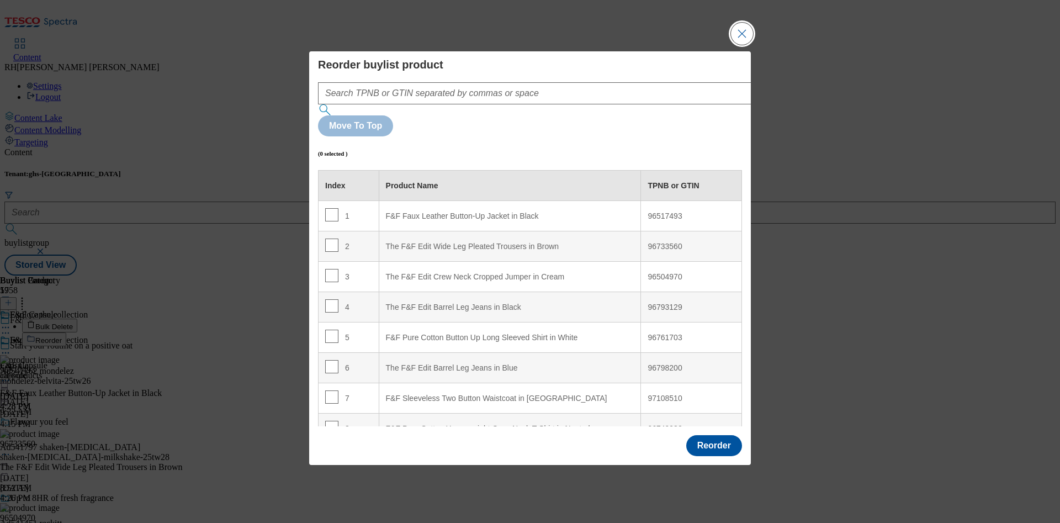
scroll to position [83, 0]
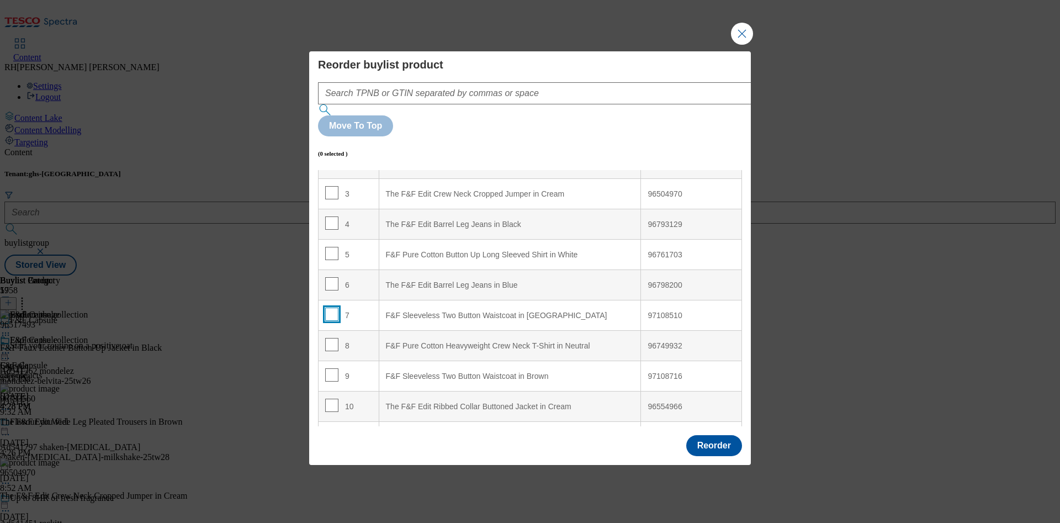
click at [332, 307] on input "Modal" at bounding box center [331, 313] width 13 height 13
checkbox input "true"
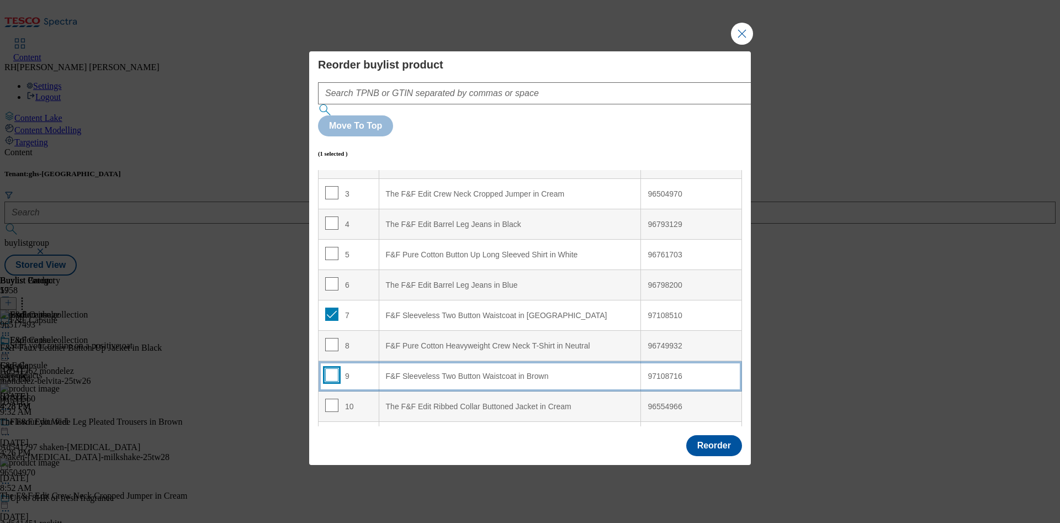
click at [329, 368] on input "Modal" at bounding box center [331, 374] width 13 height 13
checkbox input "true"
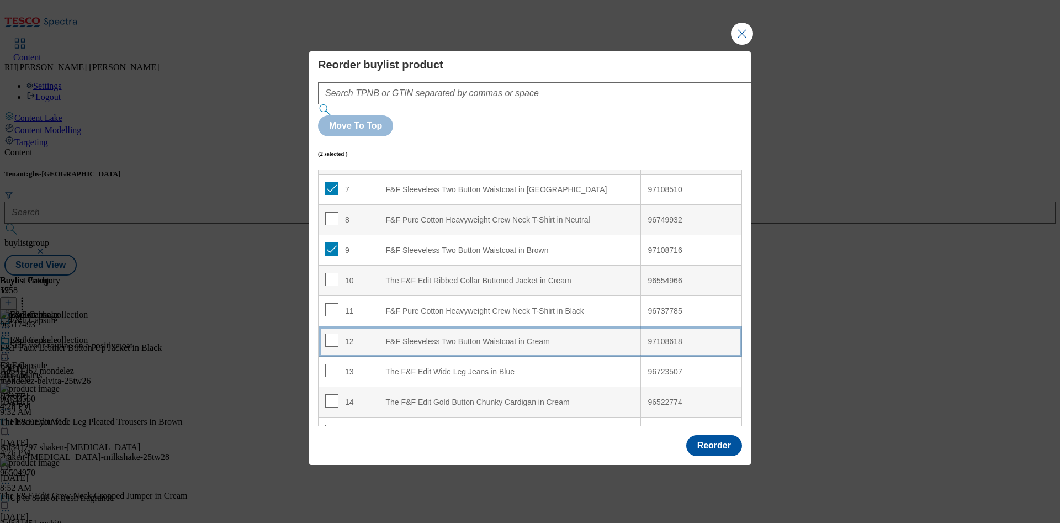
scroll to position [214, 0]
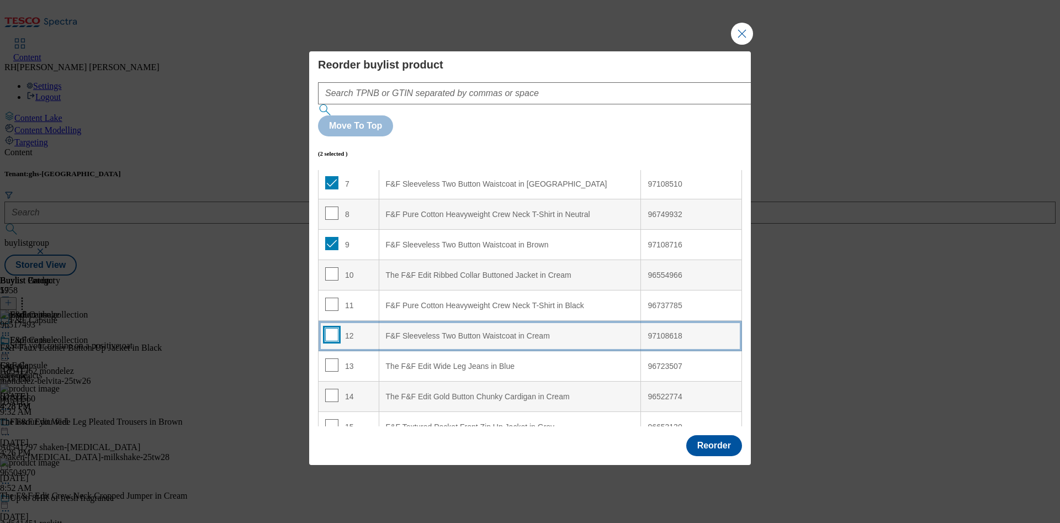
click at [329, 328] on input "Modal" at bounding box center [331, 334] width 13 height 13
checkbox input "true"
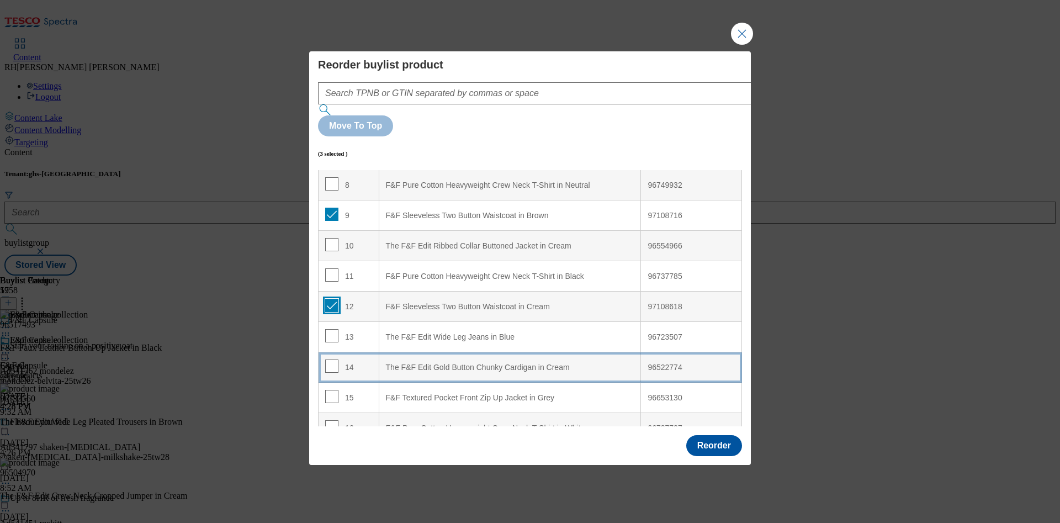
scroll to position [291, 0]
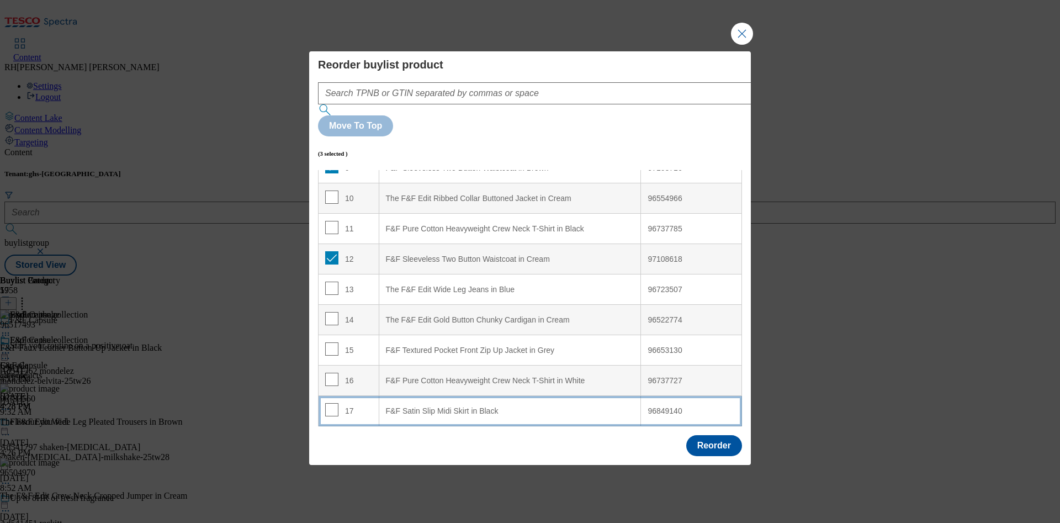
click at [507, 406] on div "F&F Satin Slip Midi Skirt in Black" at bounding box center [510, 411] width 248 height 10
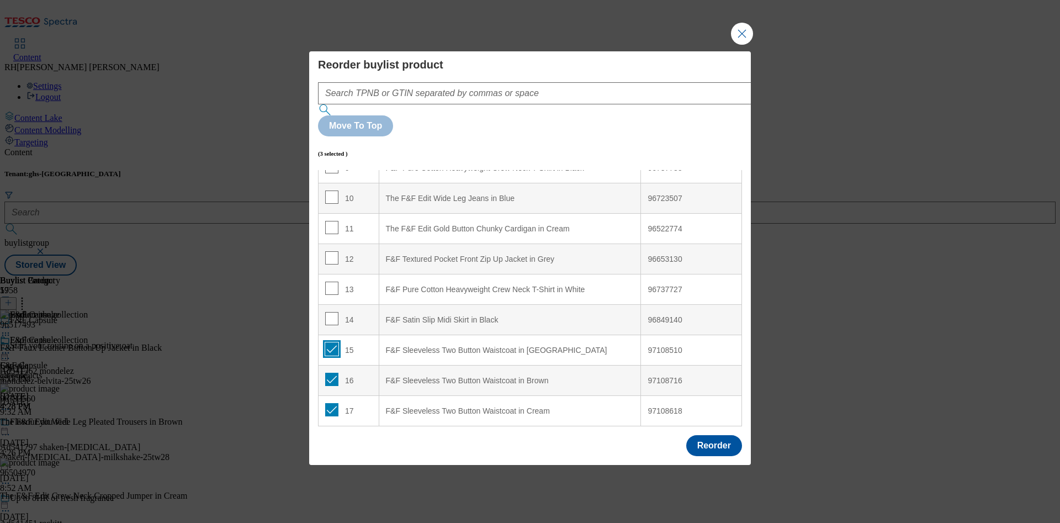
click at [336, 342] on input "Modal" at bounding box center [331, 348] width 13 height 13
checkbox input "false"
click at [333, 373] on input "Modal" at bounding box center [331, 379] width 13 height 13
checkbox input "false"
click at [331, 403] on input "Modal" at bounding box center [331, 409] width 13 height 13
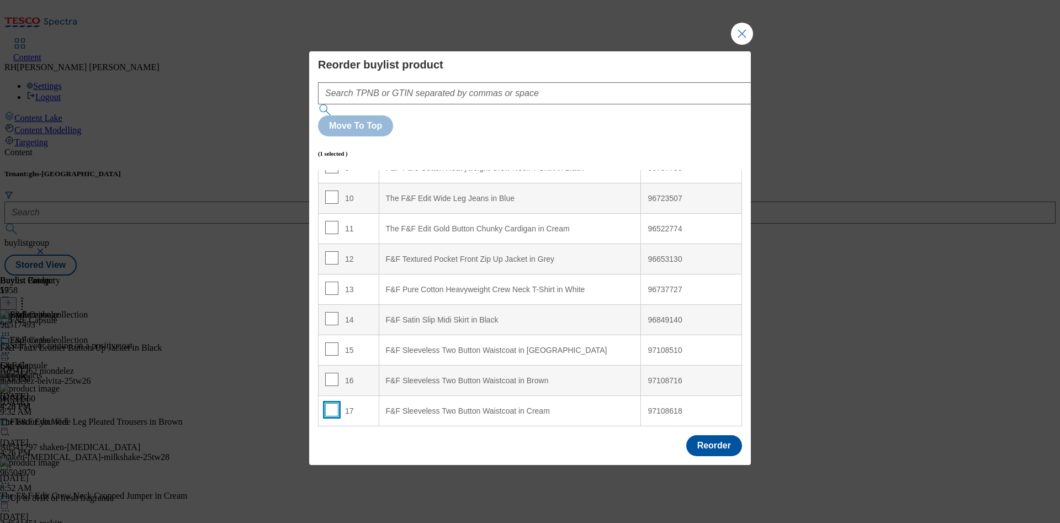
checkbox input "false"
click at [729, 435] on button "Reorder" at bounding box center [714, 445] width 56 height 21
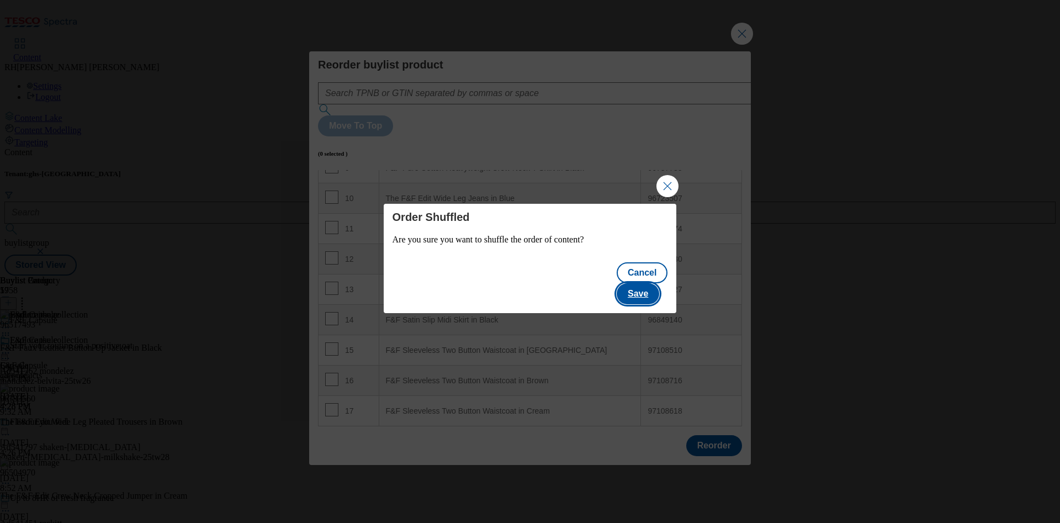
click at [659, 285] on button "Save" at bounding box center [637, 293] width 42 height 21
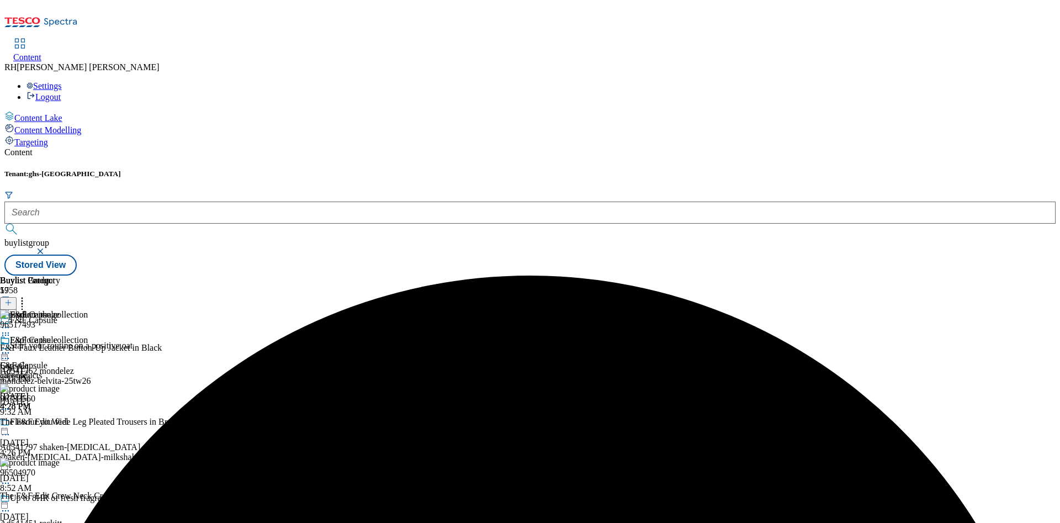
click at [11, 347] on icon at bounding box center [5, 352] width 11 height 11
click at [47, 372] on span "Edit" at bounding box center [40, 376] width 13 height 8
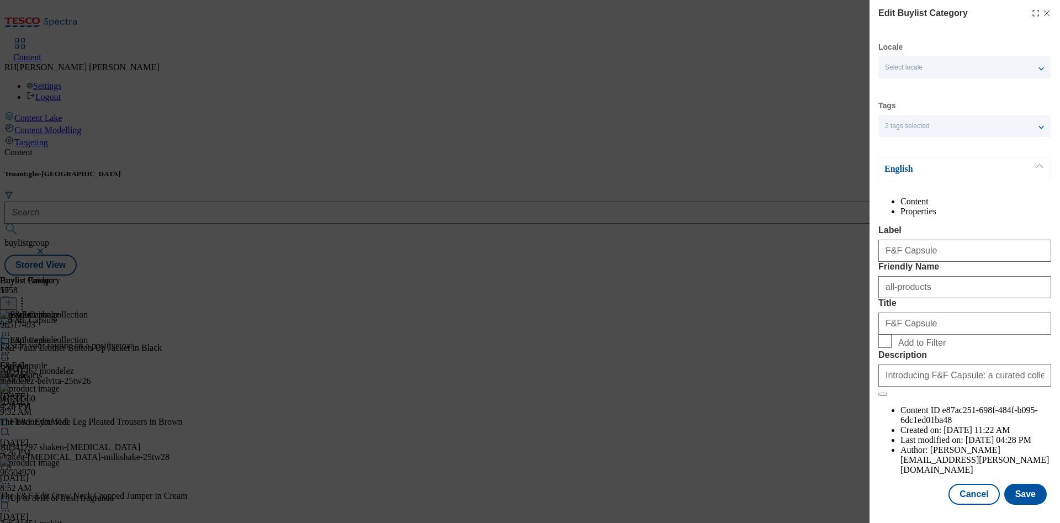
scroll to position [33, 0]
click at [1016, 483] on button "Save" at bounding box center [1025, 493] width 42 height 21
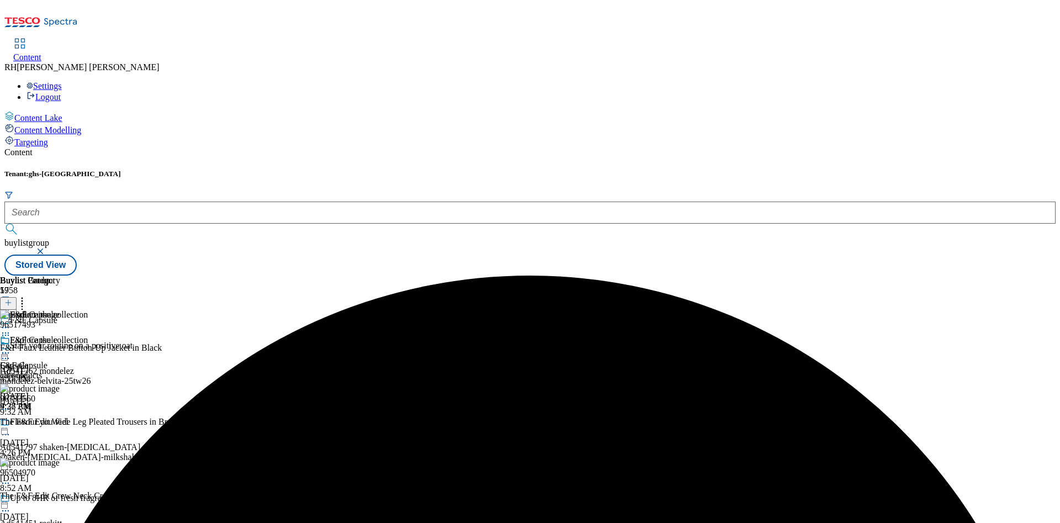
click at [11, 347] on icon at bounding box center [5, 352] width 11 height 11
click at [60, 423] on span "Preview" at bounding box center [47, 427] width 26 height 8
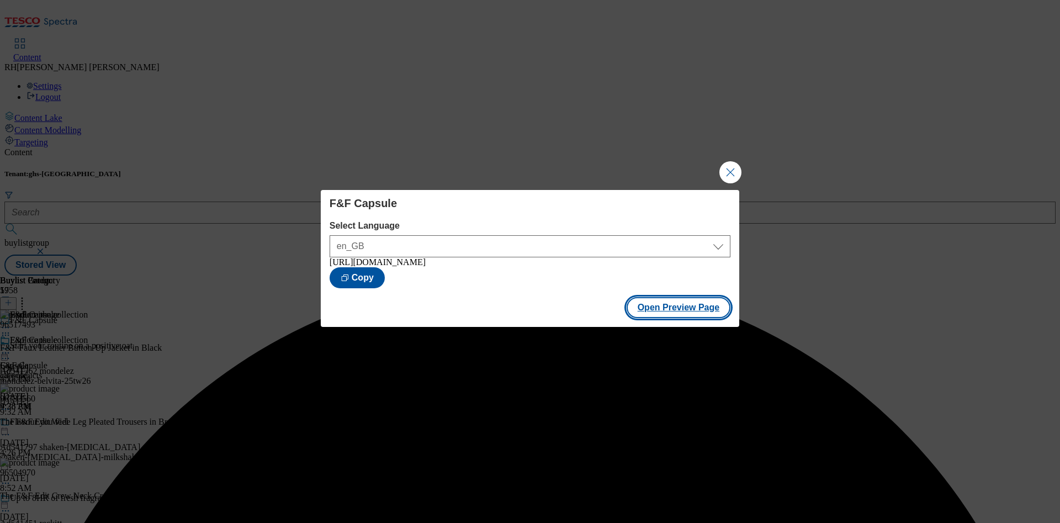
click at [659, 309] on button "Open Preview Page" at bounding box center [678, 307] width 104 height 21
click at [731, 170] on button "Close Modal" at bounding box center [730, 172] width 22 height 22
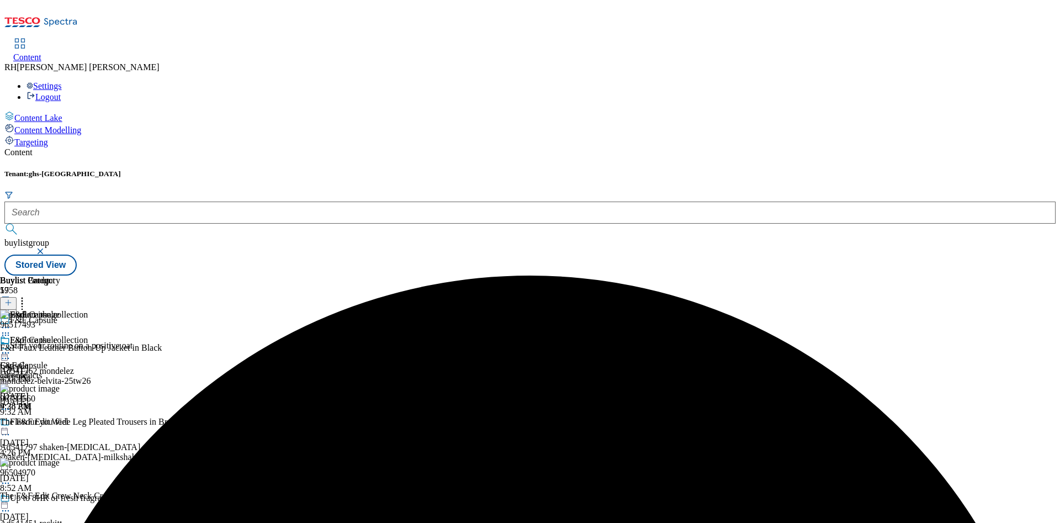
click at [4, 352] on circle at bounding box center [3, 353] width 2 height 2
click at [59, 461] on span "Publish" at bounding box center [46, 465] width 24 height 8
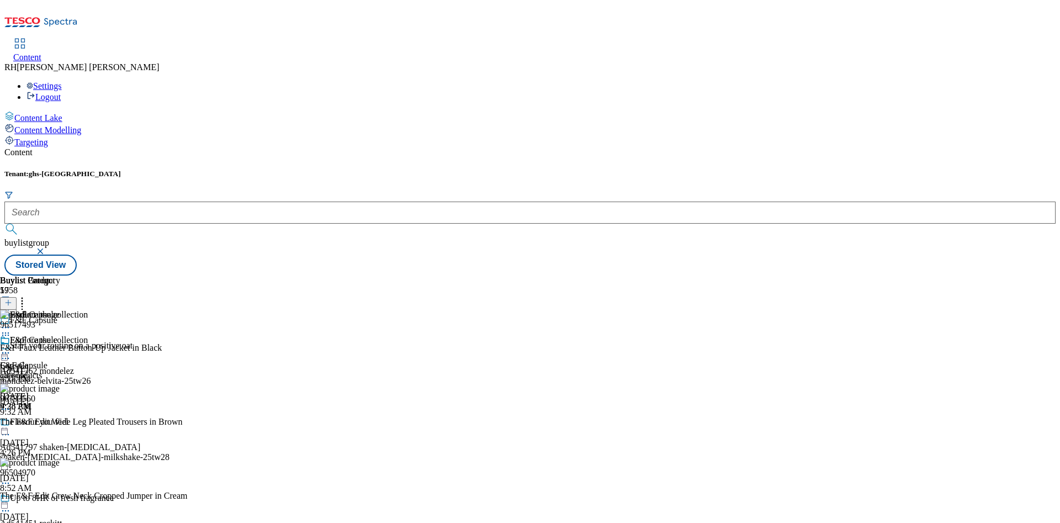
scroll to position [0, 0]
